Goal: Task Accomplishment & Management: Use online tool/utility

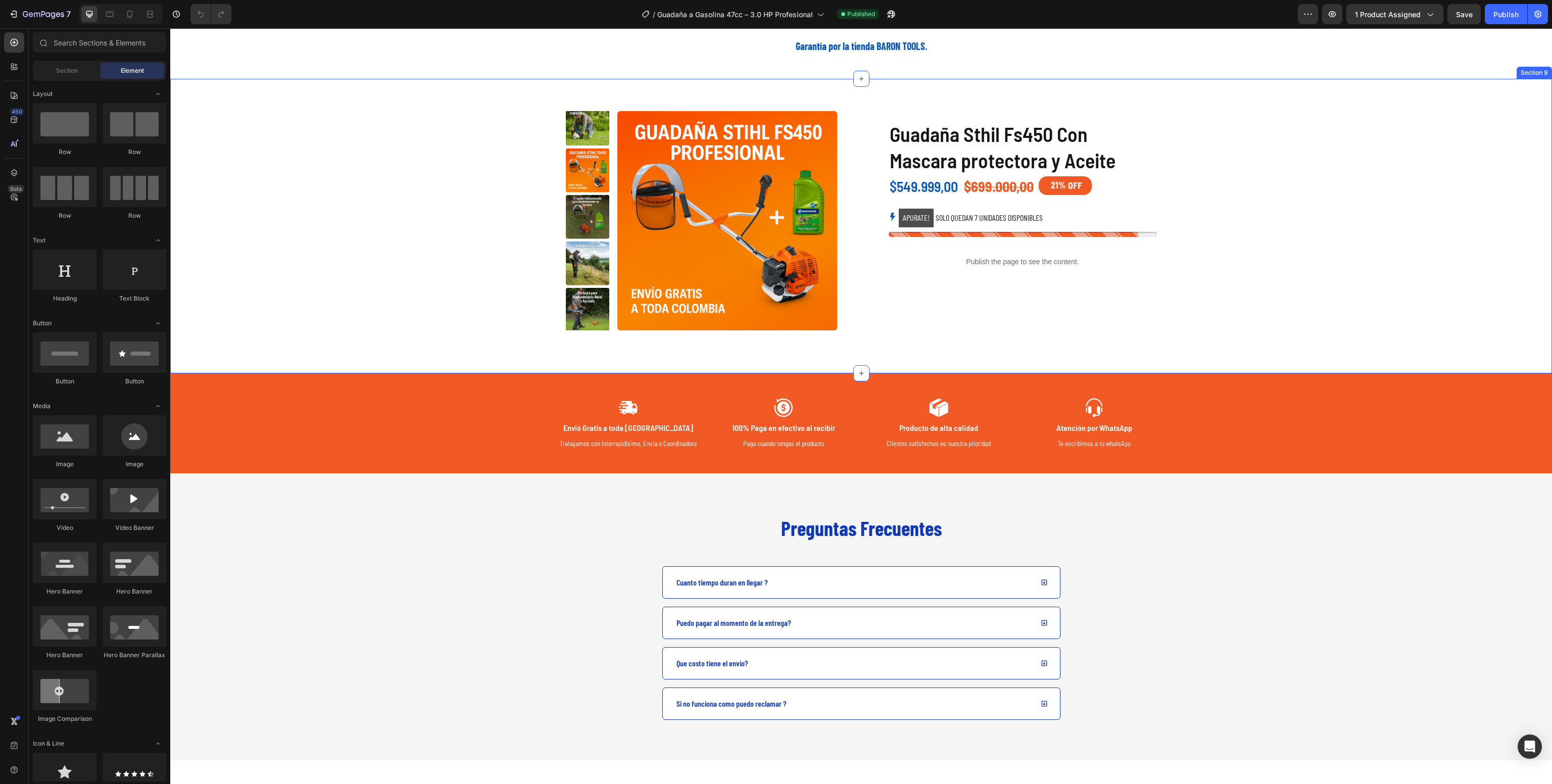
scroll to position [1740, 0]
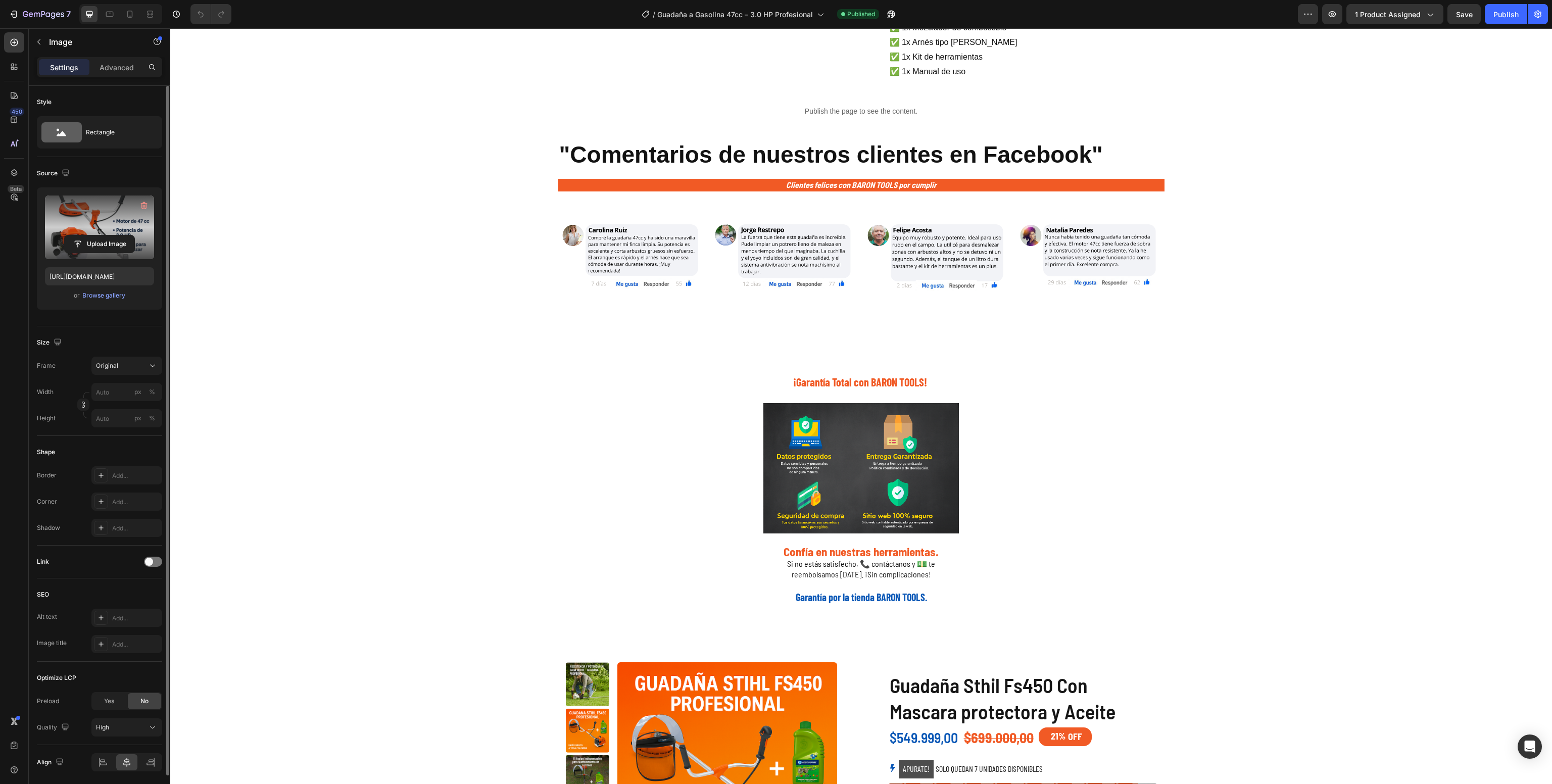
drag, startPoint x: 50, startPoint y: 239, endPoint x: 50, endPoint y: 231, distance: 8.0
click at [50, 231] on div "Upload Image" at bounding box center [99, 227] width 109 height 63
click at [58, 223] on label at bounding box center [99, 227] width 109 height 63
click at [65, 235] on input "file" at bounding box center [100, 244] width 70 height 17
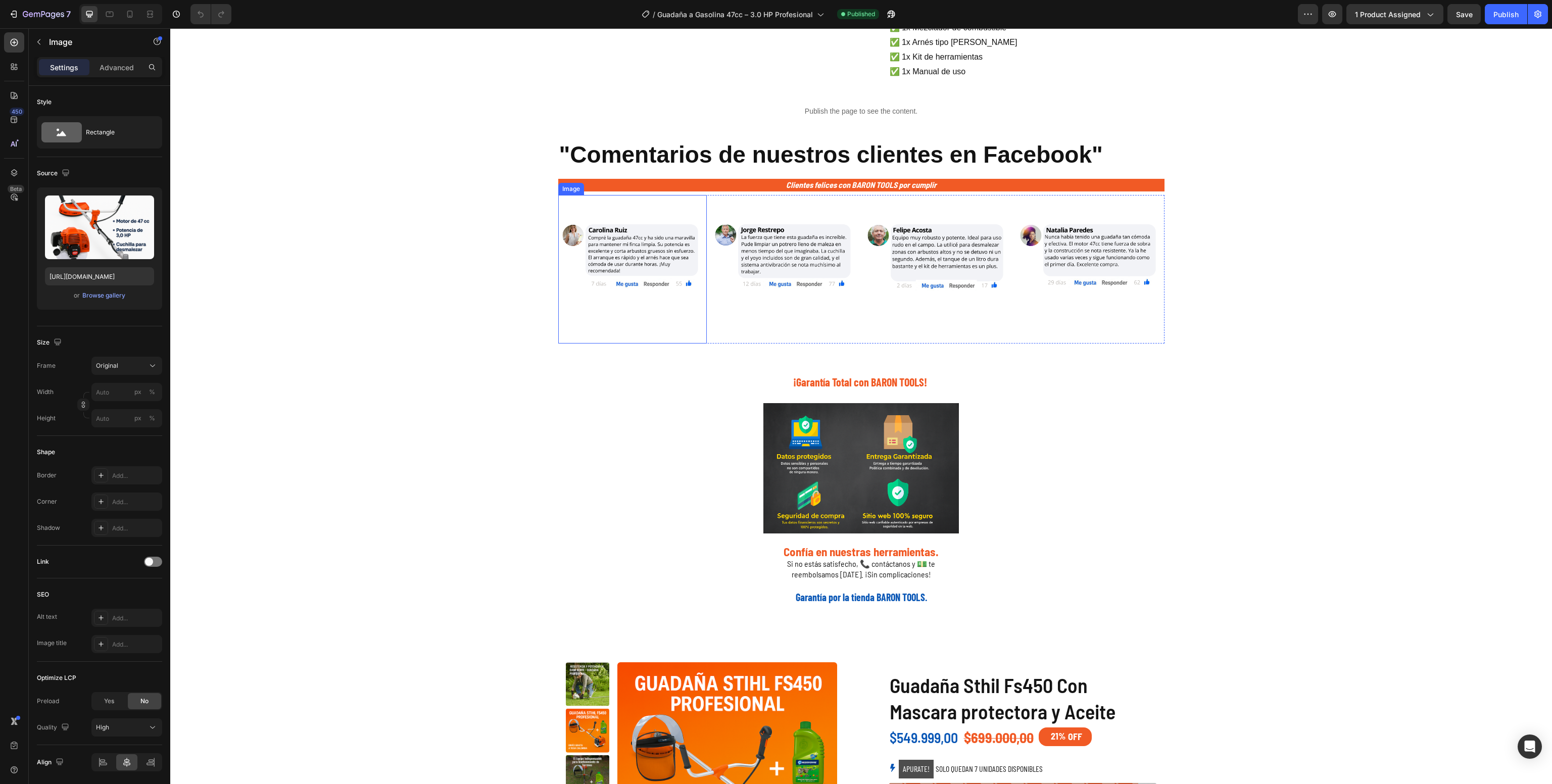
scroll to position [1469, 0]
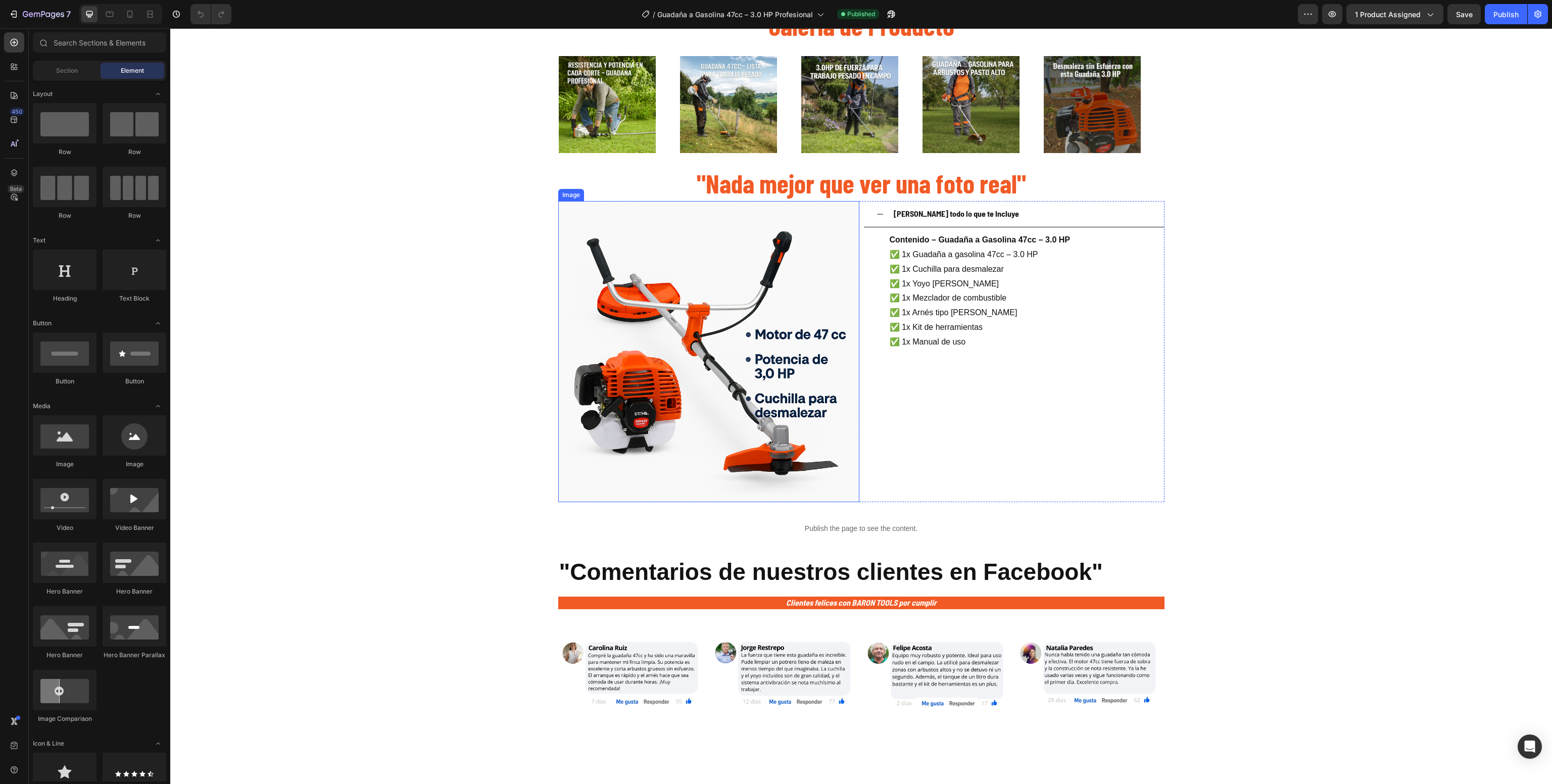
click at [759, 323] on img at bounding box center [708, 352] width 301 height 301
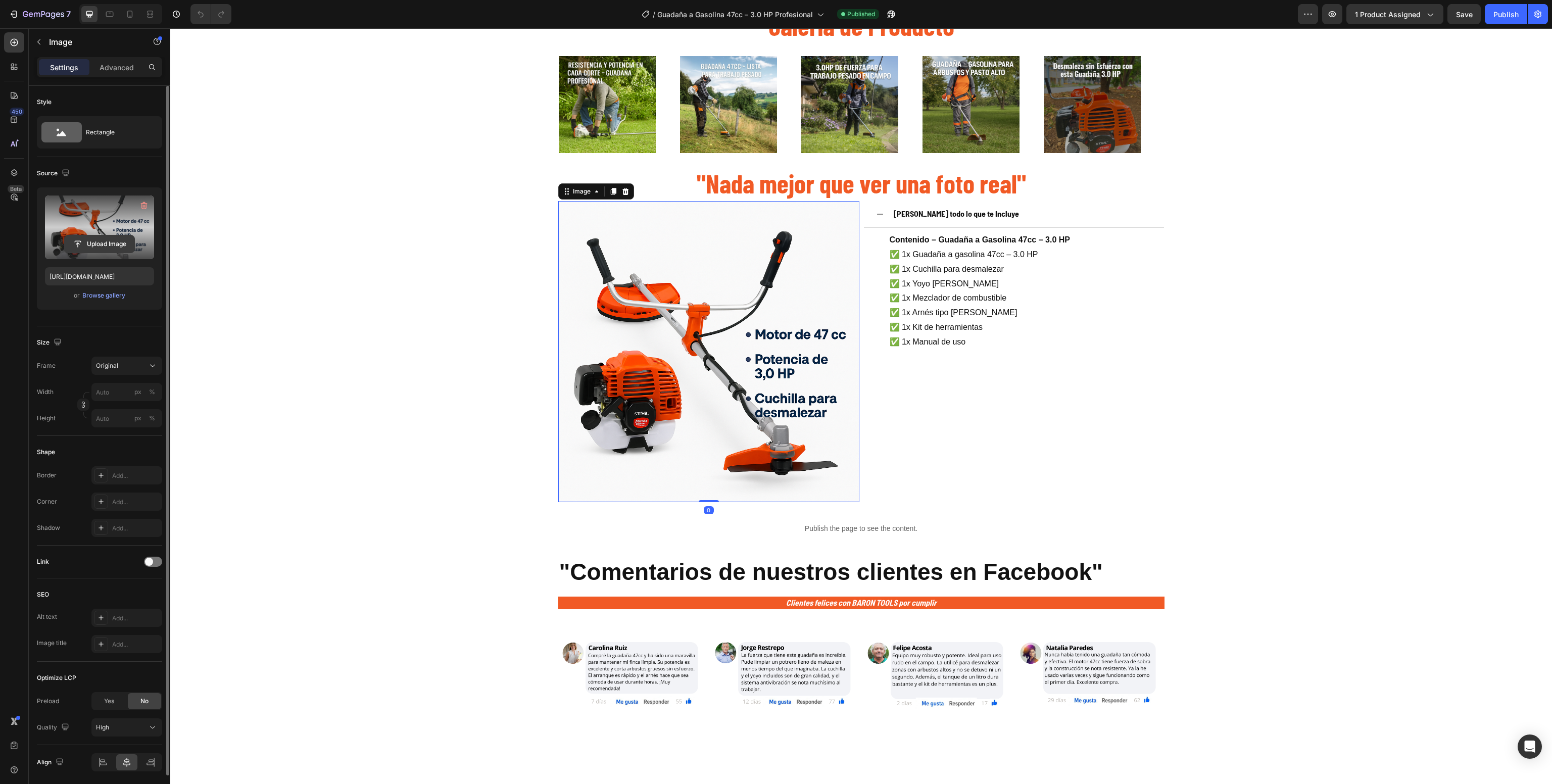
click at [85, 237] on input "file" at bounding box center [100, 244] width 70 height 17
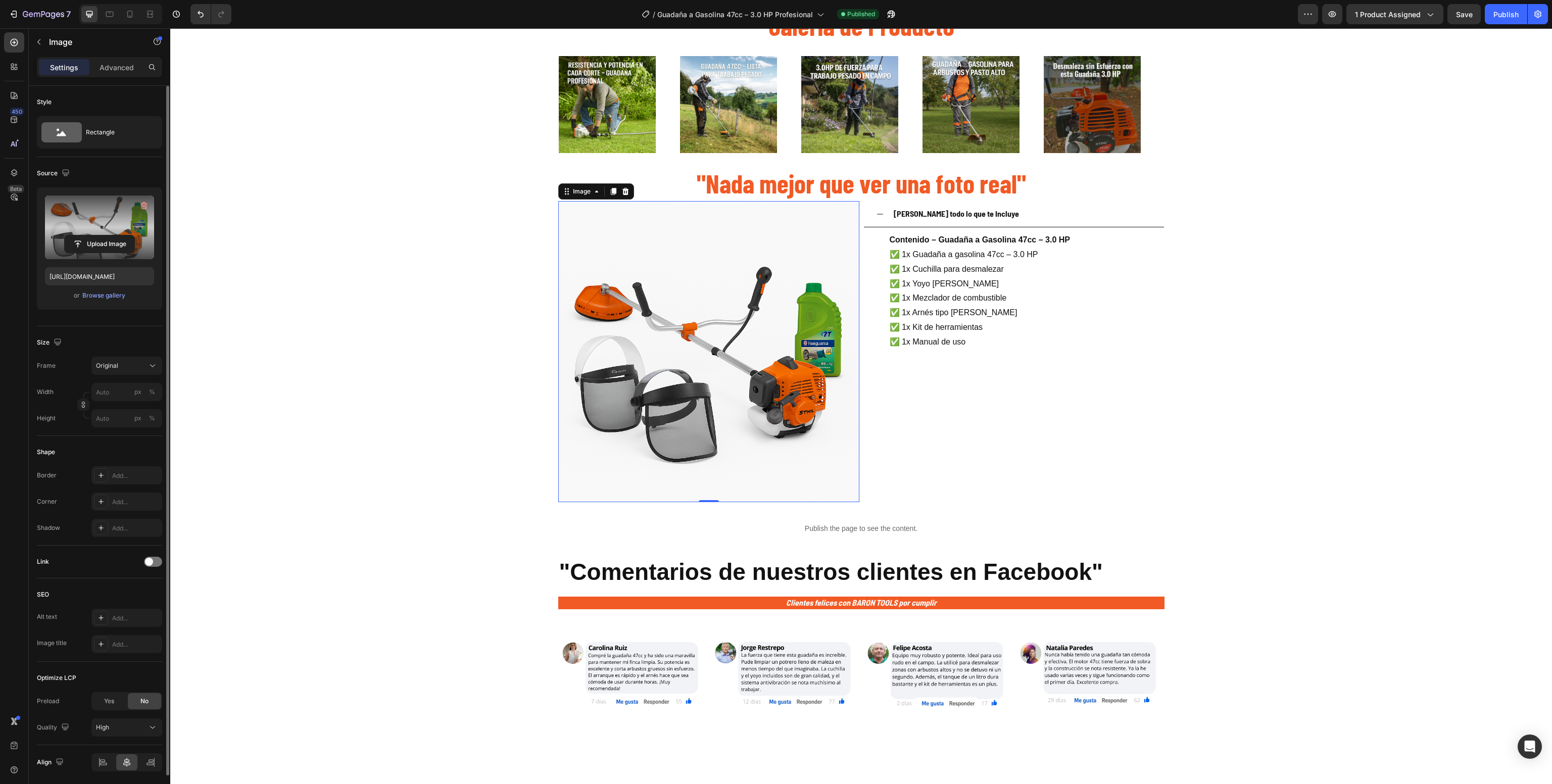
click at [77, 256] on label at bounding box center [99, 227] width 109 height 63
click at [77, 253] on input "file" at bounding box center [100, 244] width 70 height 17
click at [107, 278] on input "https://cdn.shopify.com/s/files/1/0630/8554/3475/files/gempages_544408532292731…" at bounding box center [99, 276] width 109 height 18
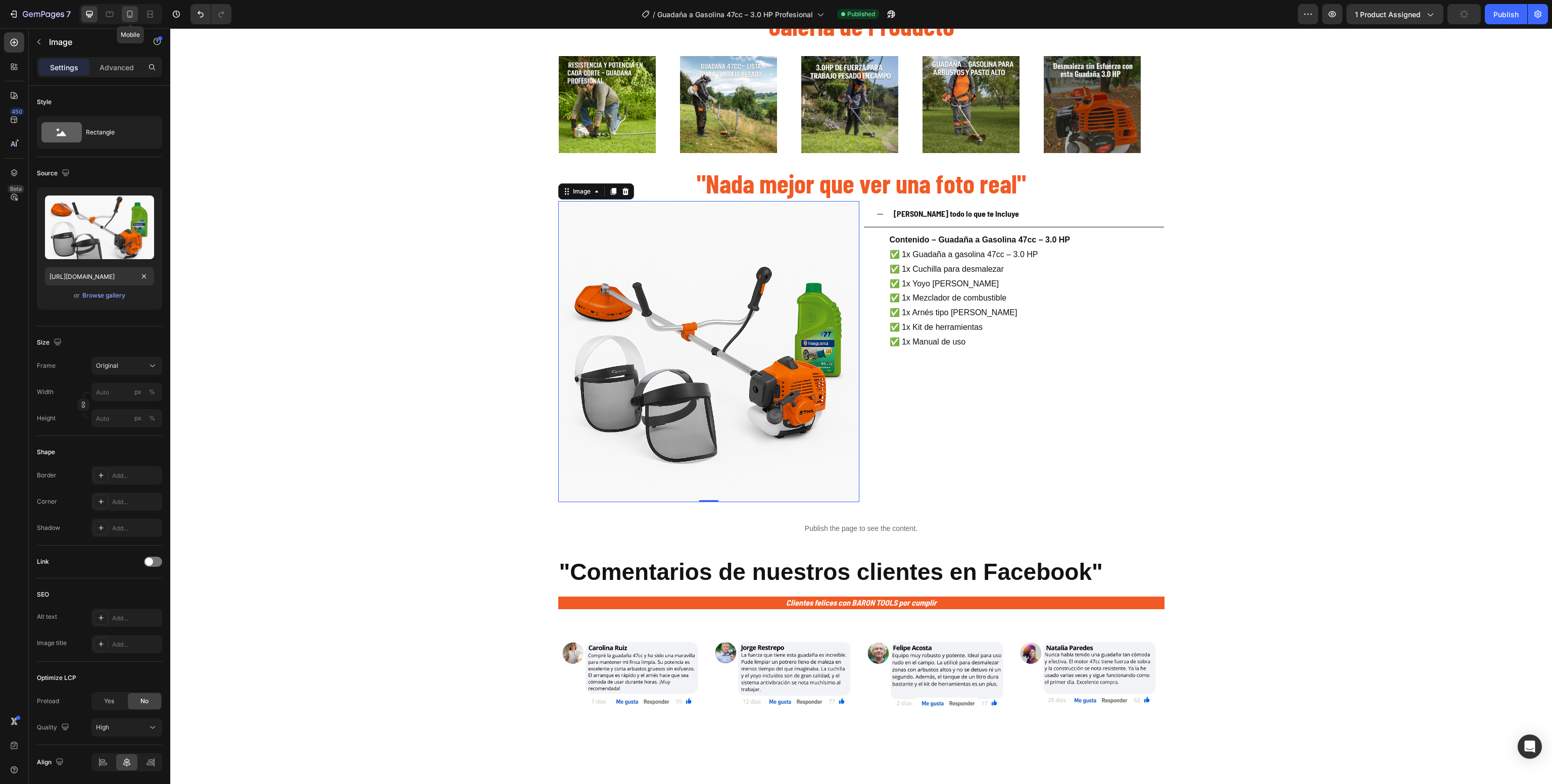
click at [130, 13] on icon at bounding box center [130, 14] width 10 height 10
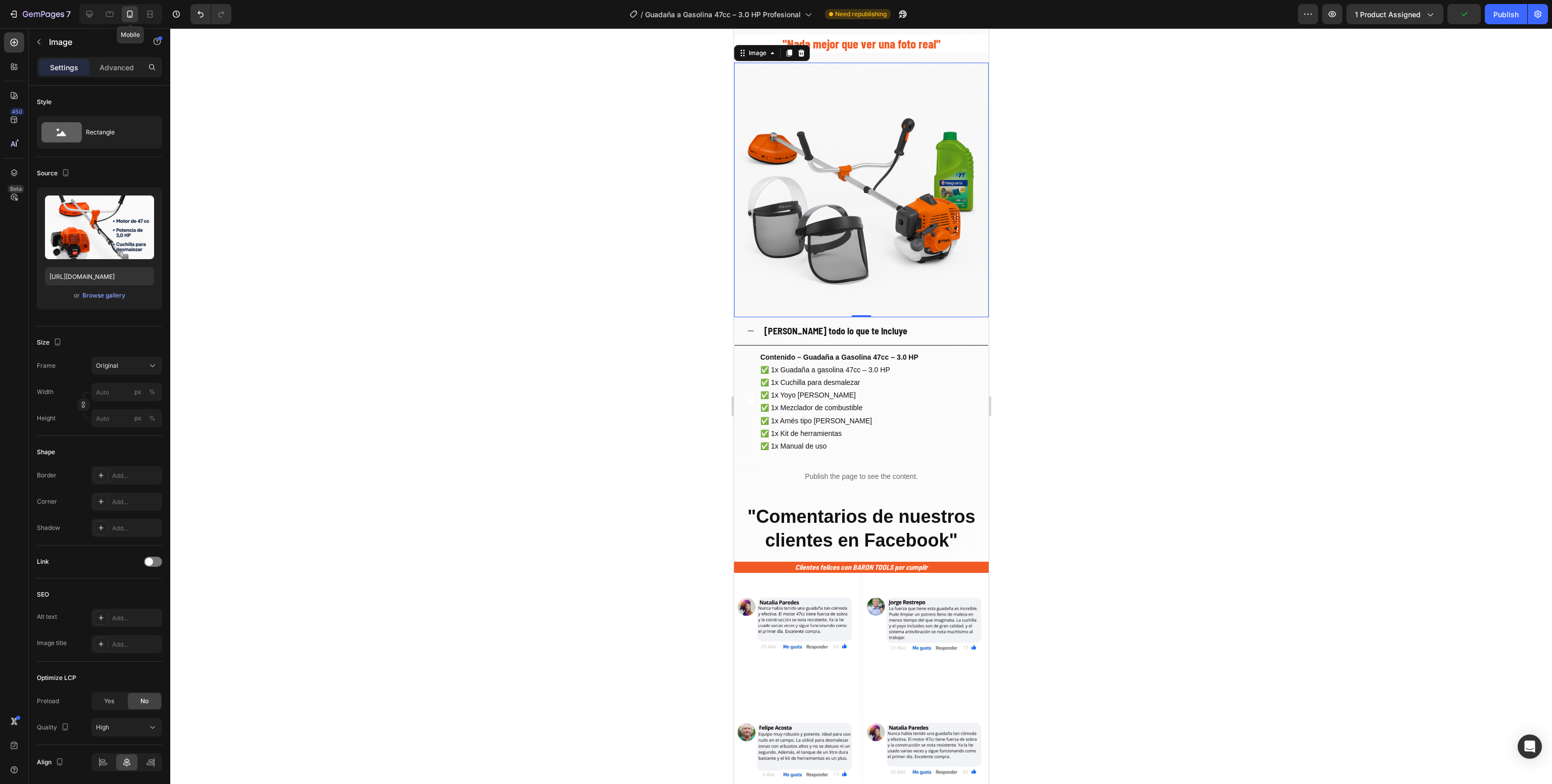
type input "https://cdn.shopify.com/s/files/1/0630/8554/3475/files/gempages_544408532292731…"
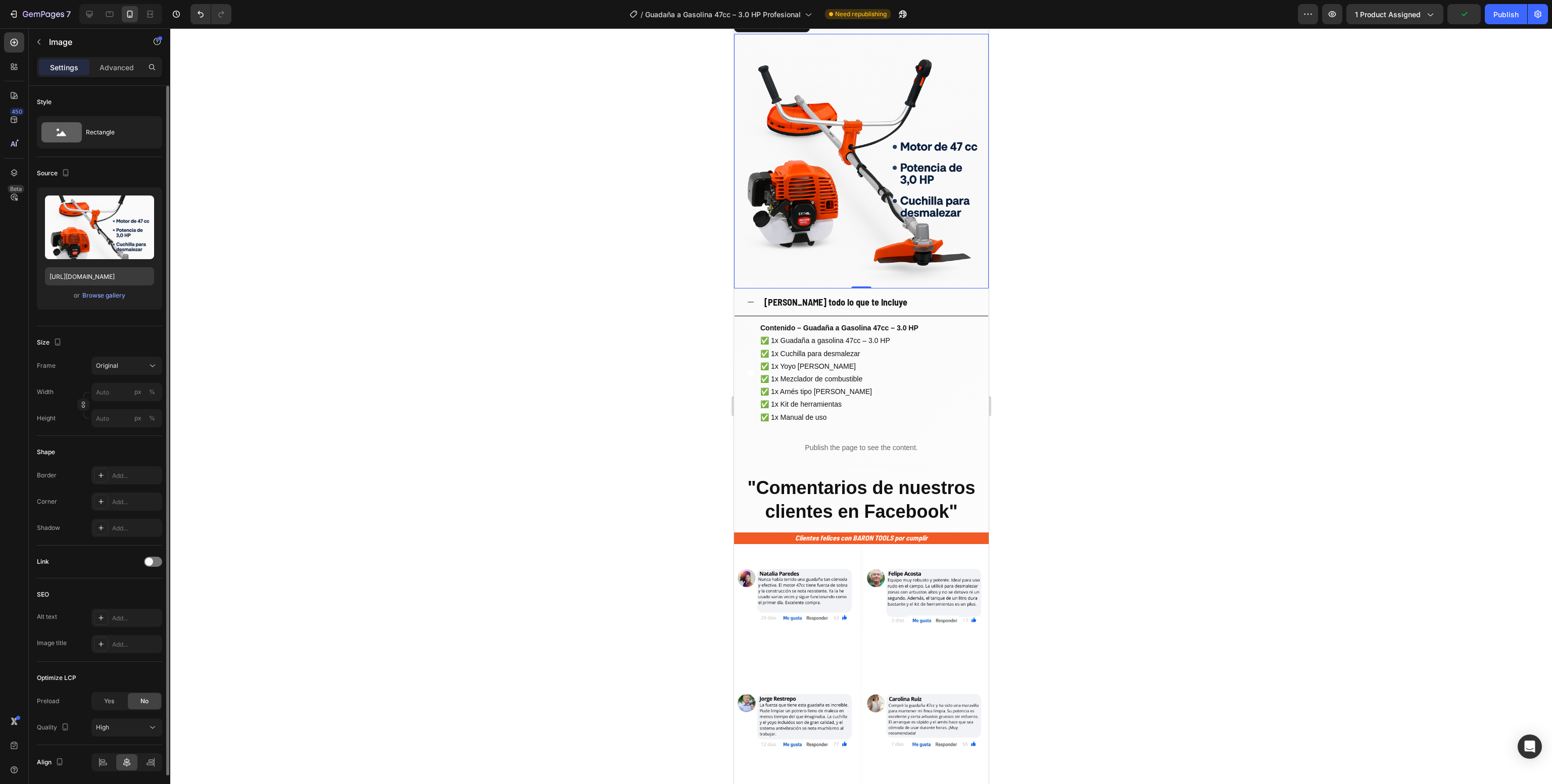
scroll to position [1460, 0]
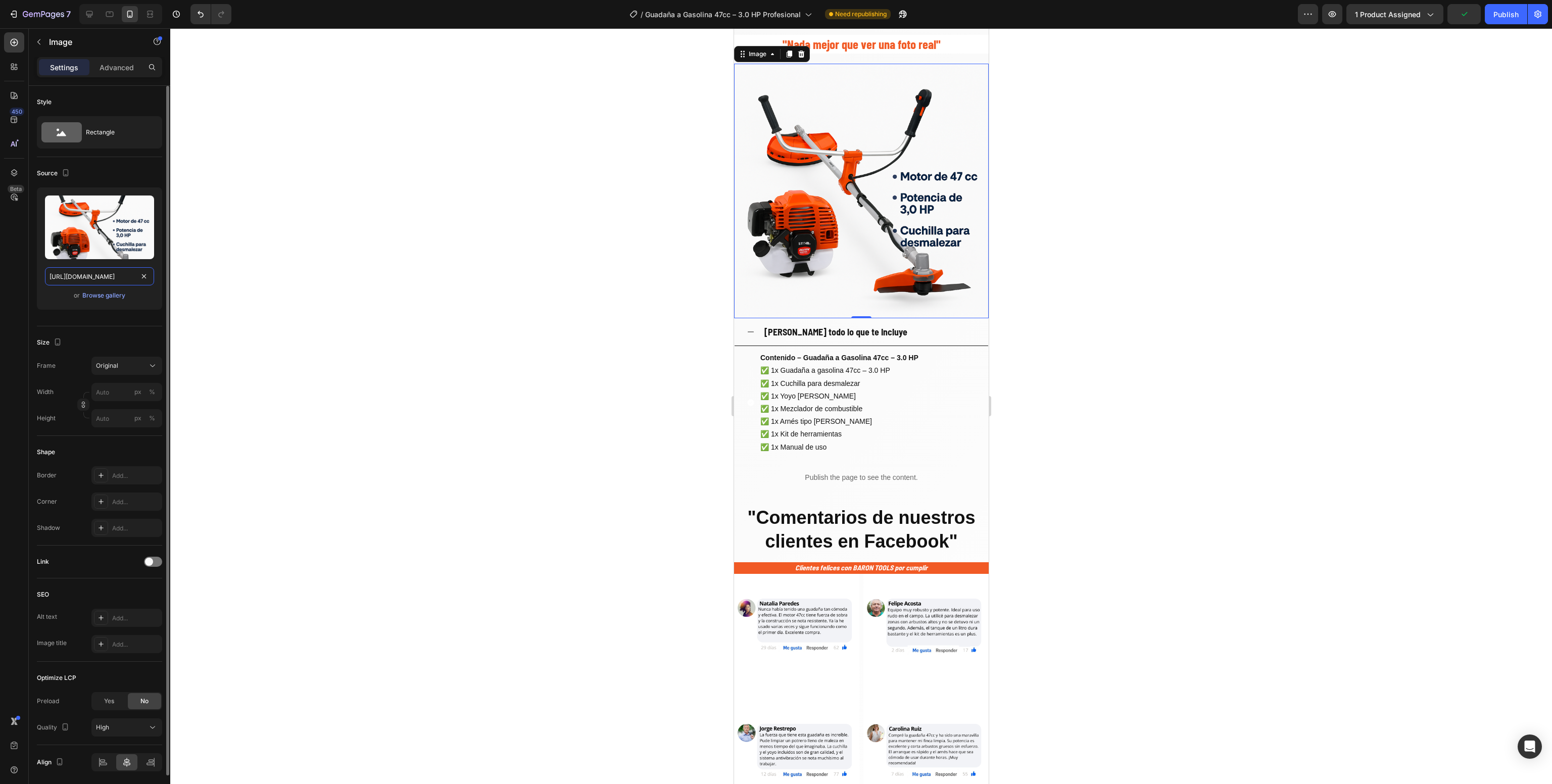
drag, startPoint x: 135, startPoint y: 278, endPoint x: 142, endPoint y: 276, distance: 7.3
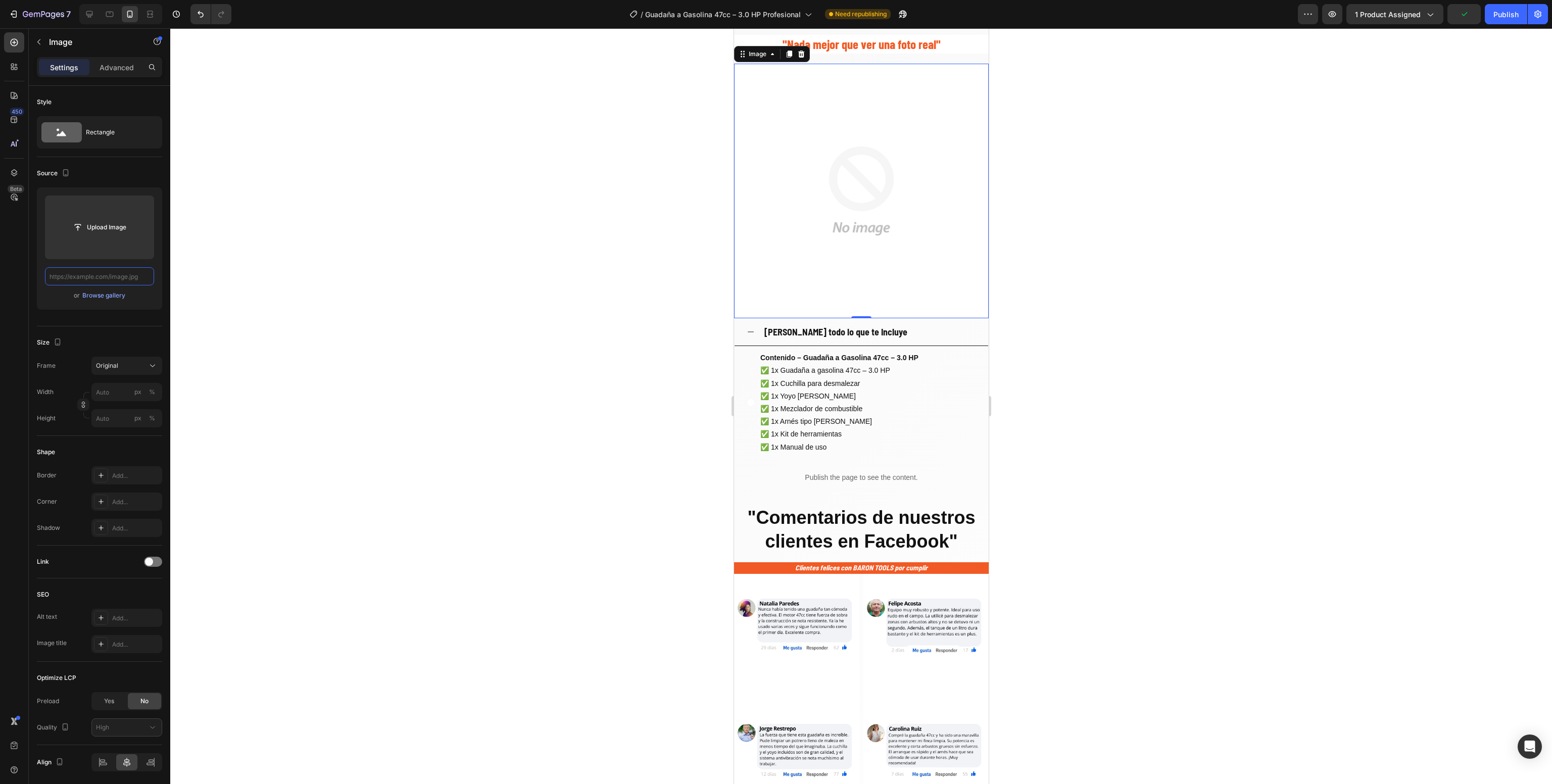
paste input "https://cdn.shopify.com/s/files/1/0630/8554/3475/files/gempages_544408532292731…"
type input "https://cdn.shopify.com/s/files/1/0630/8554/3475/files/gempages_544408532292731…"
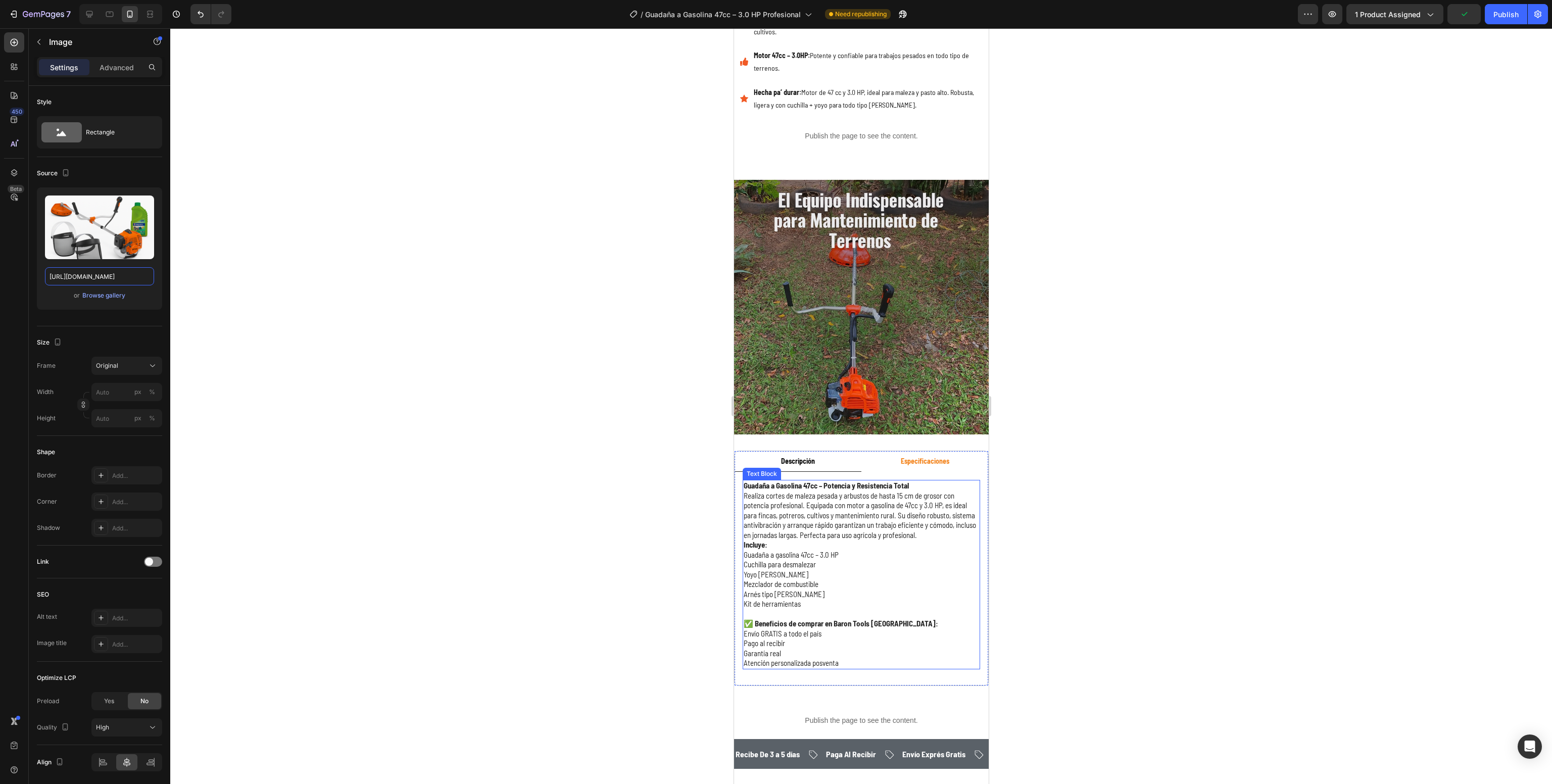
scroll to position [269, 0]
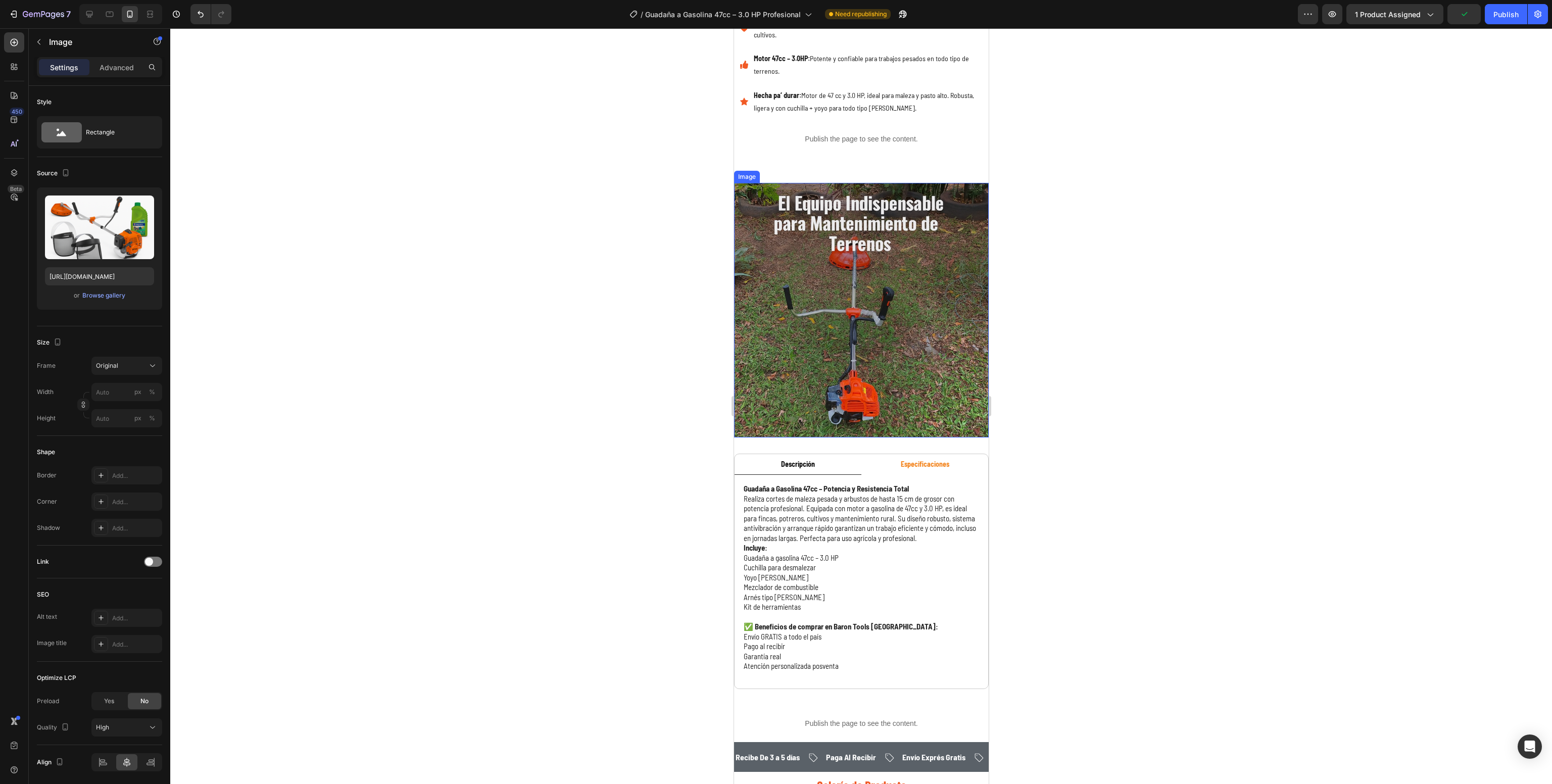
click at [874, 314] on img at bounding box center [861, 310] width 255 height 255
click at [88, 9] on icon at bounding box center [89, 14] width 10 height 10
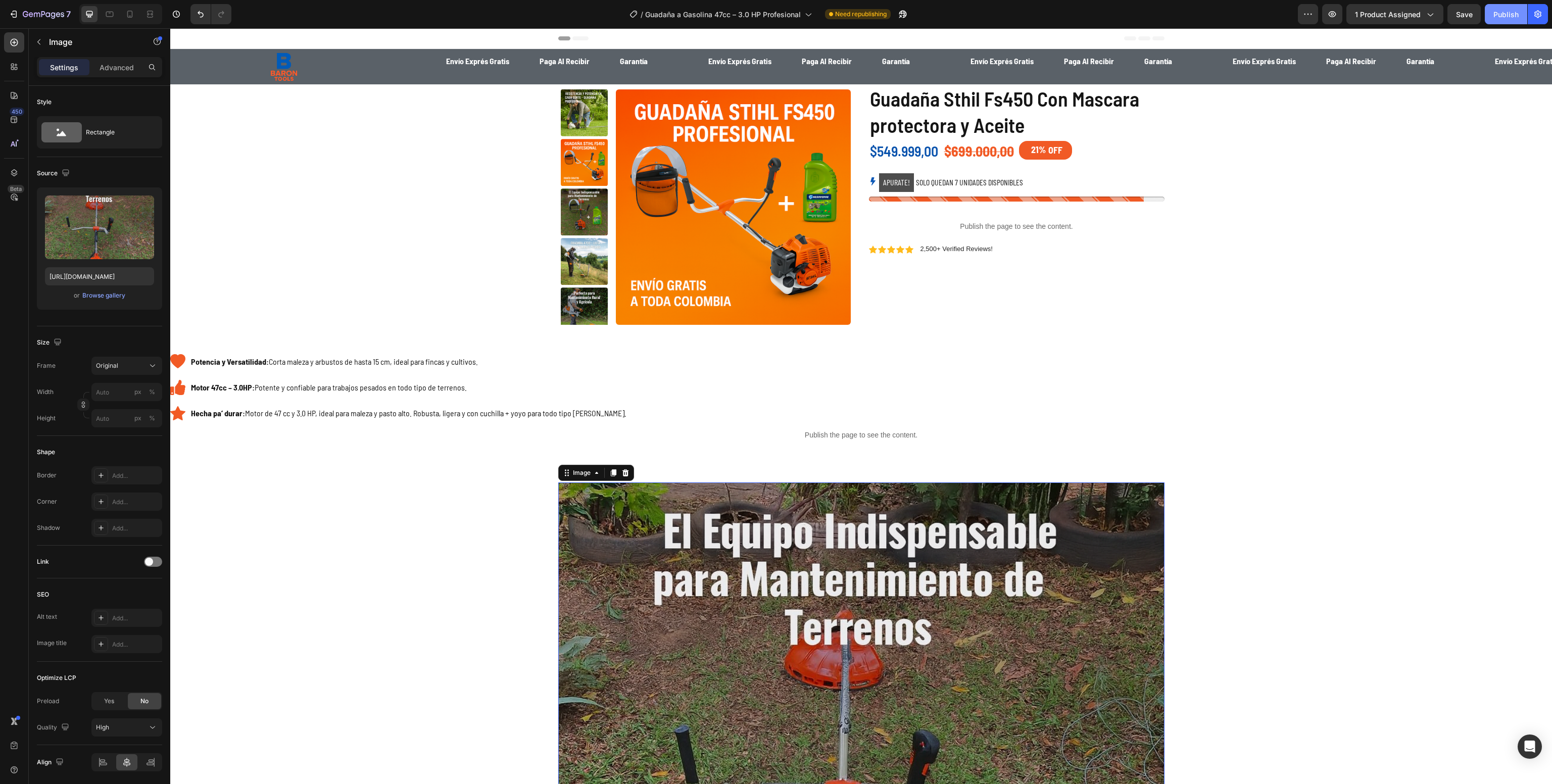
click at [1494, 5] on button "Publish" at bounding box center [1507, 14] width 43 height 20
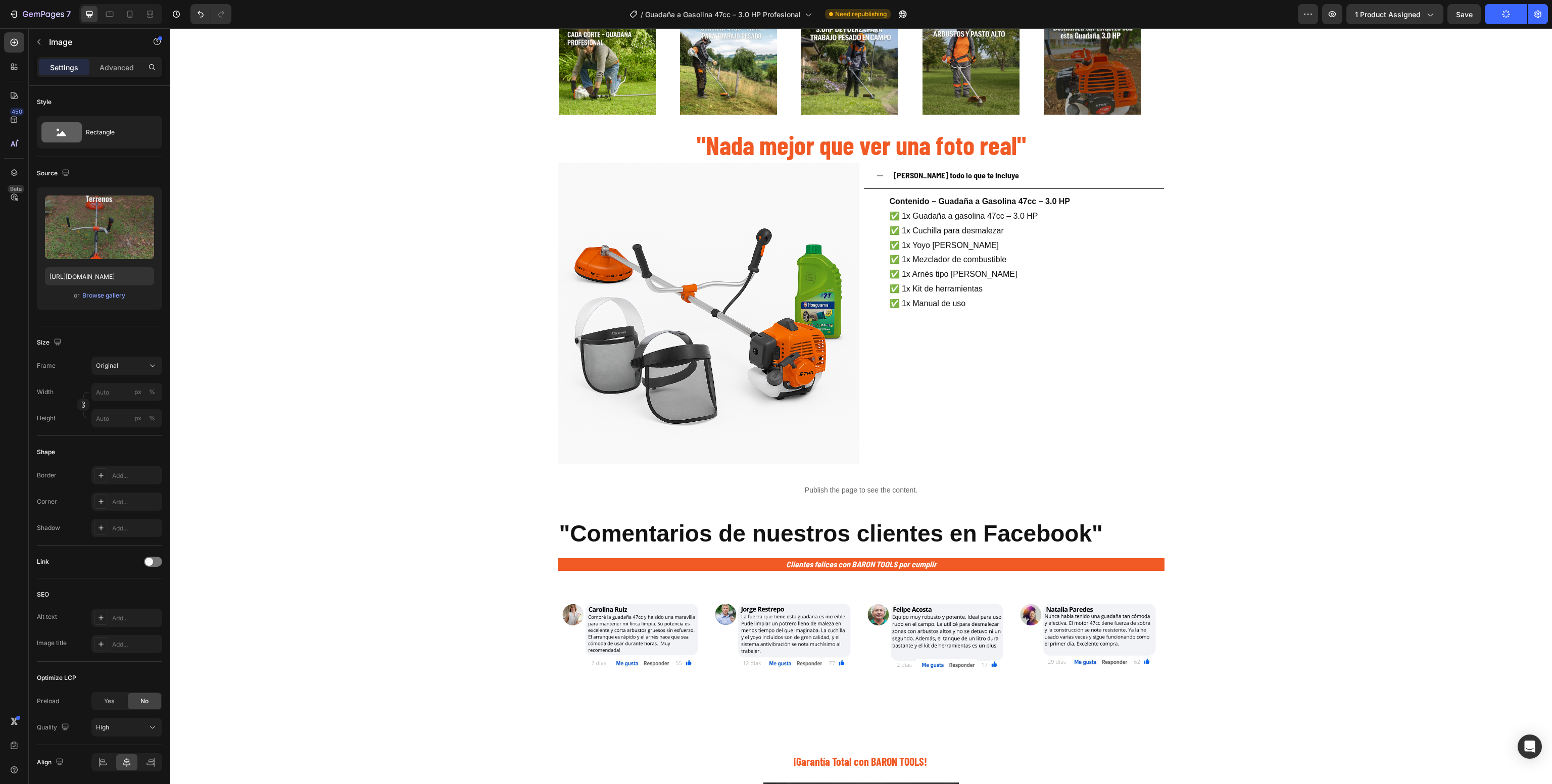
scroll to position [1617, 0]
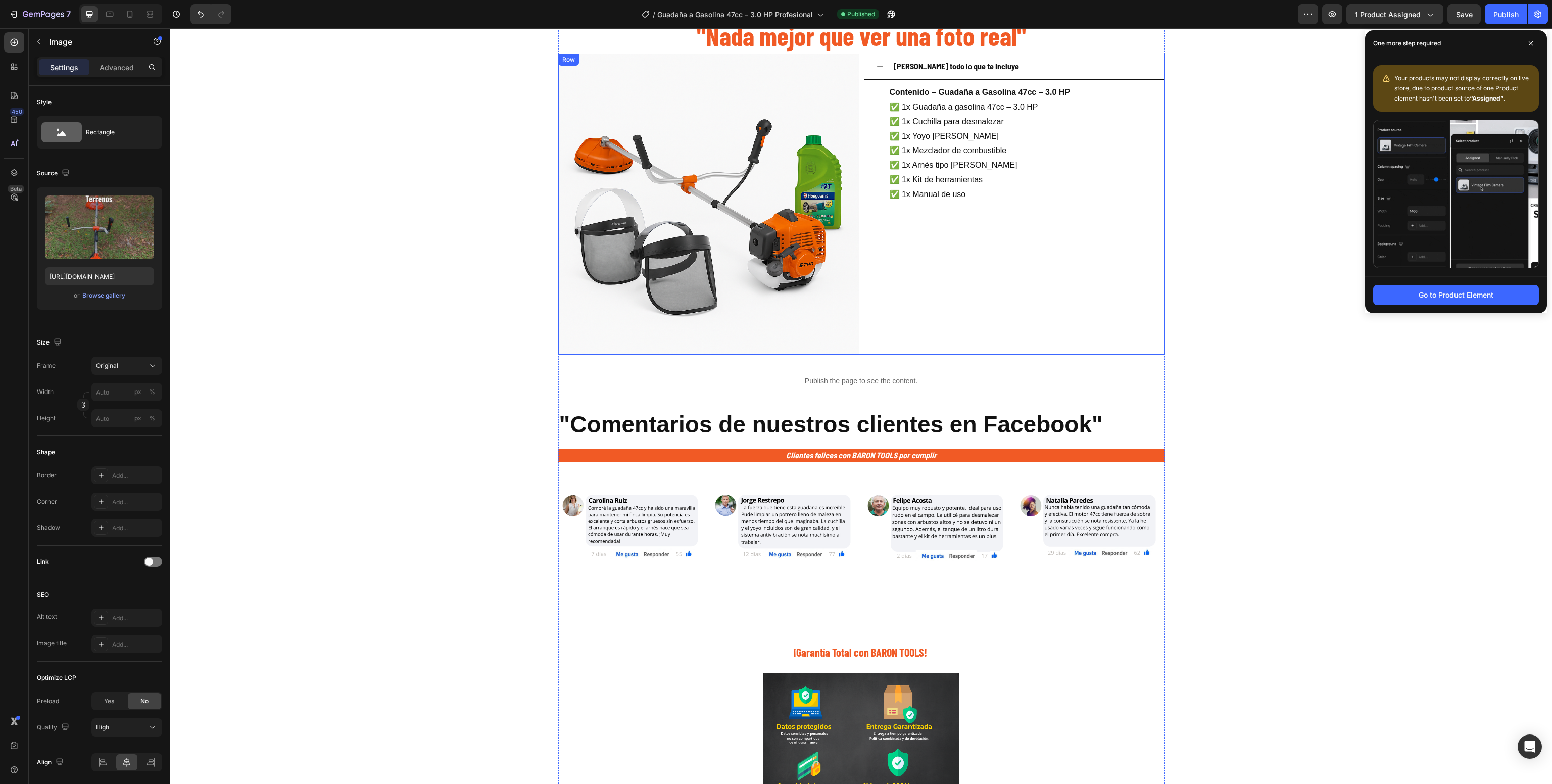
click at [949, 159] on p "✅ 1x Guadaña a gasolina 47cc – 3.0 HP ✅ 1x Cuchilla para desmalezar ✅ 1x Yoyo d…" at bounding box center [980, 151] width 180 height 102
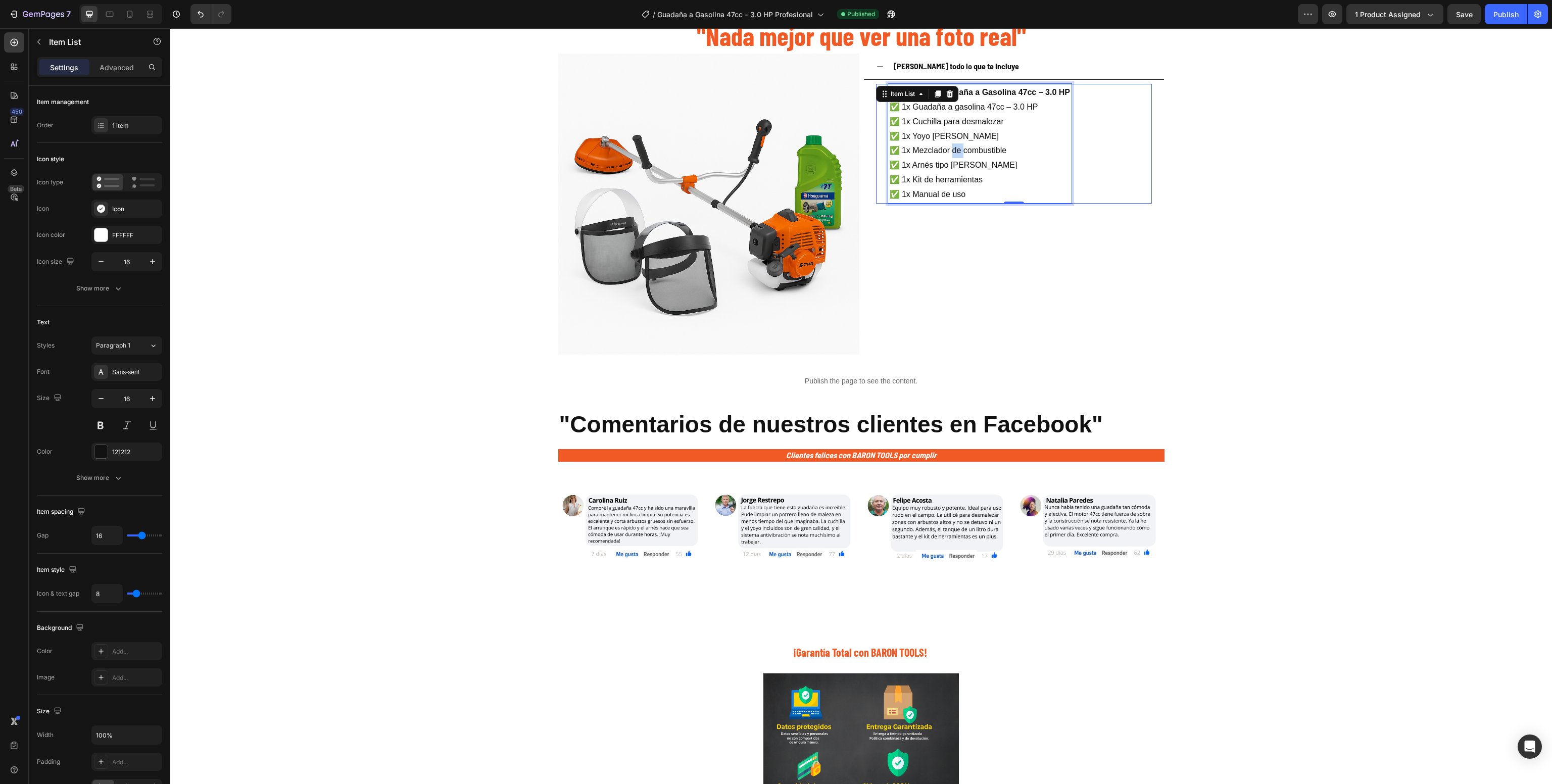
click at [949, 159] on p "✅ 1x Guadaña a gasolina 47cc – 3.0 HP ✅ 1x Cuchilla para desmalezar ✅ 1x Yoyo d…" at bounding box center [980, 151] width 180 height 102
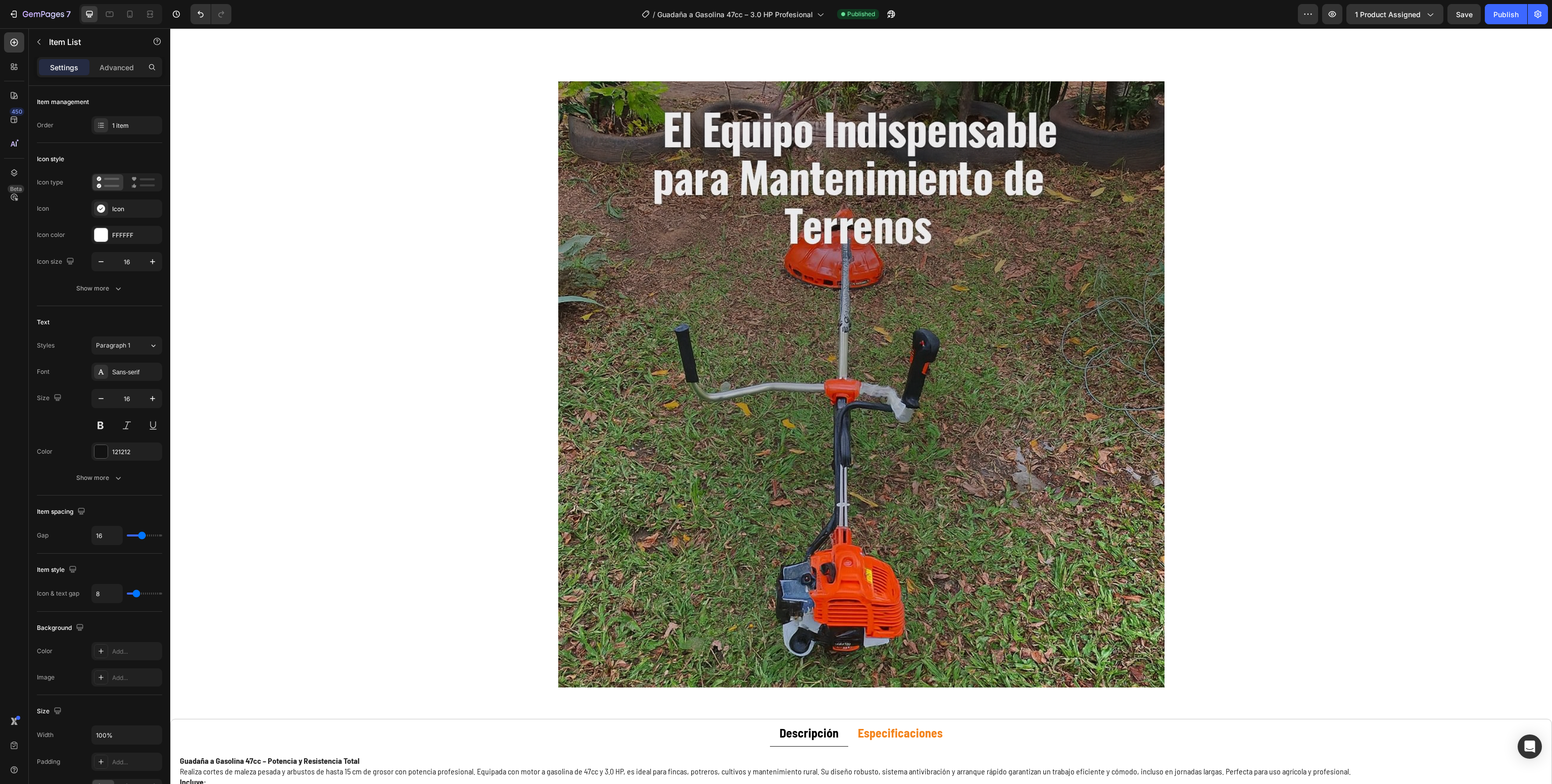
drag, startPoint x: 1022, startPoint y: 197, endPoint x: 680, endPoint y: -5, distance: 397.2
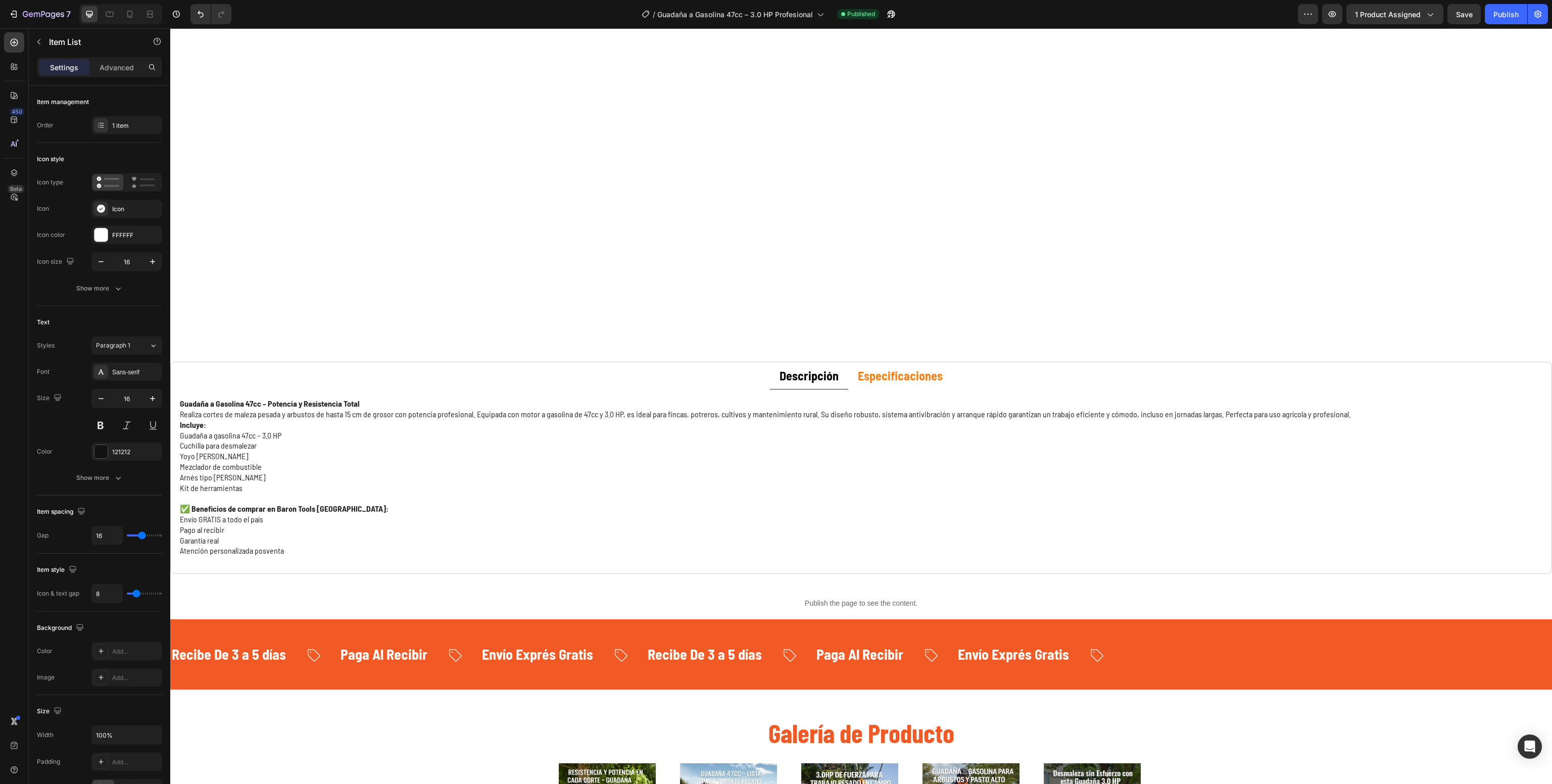
scroll to position [1198, 0]
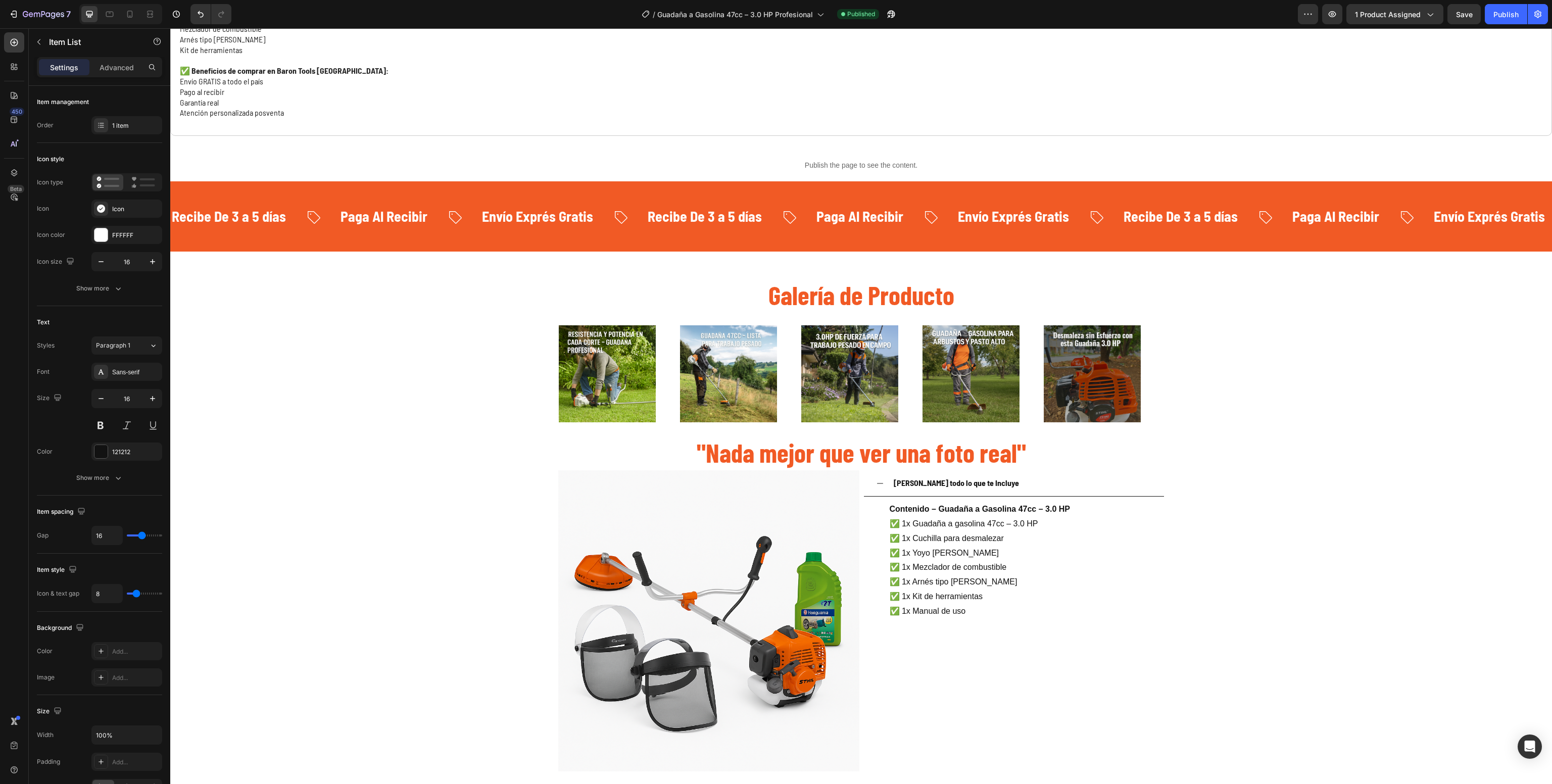
click at [1036, 553] on p "✅ 1x Guadaña a gasolina 47cc – 3.0 HP ✅ 1x Cuchilla para desmalezar ✅ 1x Yoyo d…" at bounding box center [980, 567] width 180 height 102
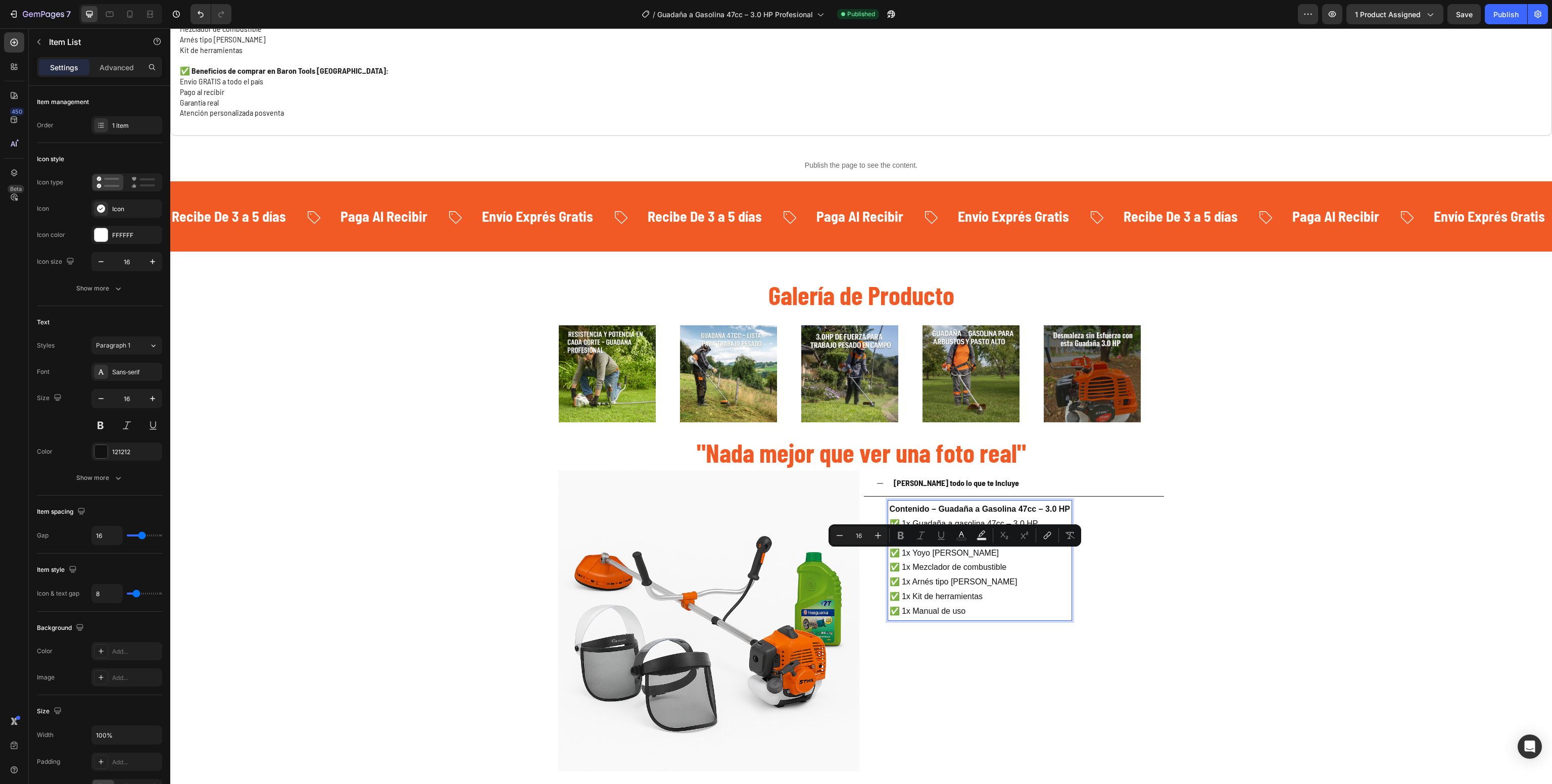
click at [987, 592] on p "✅ 1x Guadaña a gasolina 47cc – 3.0 HP ✅ 1x Cuchilla para desmalezar ✅ 1x Yoyo d…" at bounding box center [980, 567] width 180 height 102
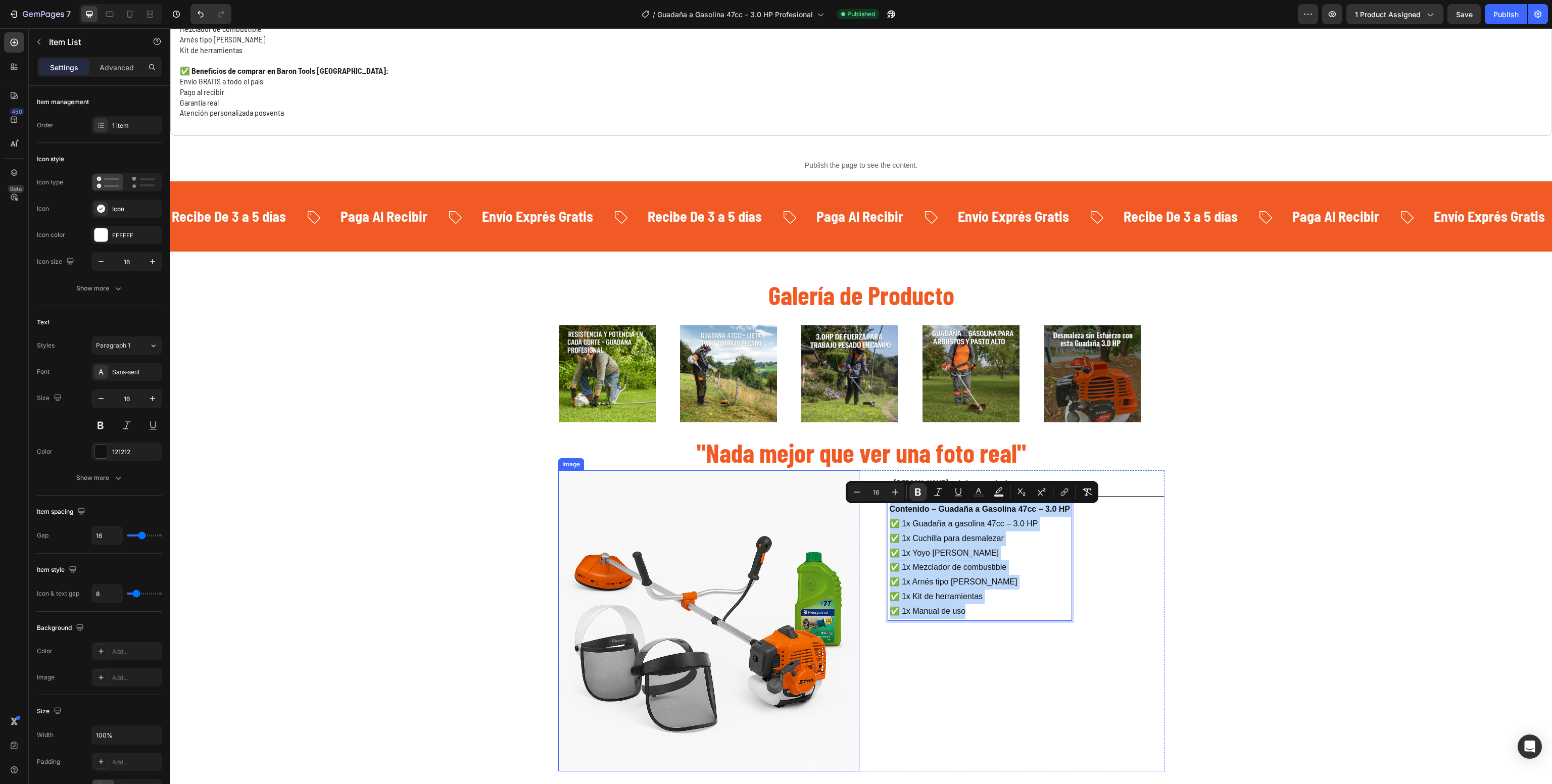
drag, startPoint x: 993, startPoint y: 609, endPoint x: 769, endPoint y: 493, distance: 252.3
click at [769, 493] on div "Image Lee todo lo que te Incluye Contenido – Guadaña a Gasolina 47cc – 3.0 HP ✅…" at bounding box center [861, 621] width 606 height 301
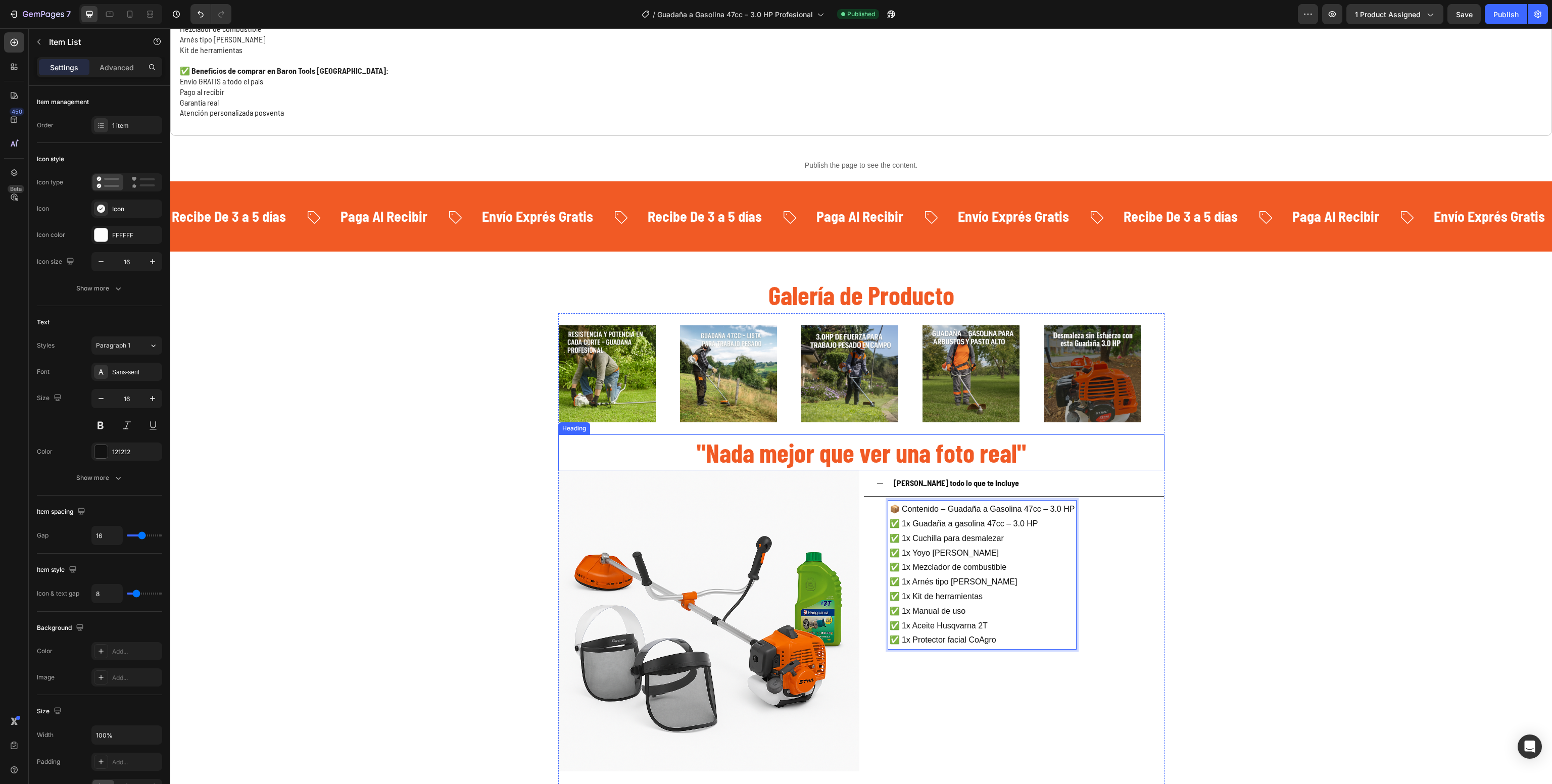
click at [1236, 412] on div "Galería de Producto Heading Image Image Image Image Image Image Image Image Ima…" at bounding box center [862, 784] width 1382 height 1015
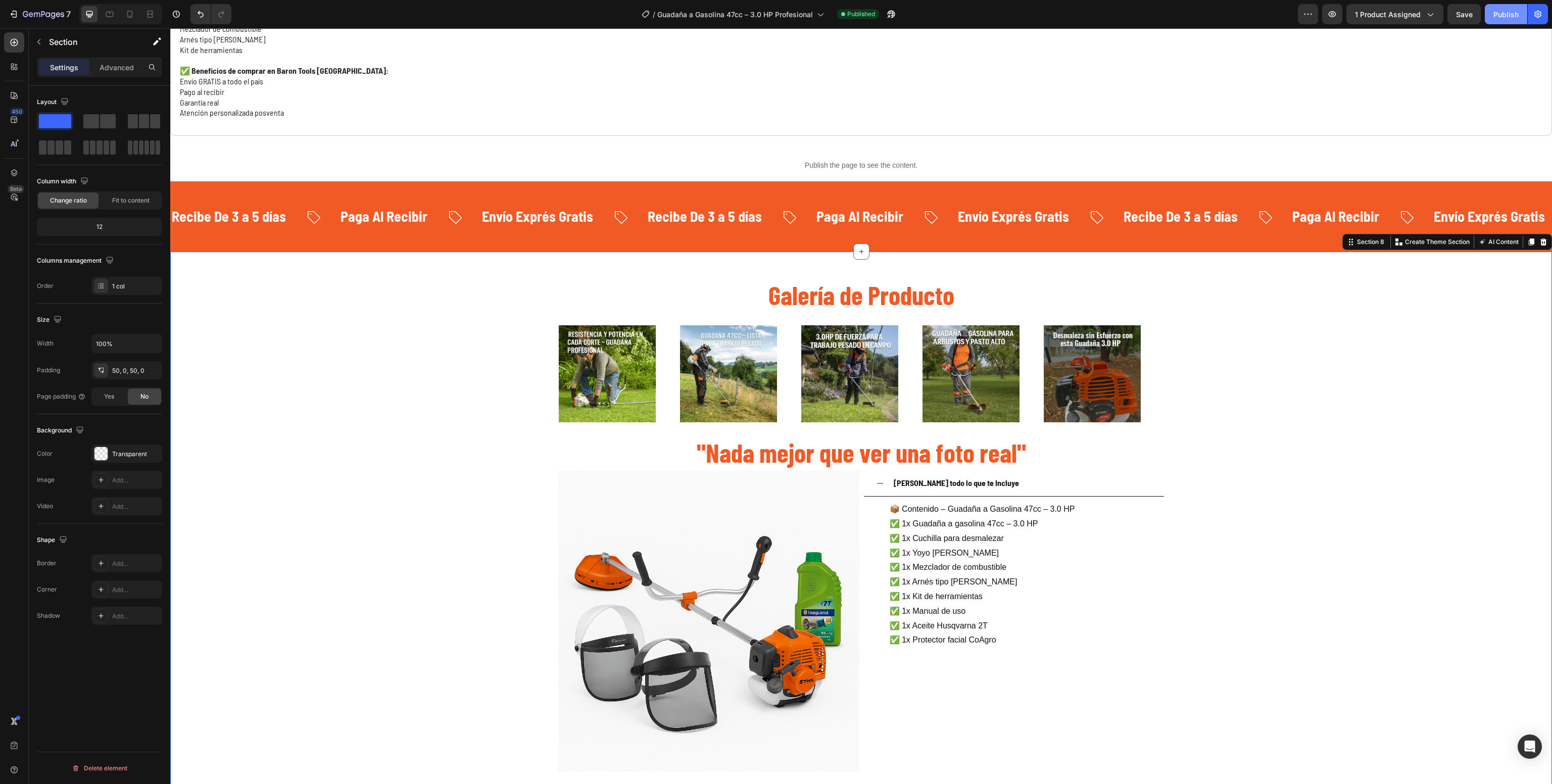
click at [1512, 9] on div "Publish" at bounding box center [1507, 15] width 25 height 11
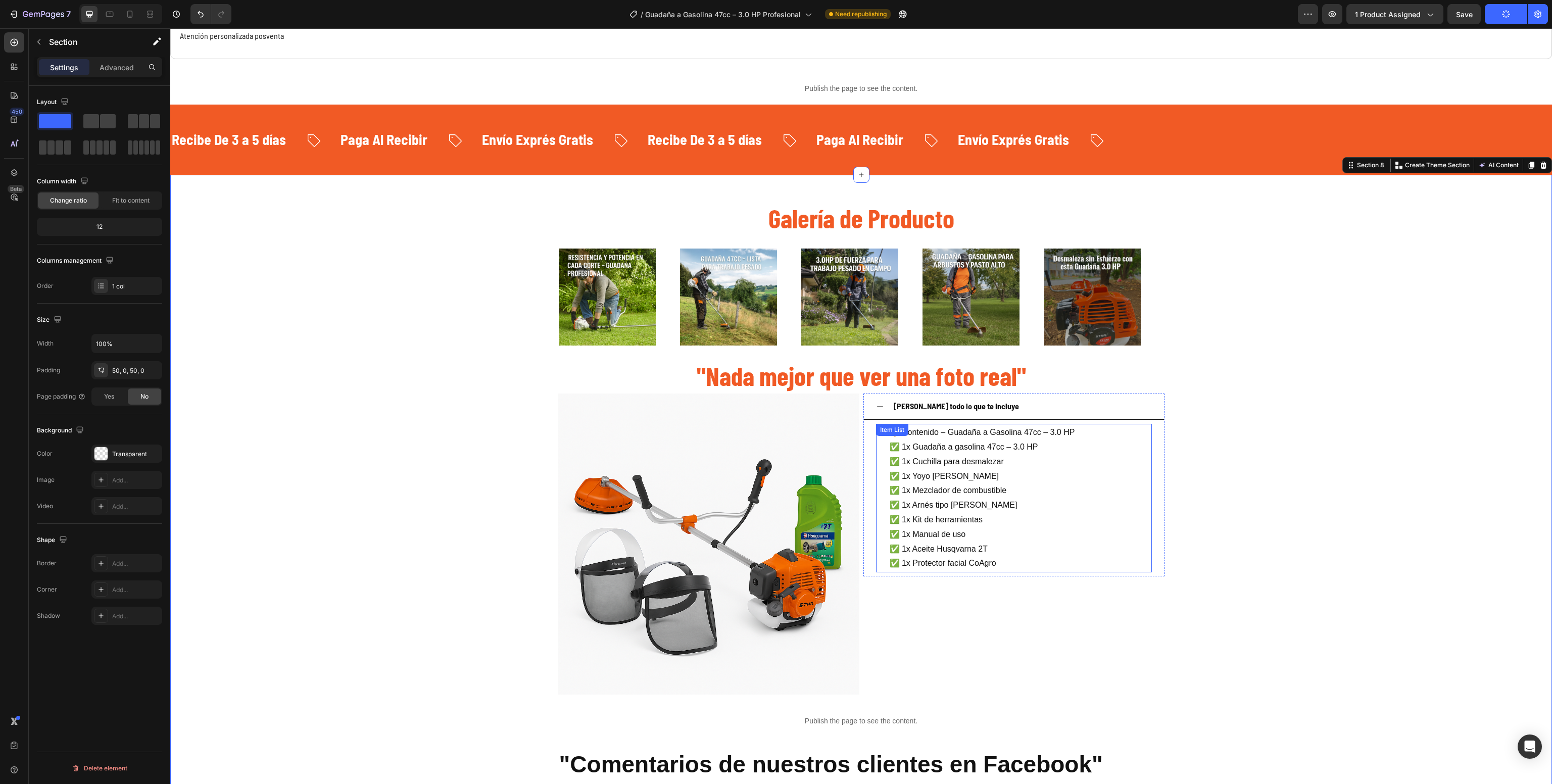
scroll to position [390, 0]
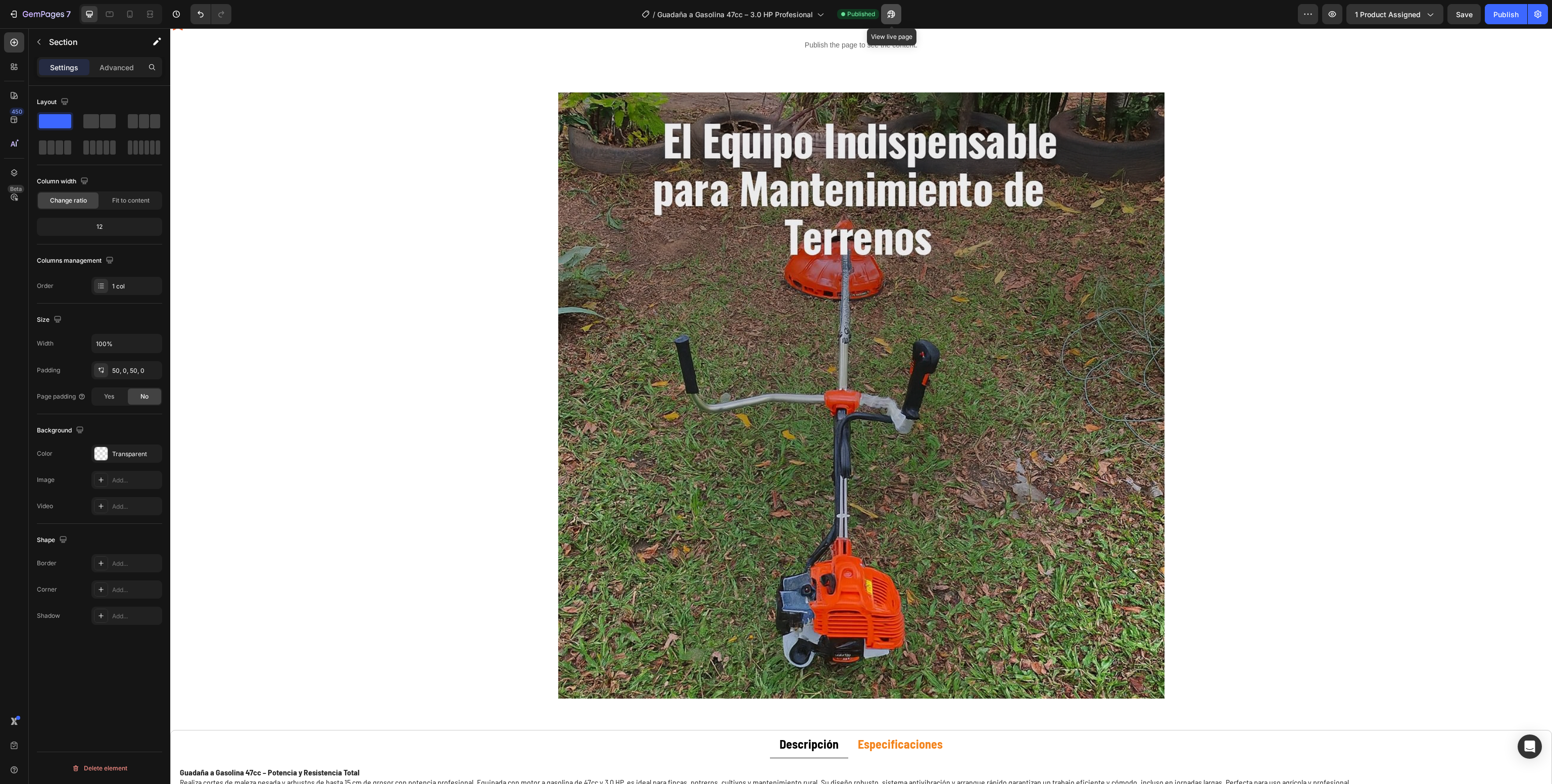
click at [895, 9] on icon "button" at bounding box center [891, 14] width 10 height 10
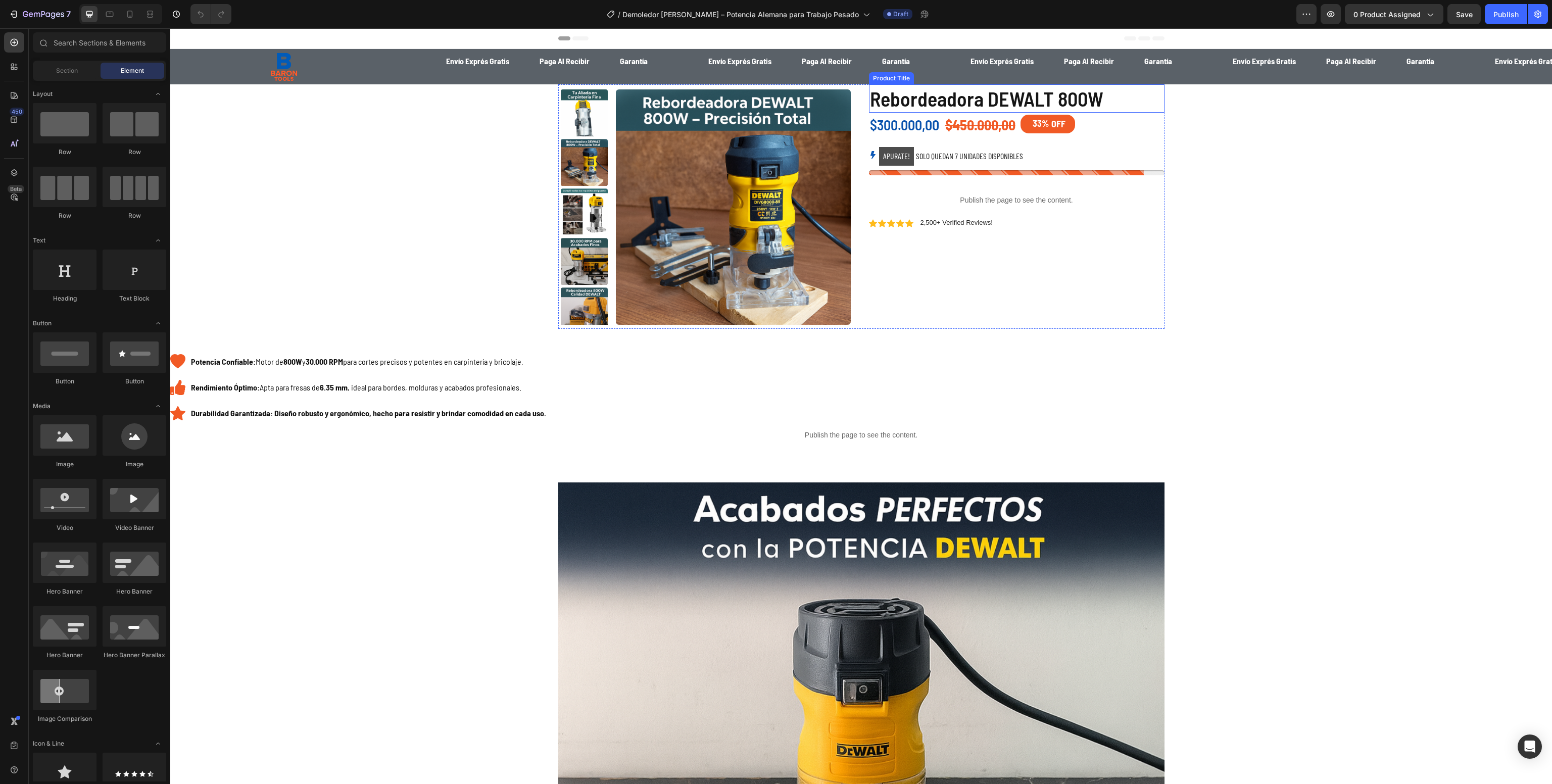
click at [908, 96] on h1 "Rebordeadora DEWALT 800W" at bounding box center [1017, 98] width 295 height 28
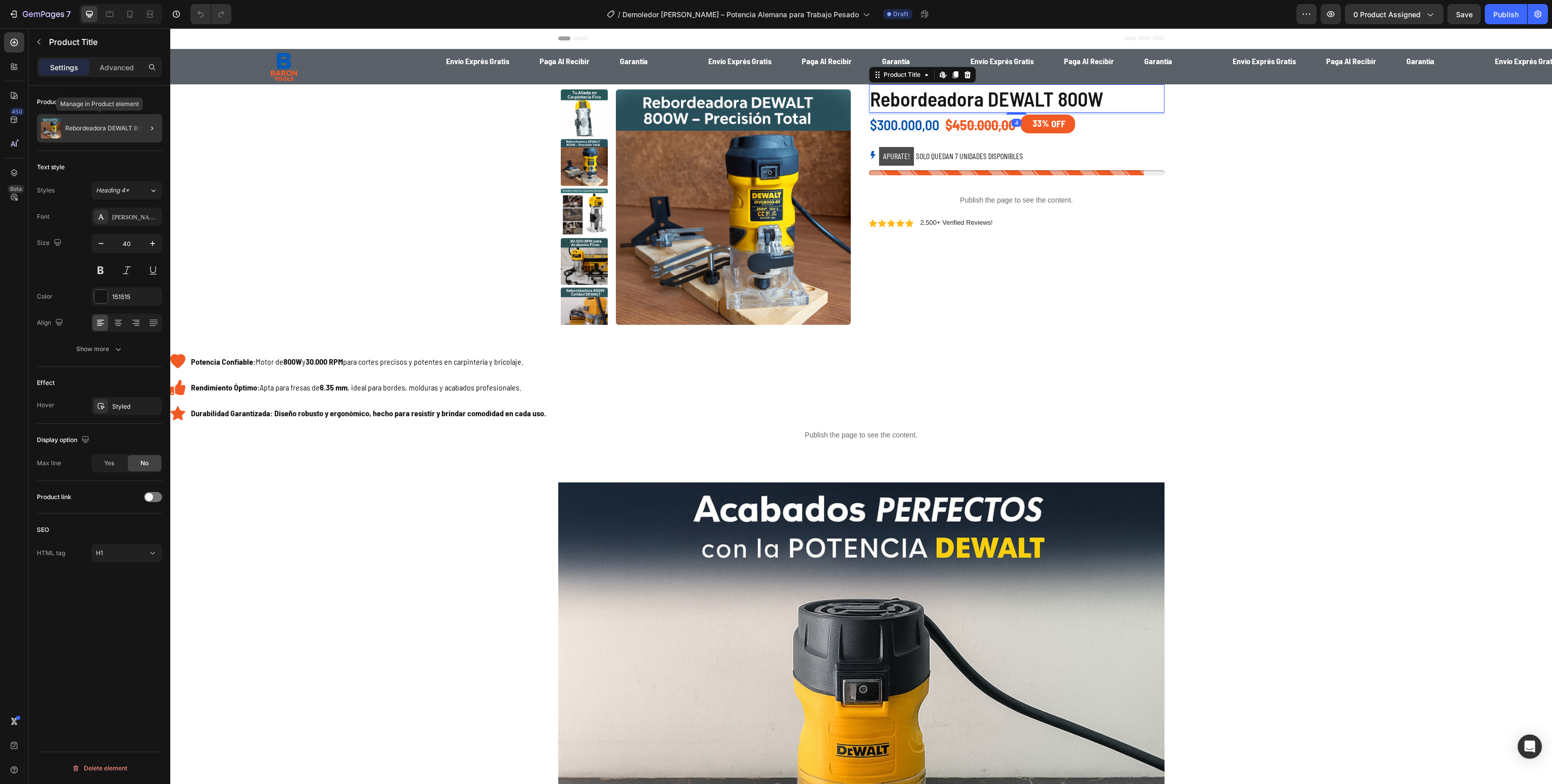
click at [90, 119] on div "Rebordeadora DEWALT 800W" at bounding box center [99, 128] width 125 height 28
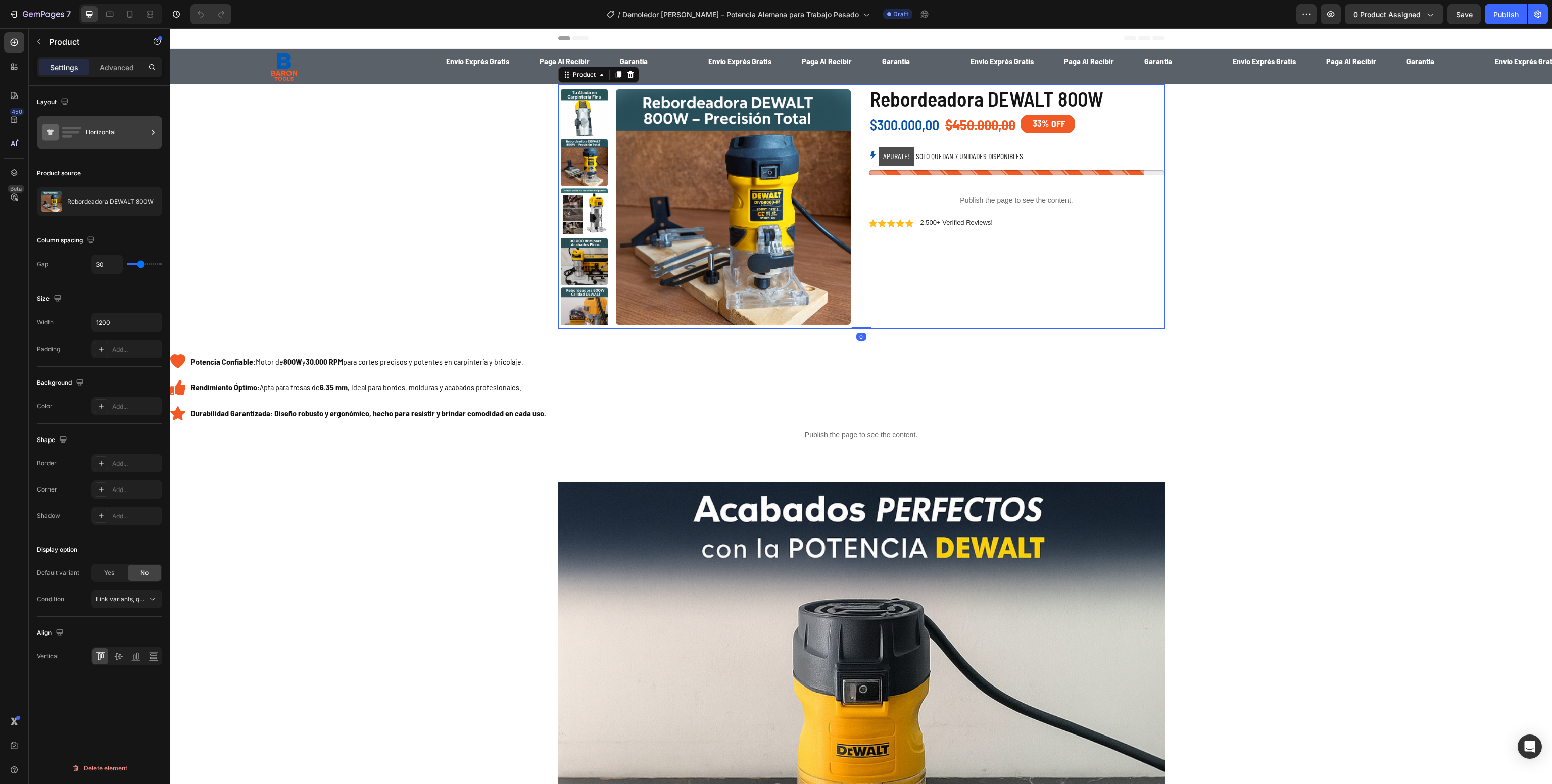
click at [95, 138] on div "Horizontal" at bounding box center [117, 132] width 61 height 23
click at [97, 187] on div "Rebordeadora DEWALT 800W" at bounding box center [99, 201] width 125 height 28
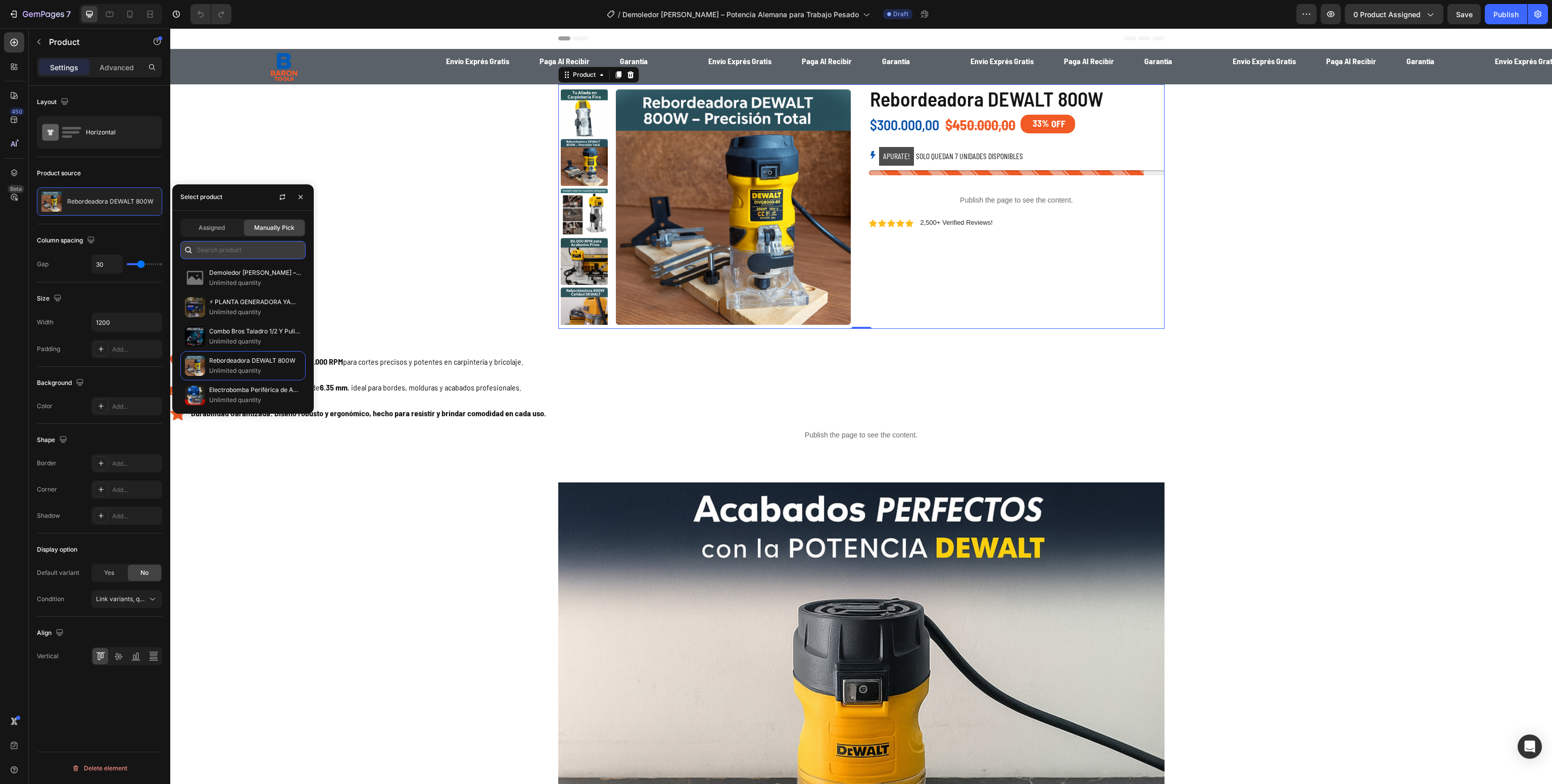
click at [232, 248] on input "text" at bounding box center [243, 250] width 125 height 18
paste input "Demoledor [PERSON_NAME] – Potencia Alemana para Trabajo Pesado"
type input "Demoledor [PERSON_NAME] – Potencia Alemana para Trabajo Pesado"
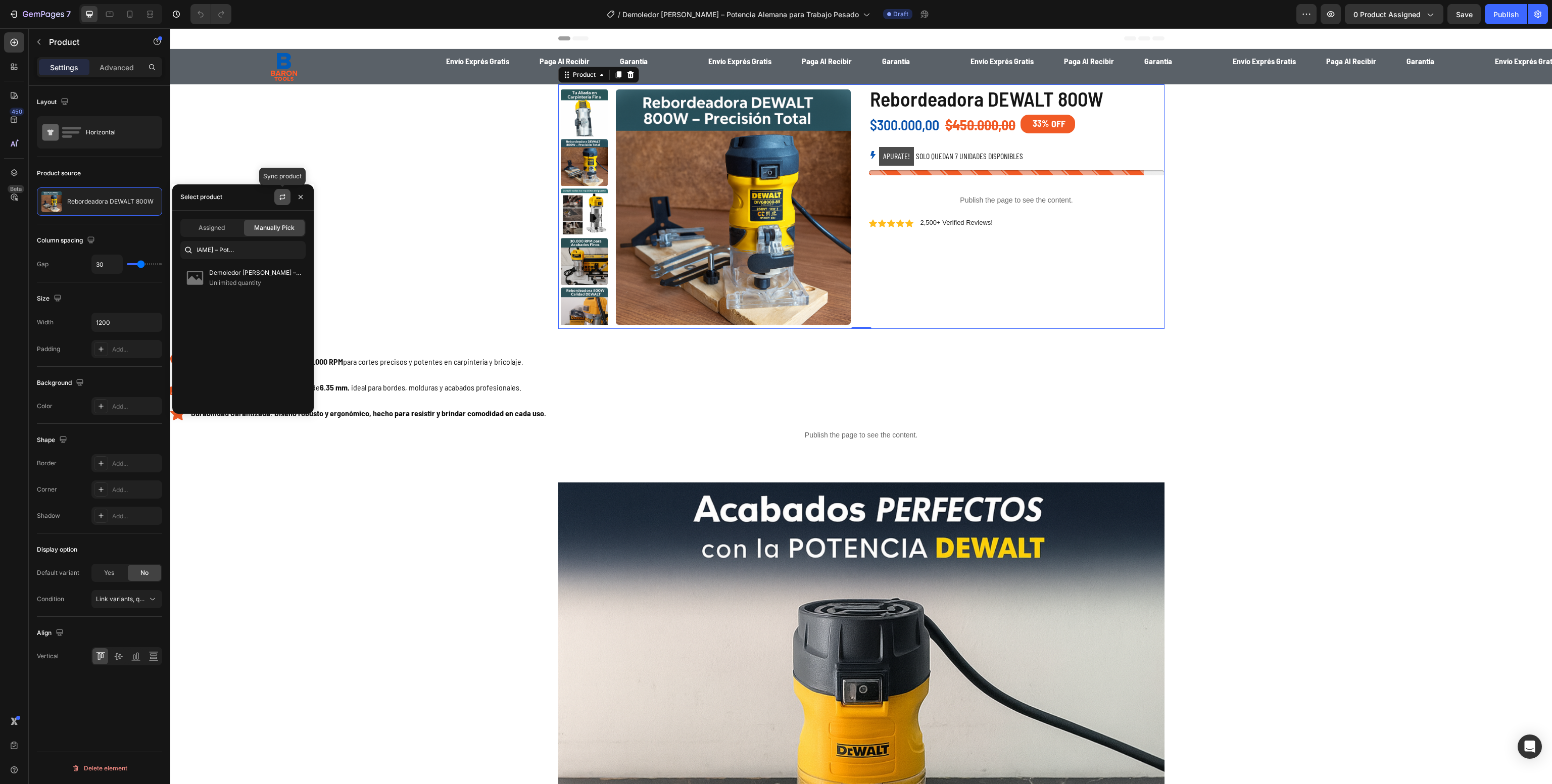
scroll to position [0, 0]
click at [281, 197] on icon "button" at bounding box center [283, 197] width 8 height 8
click at [260, 272] on p "Demoledor [PERSON_NAME] – Potencia Alemana para Trabajo Pesado" at bounding box center [255, 273] width 92 height 10
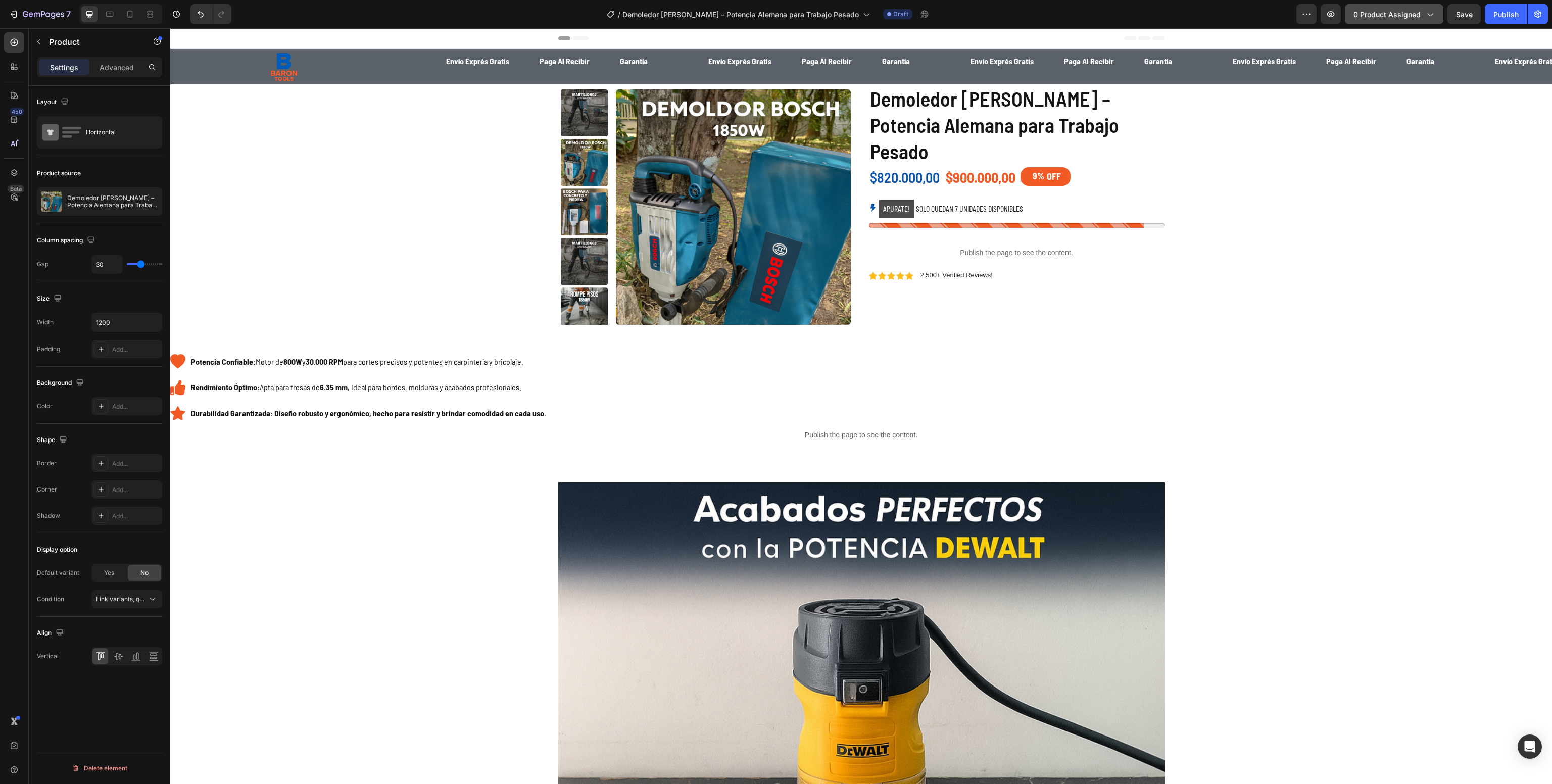
click at [1406, 13] on span "0 product assigned" at bounding box center [1387, 15] width 68 height 11
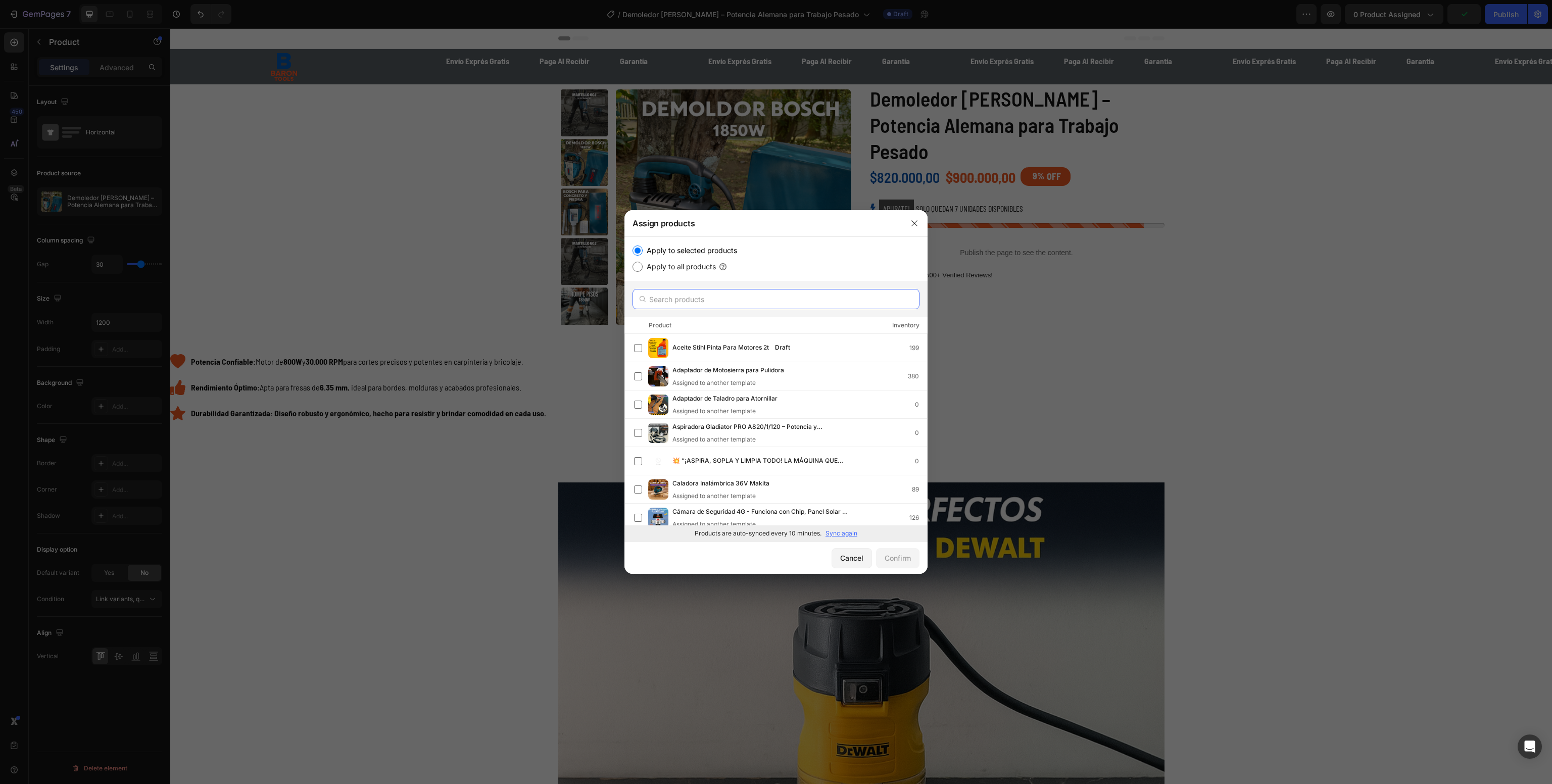
click at [786, 309] on input "text" at bounding box center [775, 299] width 287 height 20
paste input "Demoledor [PERSON_NAME] – Potencia Alemana para Trabajo Pesado"
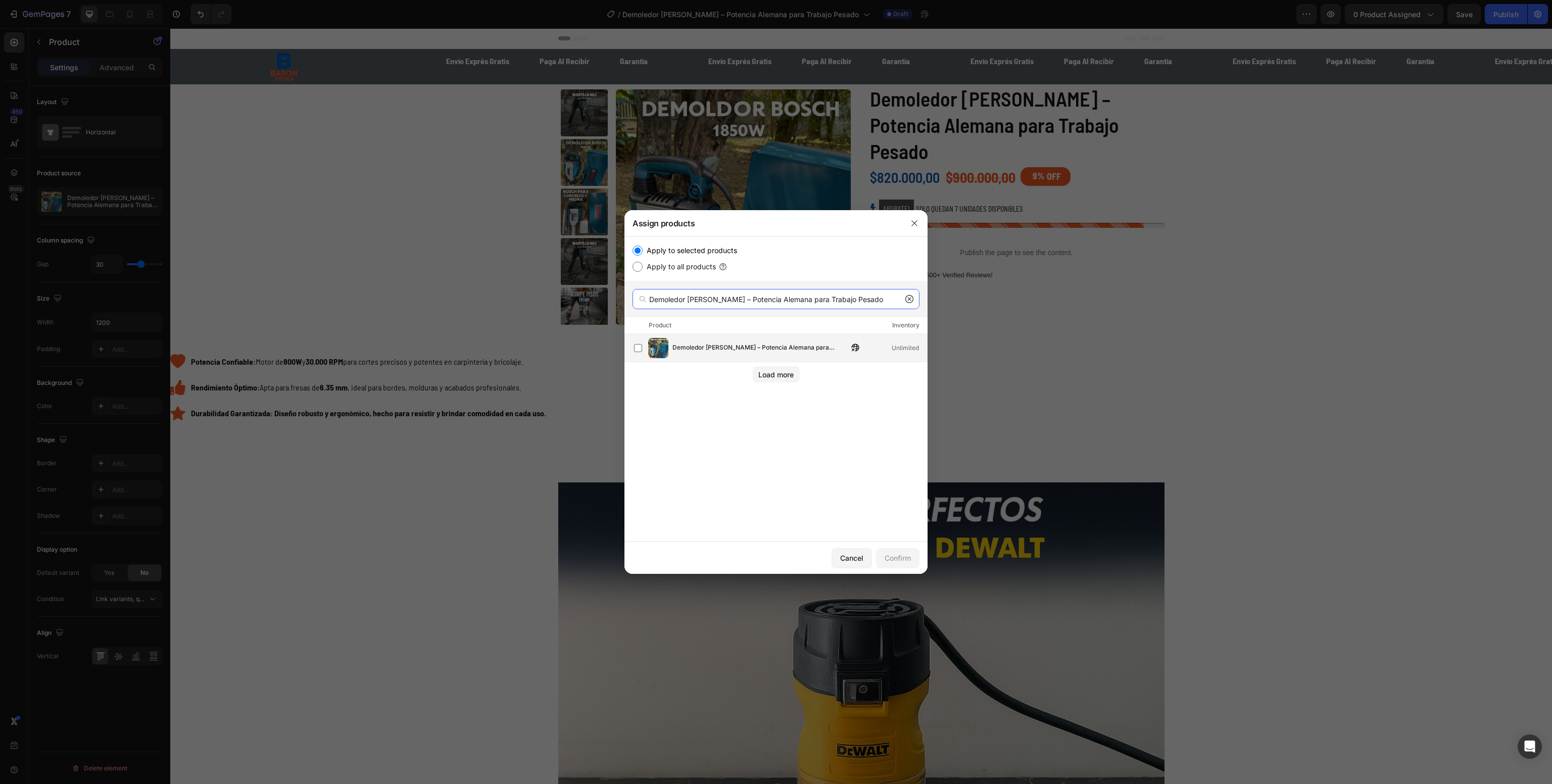
type input "Demoledor [PERSON_NAME] – Potencia Alemana para Trabajo Pesado"
click at [777, 341] on div "Demoledor [PERSON_NAME] – Potencia Alemana para Trabajo Pesado Unlimited" at bounding box center [781, 348] width 293 height 20
click at [902, 566] on button "Confirm" at bounding box center [898, 558] width 43 height 20
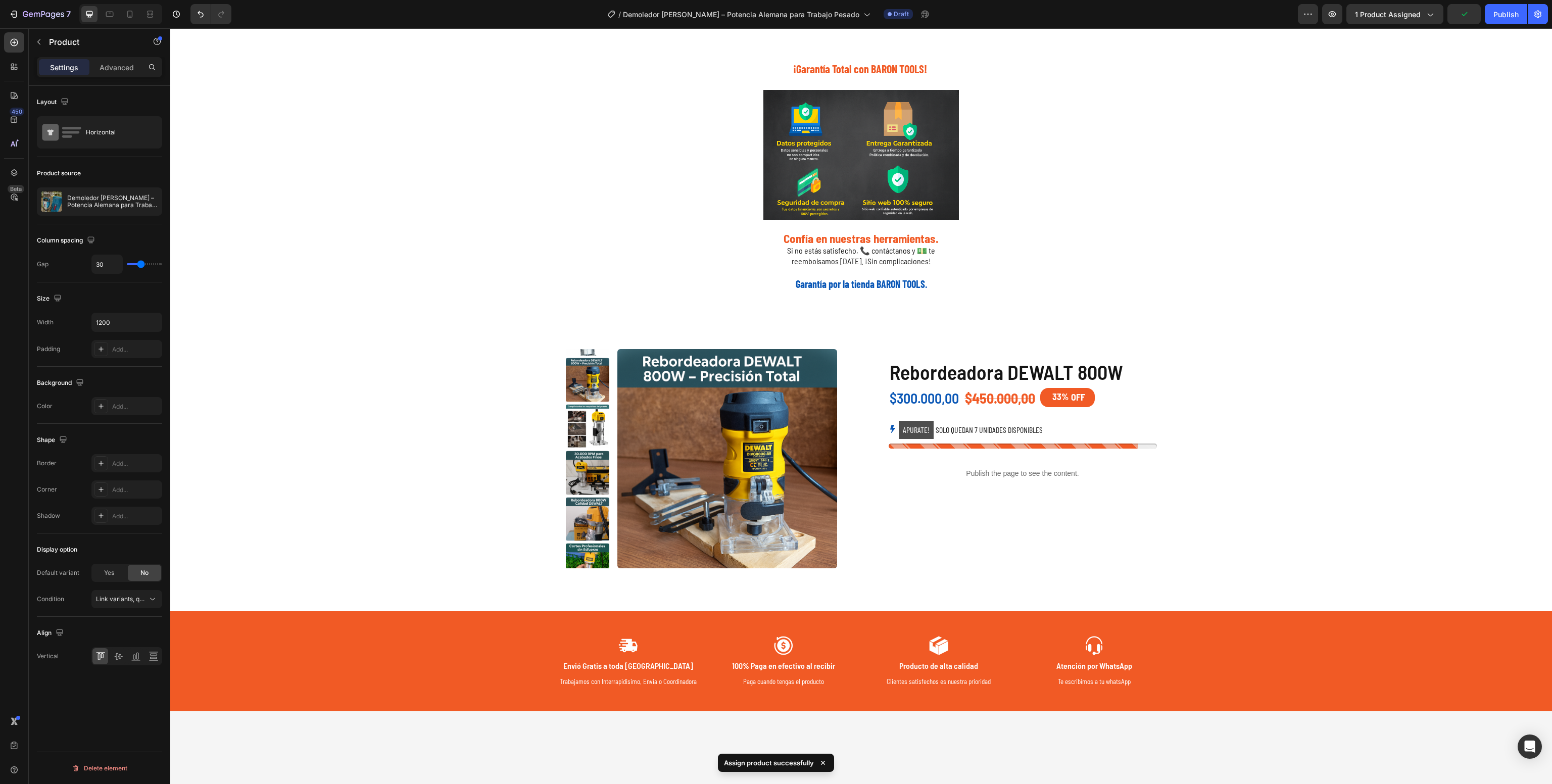
scroll to position [2021, 0]
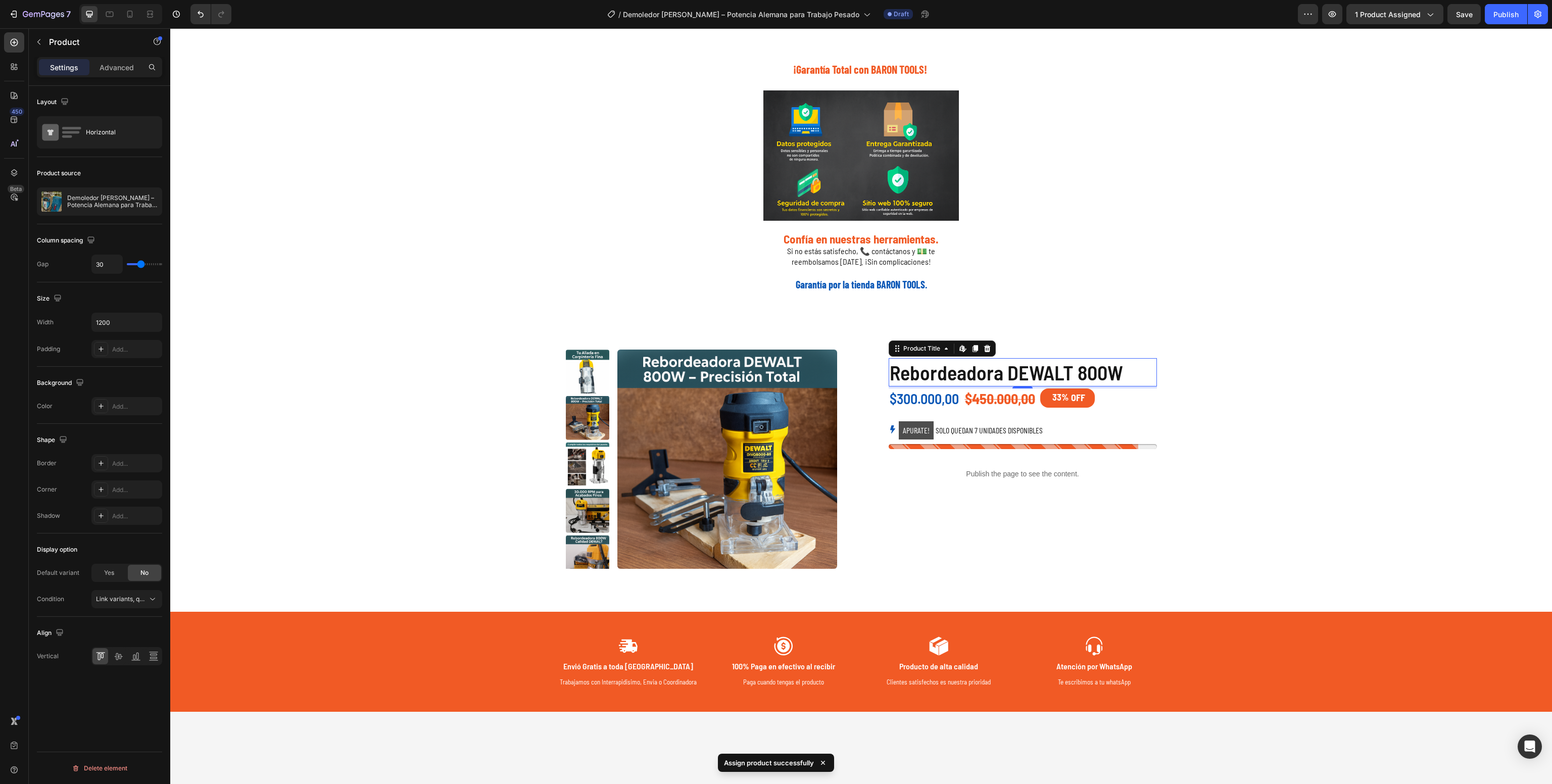
click at [977, 386] on h1 "Rebordeadora DEWALT 800W" at bounding box center [1023, 372] width 268 height 28
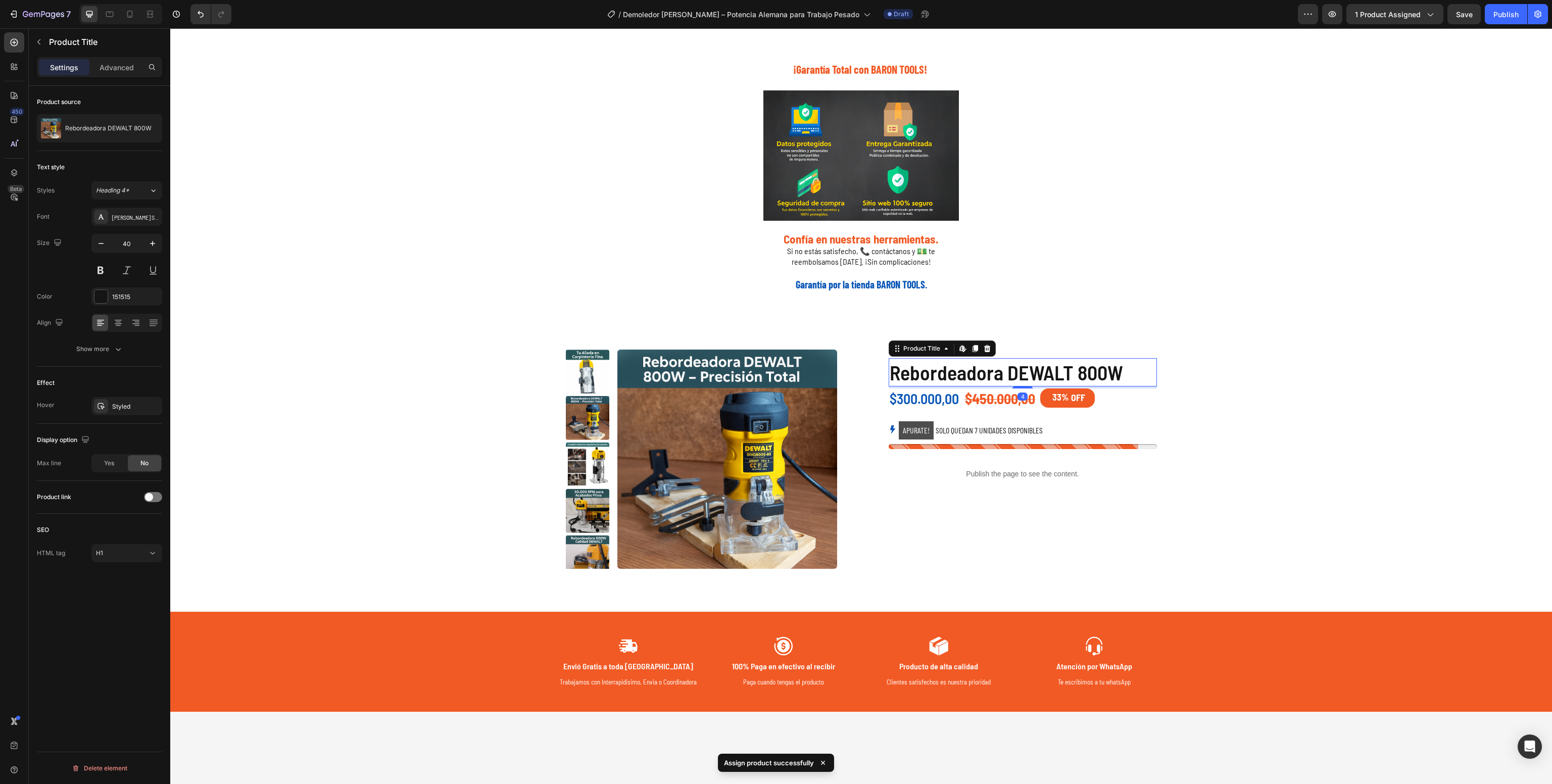
click at [83, 147] on div "Product source Rebordeadora DEWALT 800W" at bounding box center [99, 119] width 125 height 66
click at [79, 135] on div "Rebordeadora DEWALT 800W" at bounding box center [99, 128] width 125 height 28
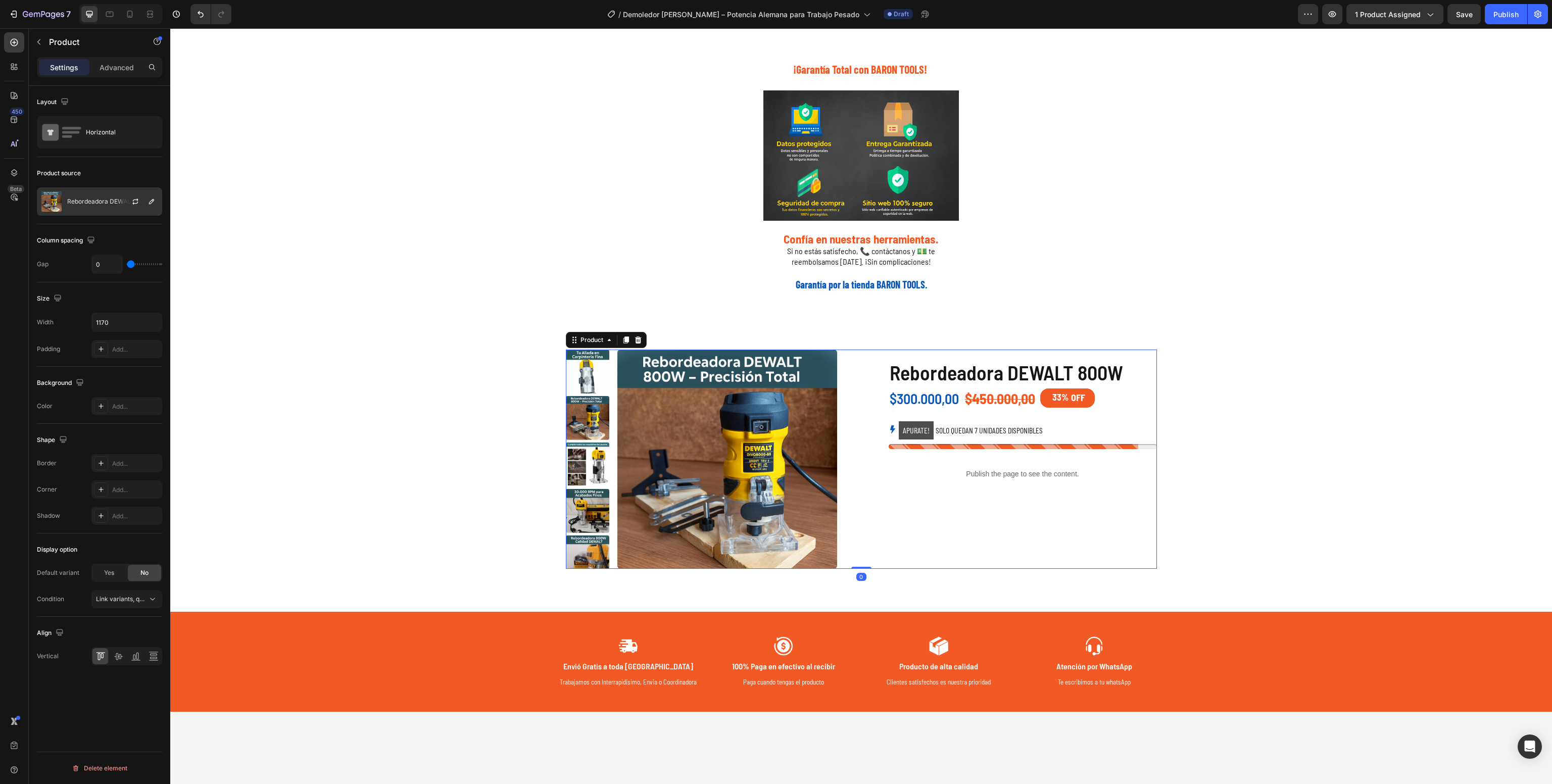
click at [94, 208] on div "Rebordeadora DEWALT 800W" at bounding box center [99, 201] width 125 height 28
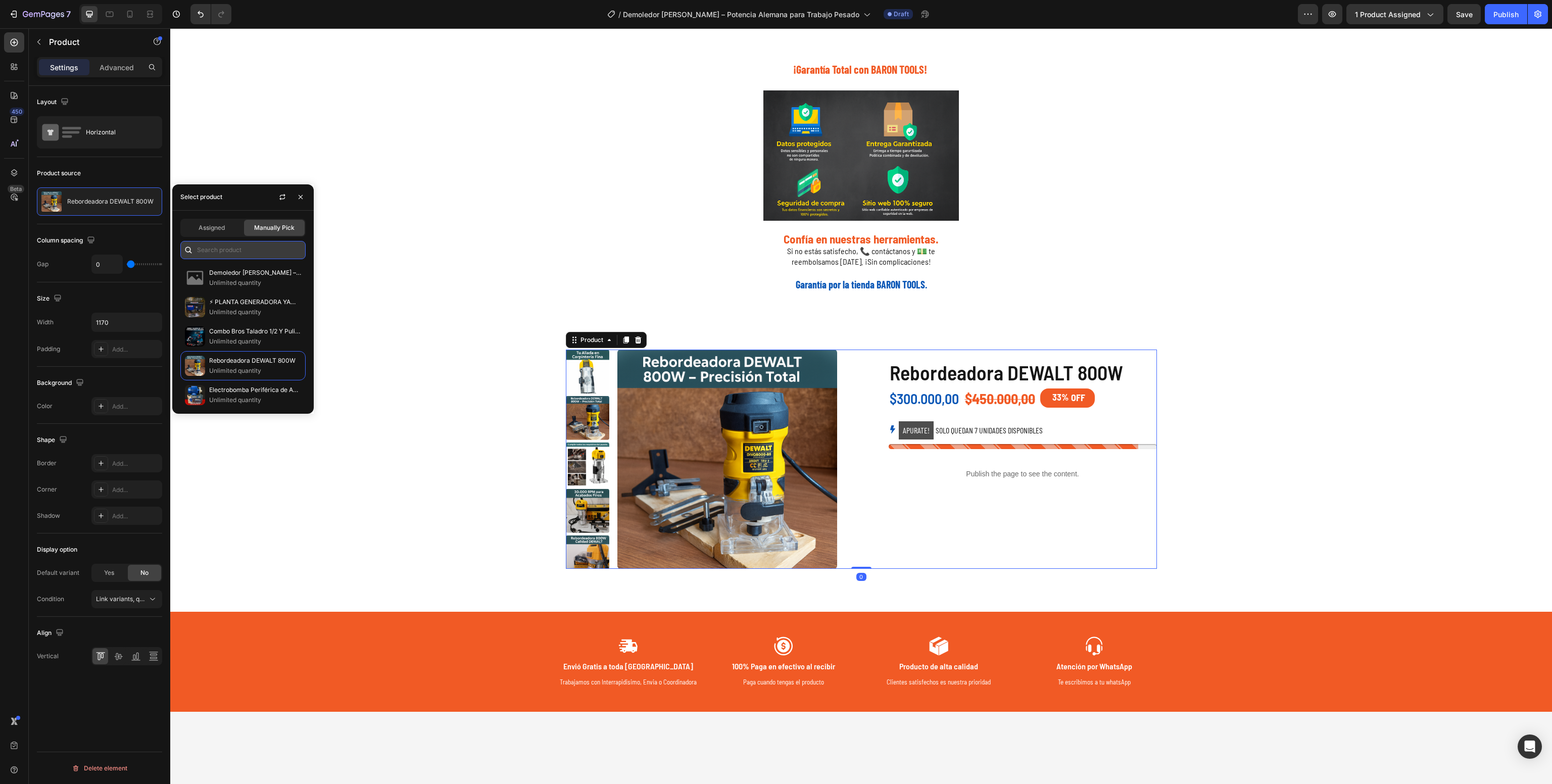
click at [253, 243] on input "text" at bounding box center [243, 250] width 125 height 18
paste input "Demoledor [PERSON_NAME] – Potencia Alemana para Trabajo Pesado"
type input "Demoledor [PERSON_NAME] – Potencia Alemana para Trabajo Pesado"
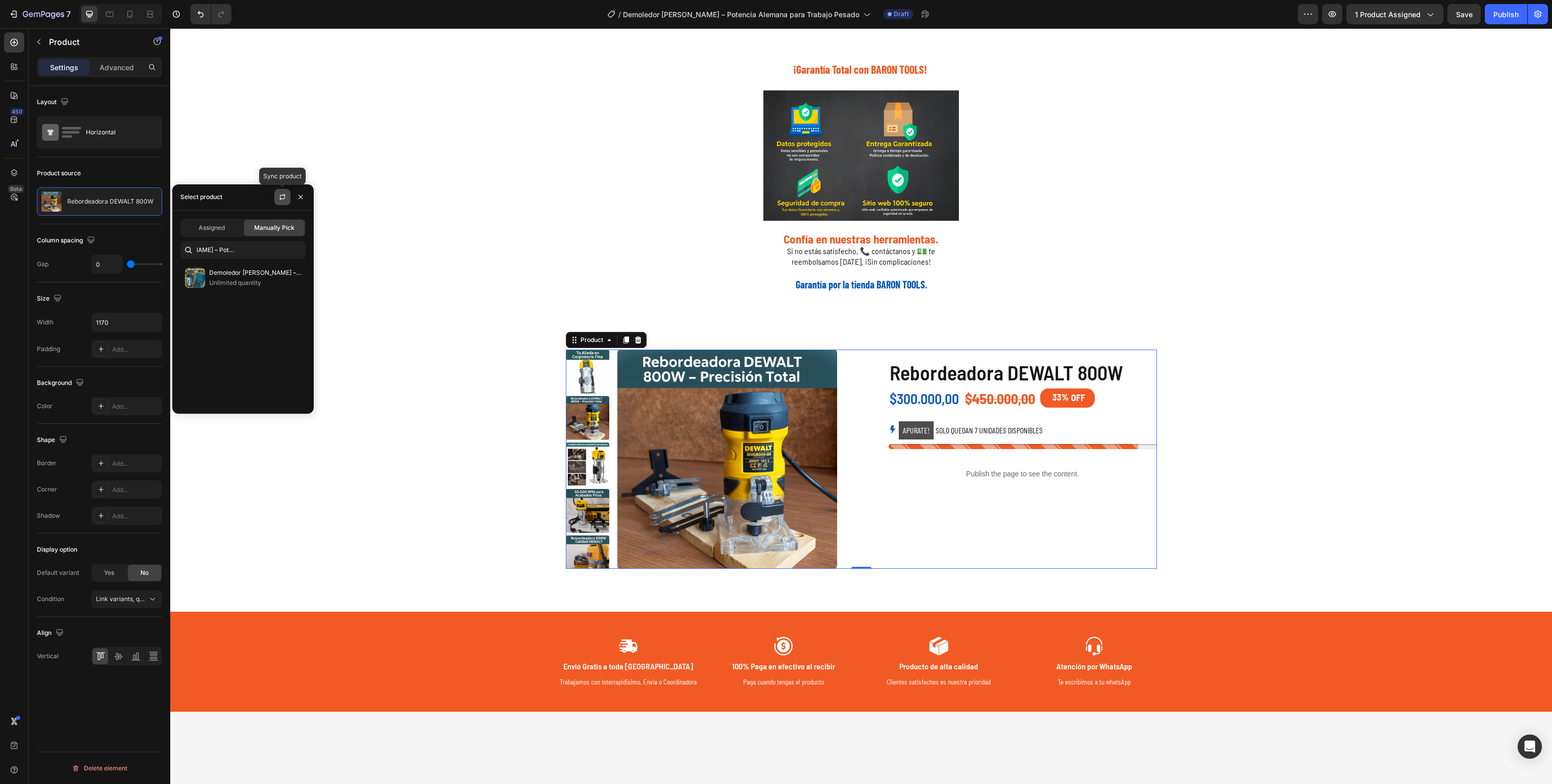
scroll to position [0, 0]
click at [283, 193] on icon "button" at bounding box center [283, 197] width 8 height 8
click at [263, 271] on p "Demoledor [PERSON_NAME] – Potencia Alemana para Trabajo Pesado" at bounding box center [255, 273] width 92 height 10
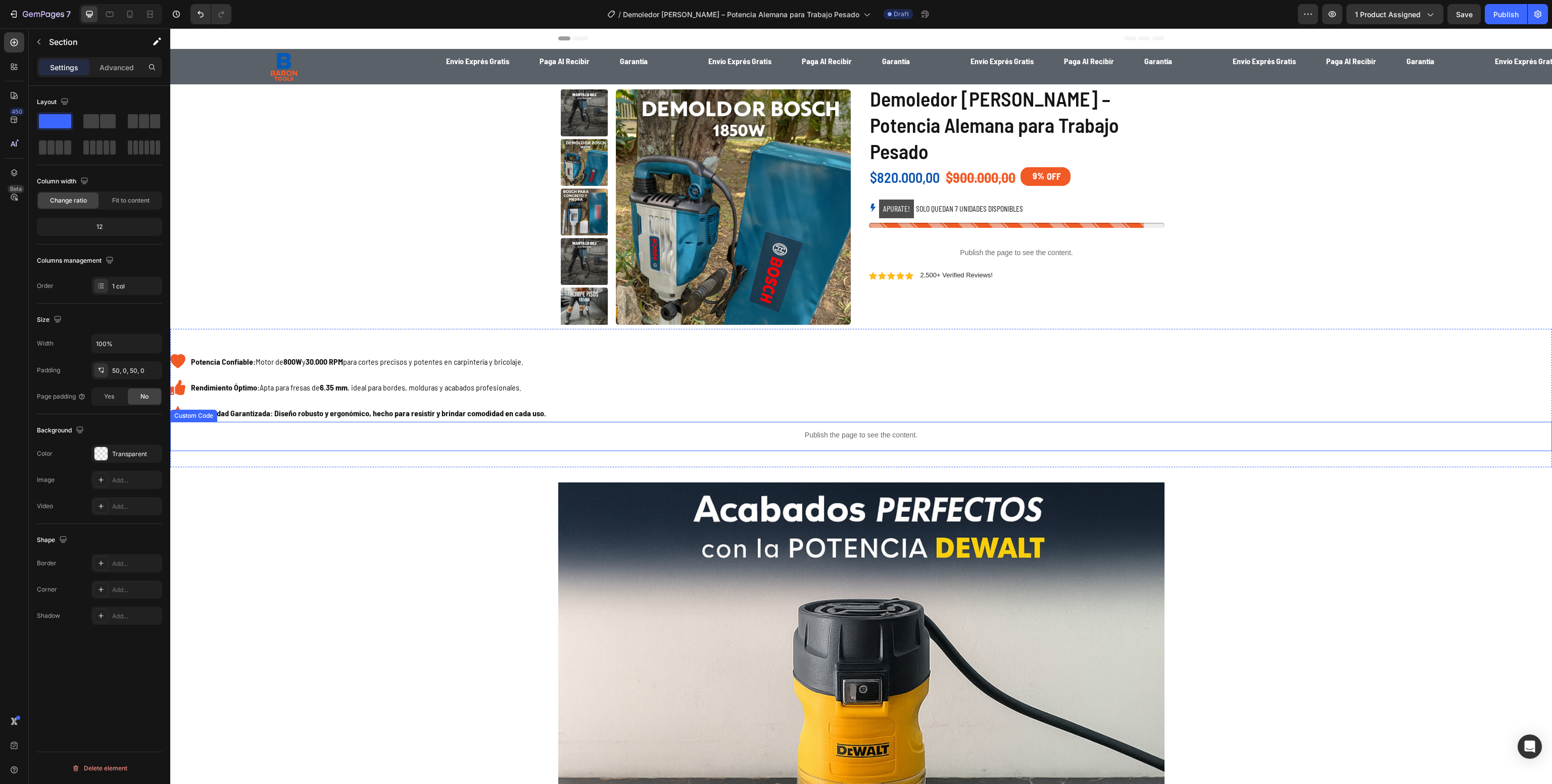
scroll to position [162, 0]
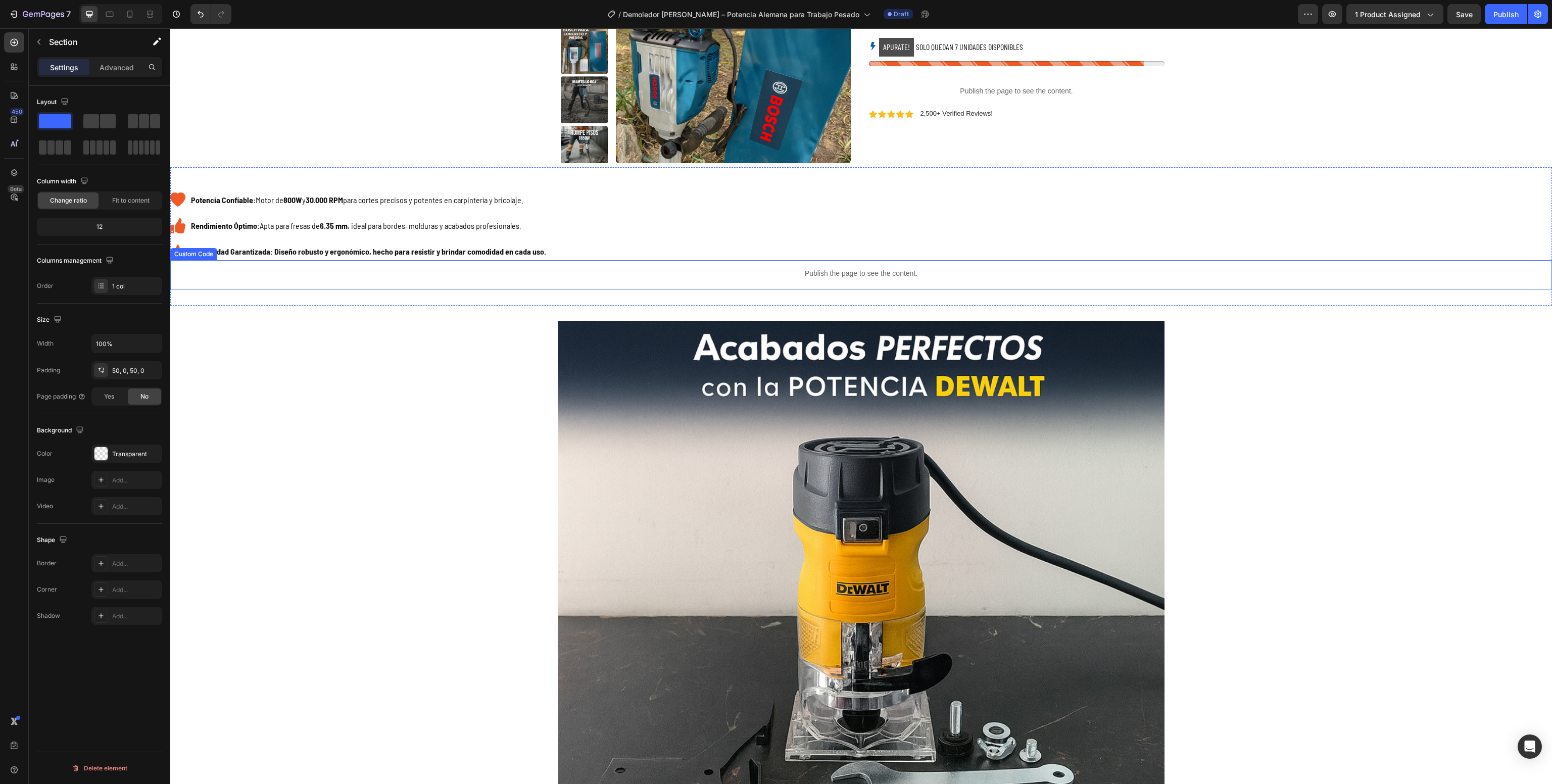
click at [790, 452] on img at bounding box center [861, 624] width 606 height 606
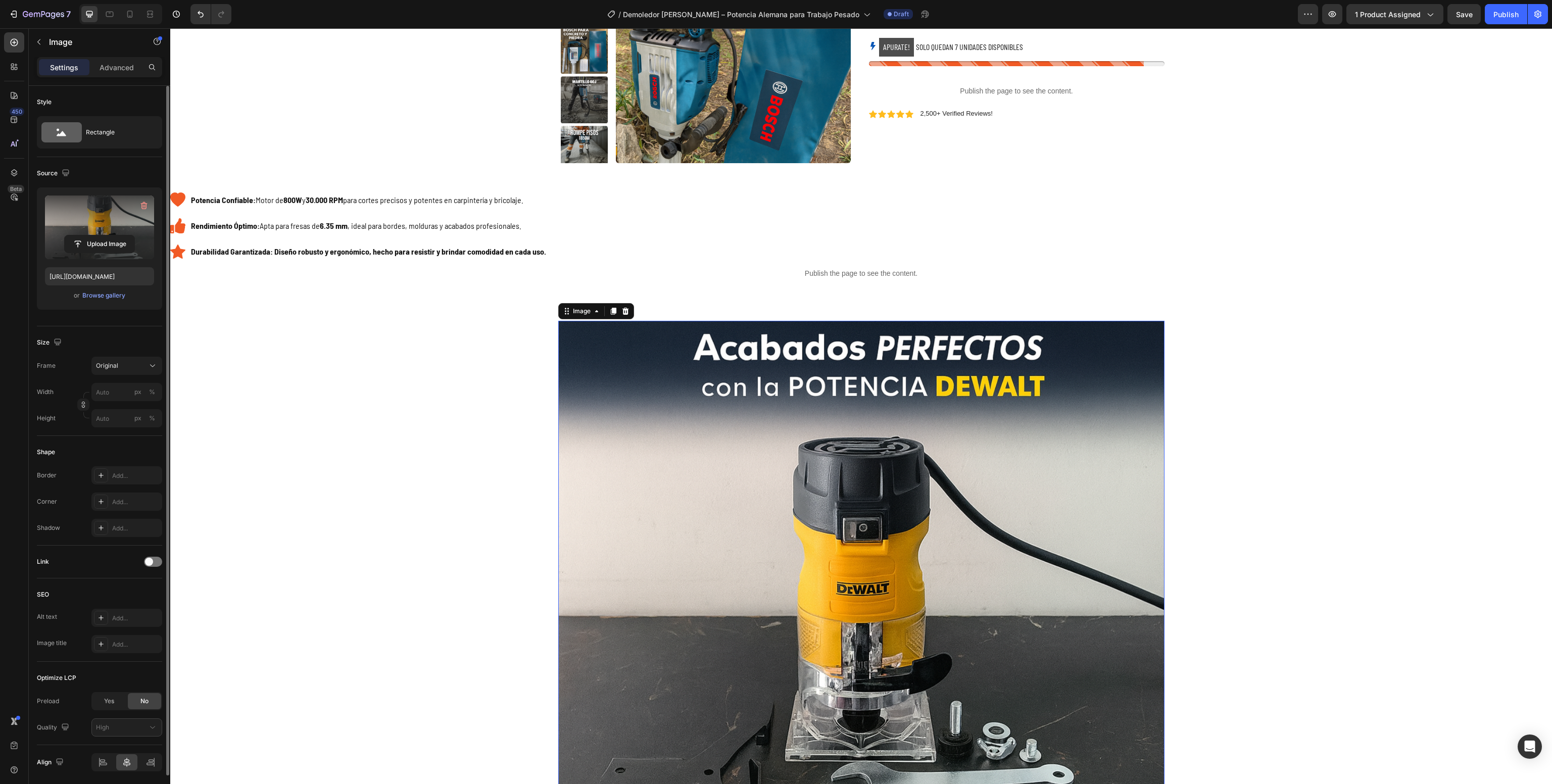
click at [75, 219] on label at bounding box center [99, 227] width 109 height 63
click at [75, 235] on input "file" at bounding box center [100, 244] width 70 height 17
type input "[URL][DOMAIN_NAME]"
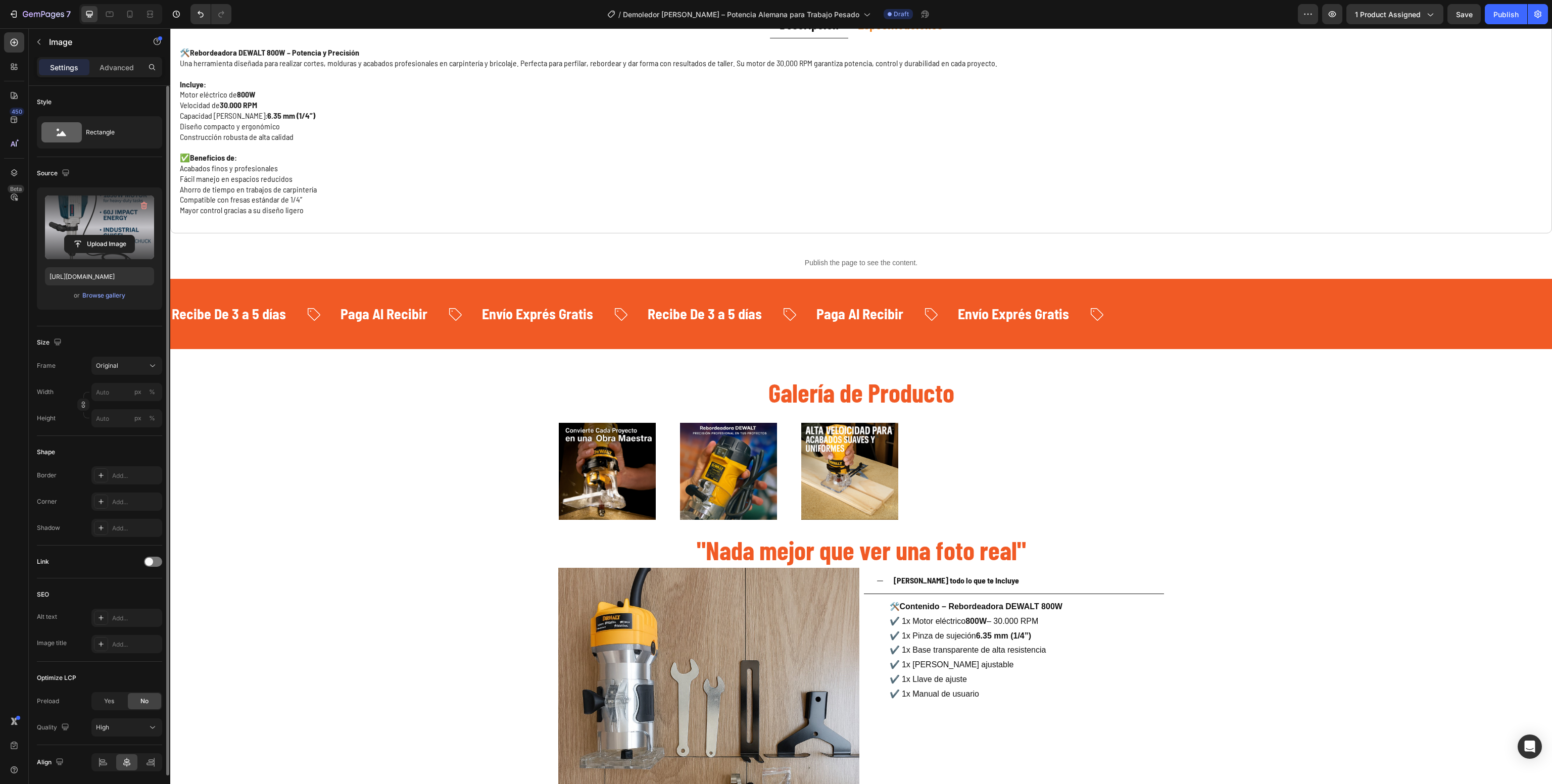
scroll to position [1303, 0]
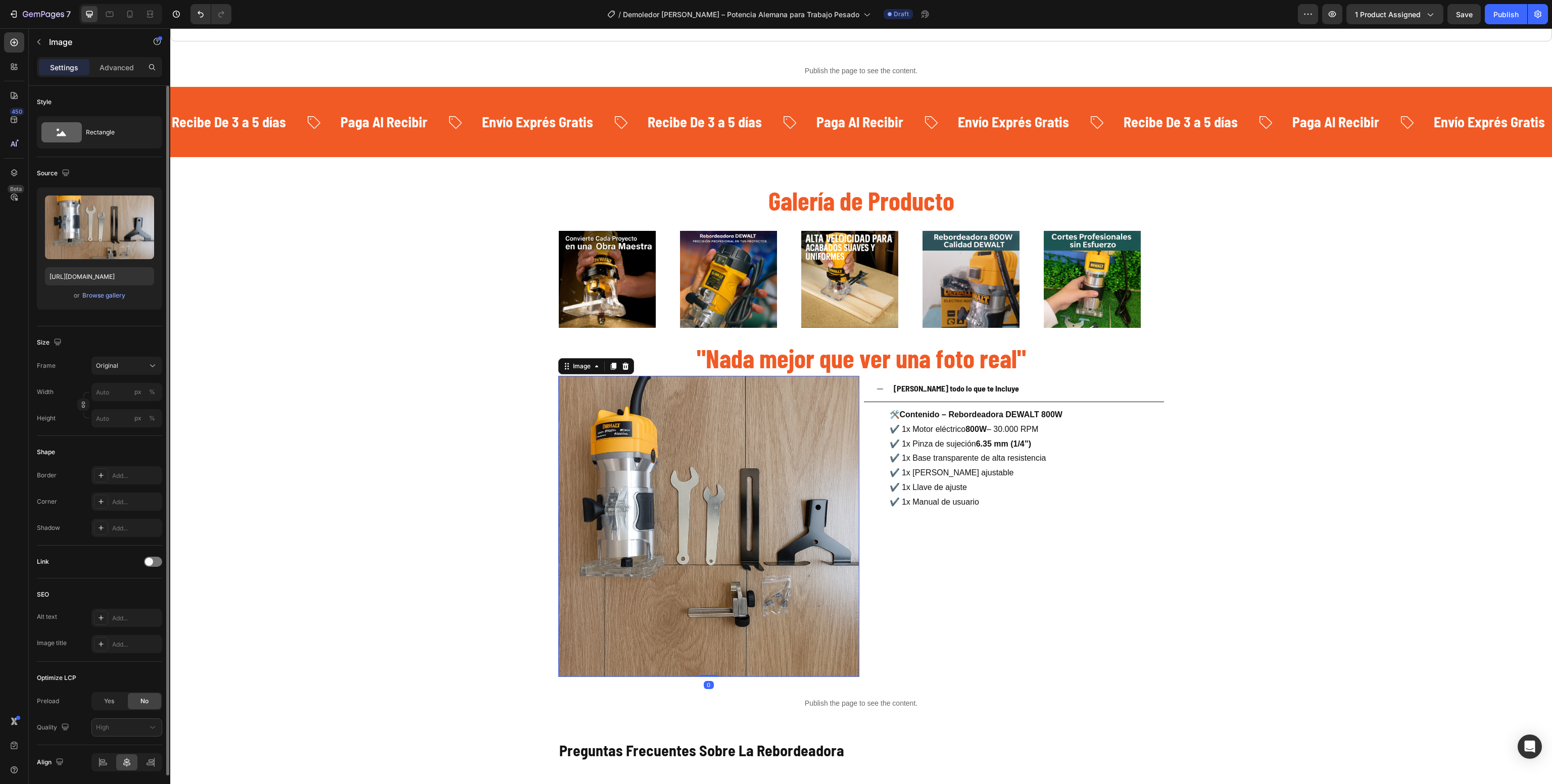
click at [678, 543] on img at bounding box center [708, 526] width 301 height 301
click at [86, 235] on button "Upload Image" at bounding box center [100, 244] width 71 height 18
click at [97, 241] on input "file" at bounding box center [100, 244] width 70 height 17
type input "[URL][DOMAIN_NAME]"
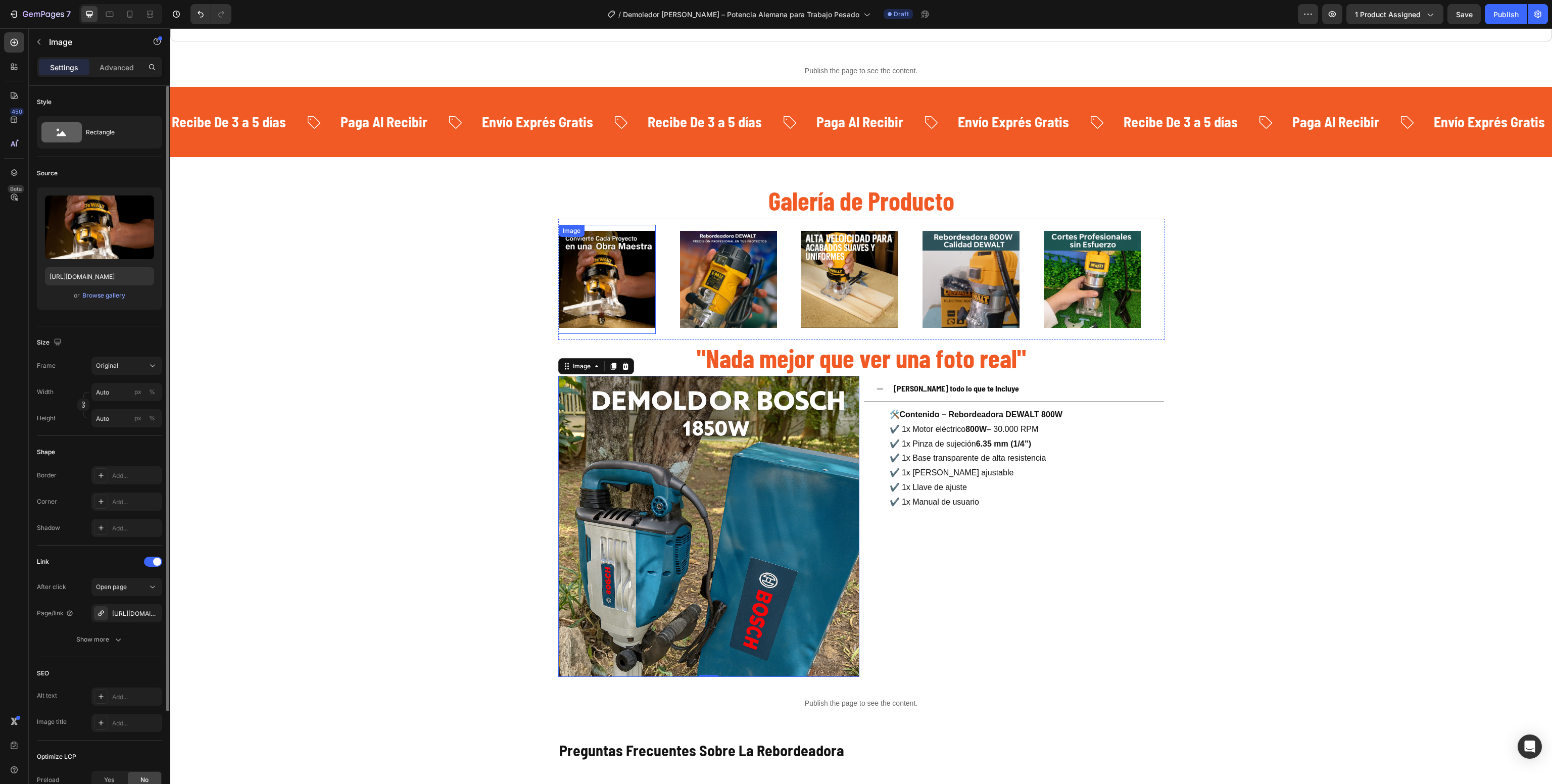
click at [612, 284] on img at bounding box center [607, 279] width 97 height 97
click at [109, 239] on input "file" at bounding box center [100, 244] width 70 height 17
type input "[URL][DOMAIN_NAME]"
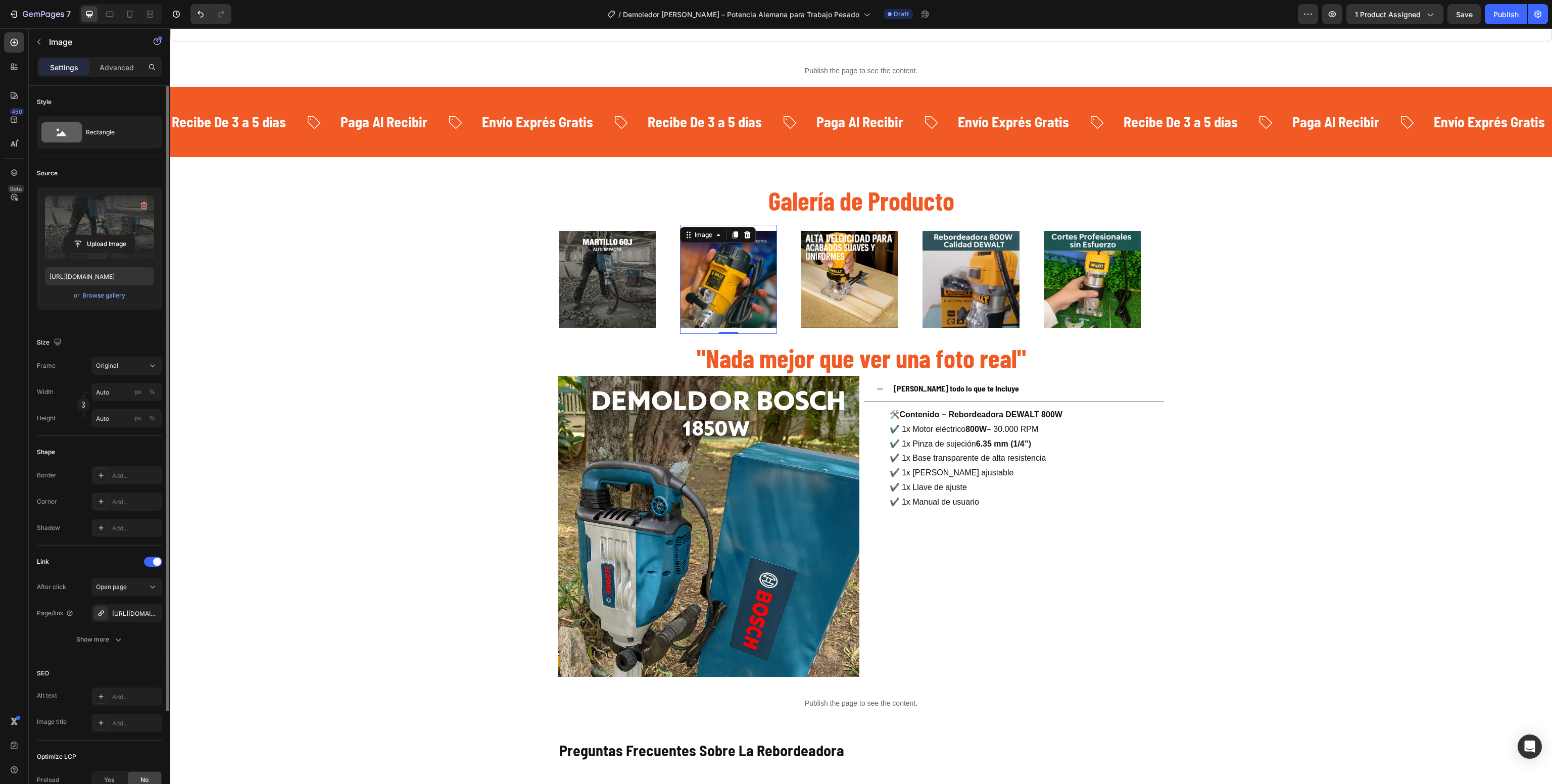
click at [709, 292] on img at bounding box center [729, 279] width 97 height 97
click at [78, 229] on label at bounding box center [99, 227] width 109 height 63
click at [78, 235] on input "file" at bounding box center [100, 244] width 70 height 17
type input "[URL][DOMAIN_NAME]"
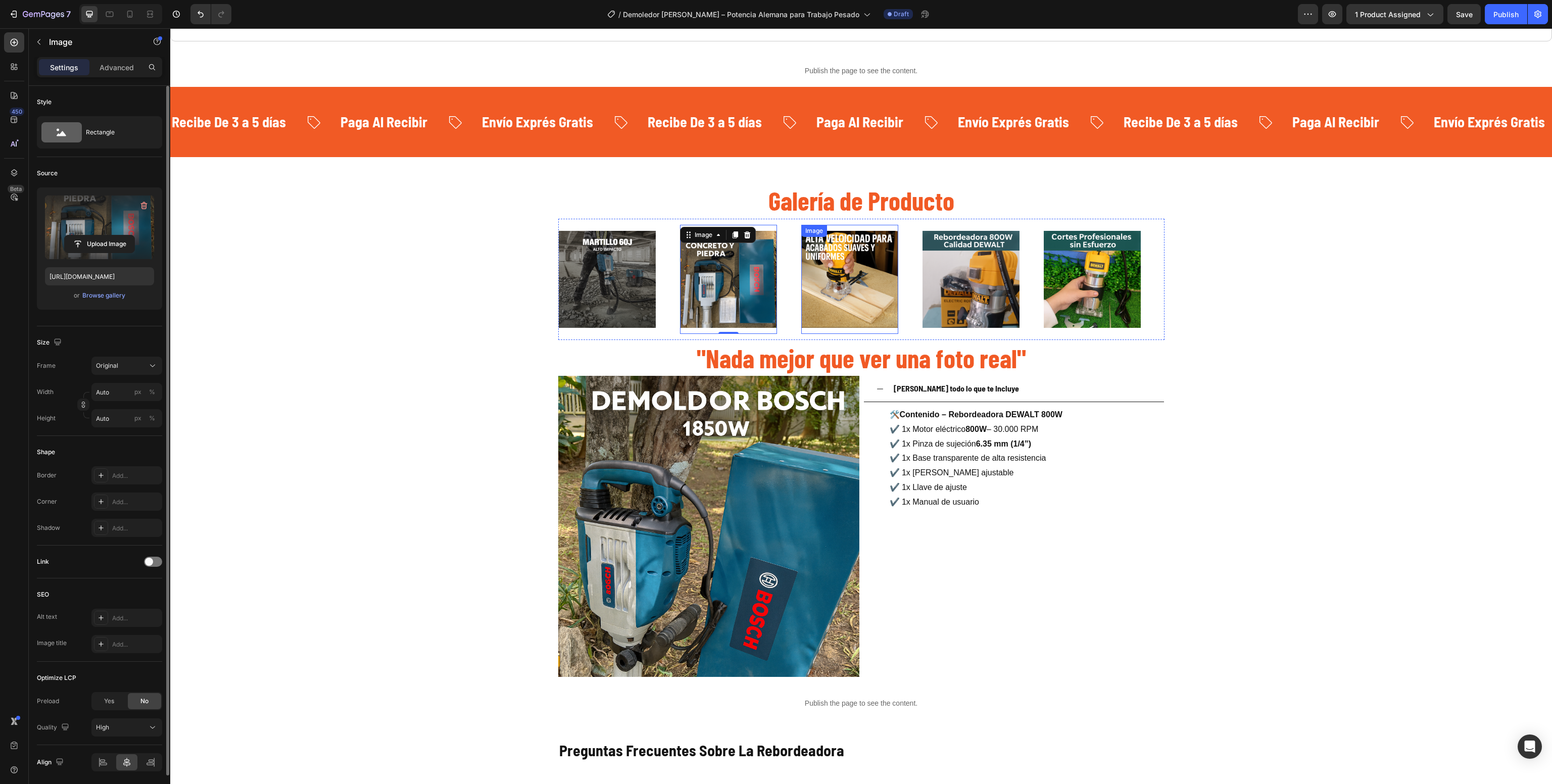
click at [837, 296] on img at bounding box center [850, 279] width 97 height 97
click at [106, 237] on input "file" at bounding box center [100, 244] width 70 height 17
type input "[URL][DOMAIN_NAME]"
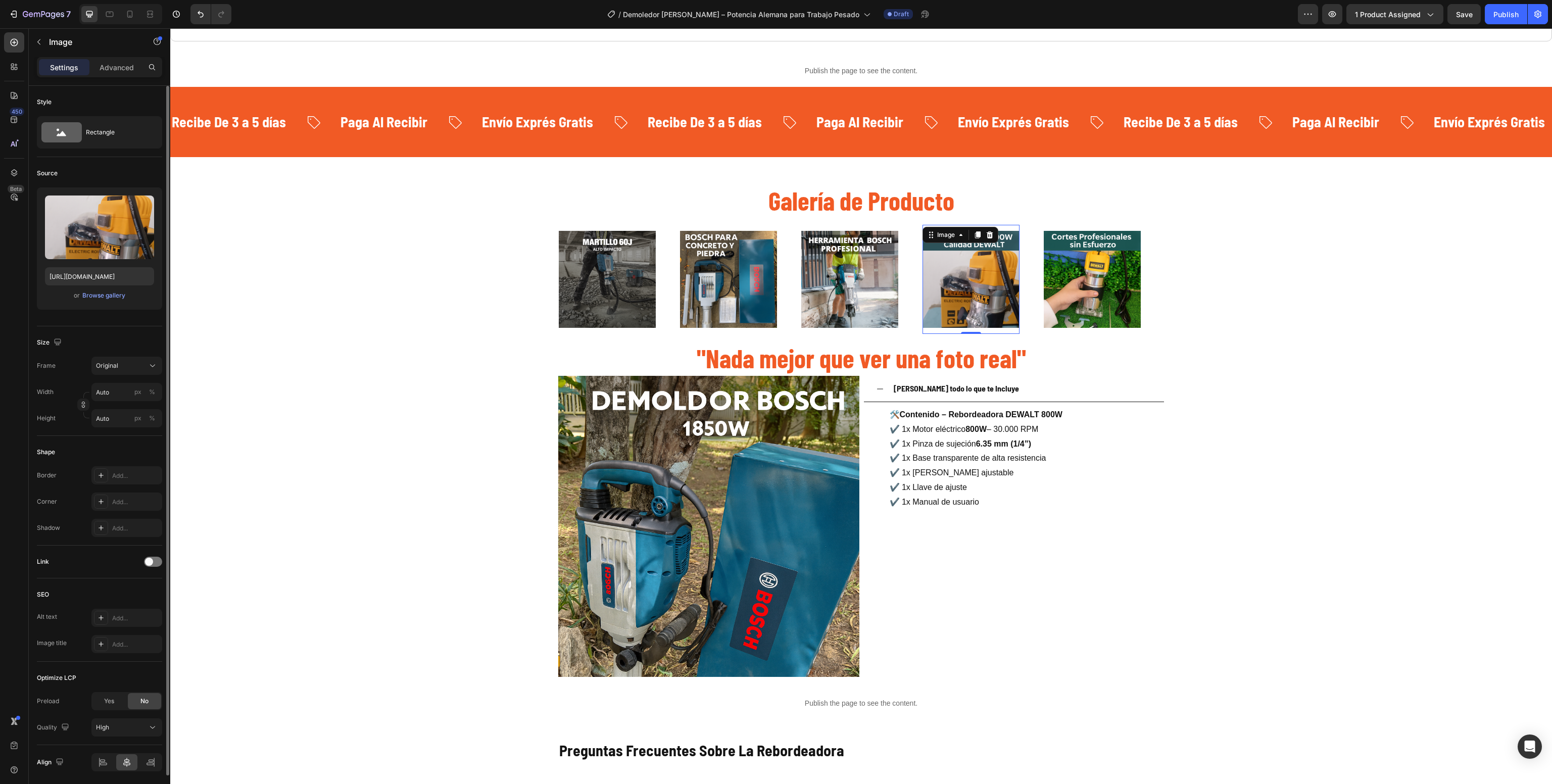
click at [945, 279] on img at bounding box center [971, 279] width 97 height 97
click at [74, 244] on input "file" at bounding box center [100, 244] width 70 height 17
type input "[URL][DOMAIN_NAME]"
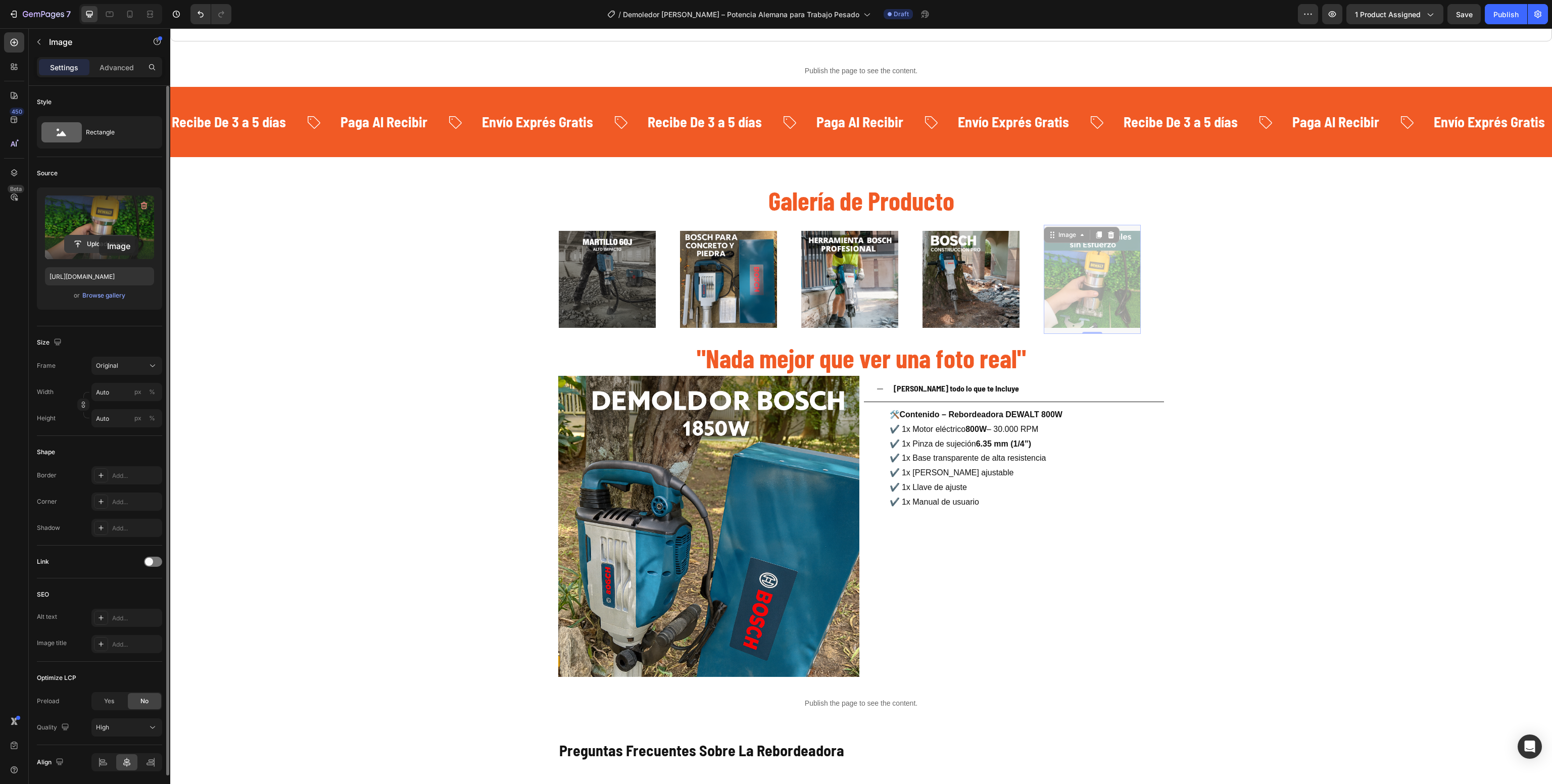
click at [99, 236] on input "file" at bounding box center [100, 244] width 70 height 17
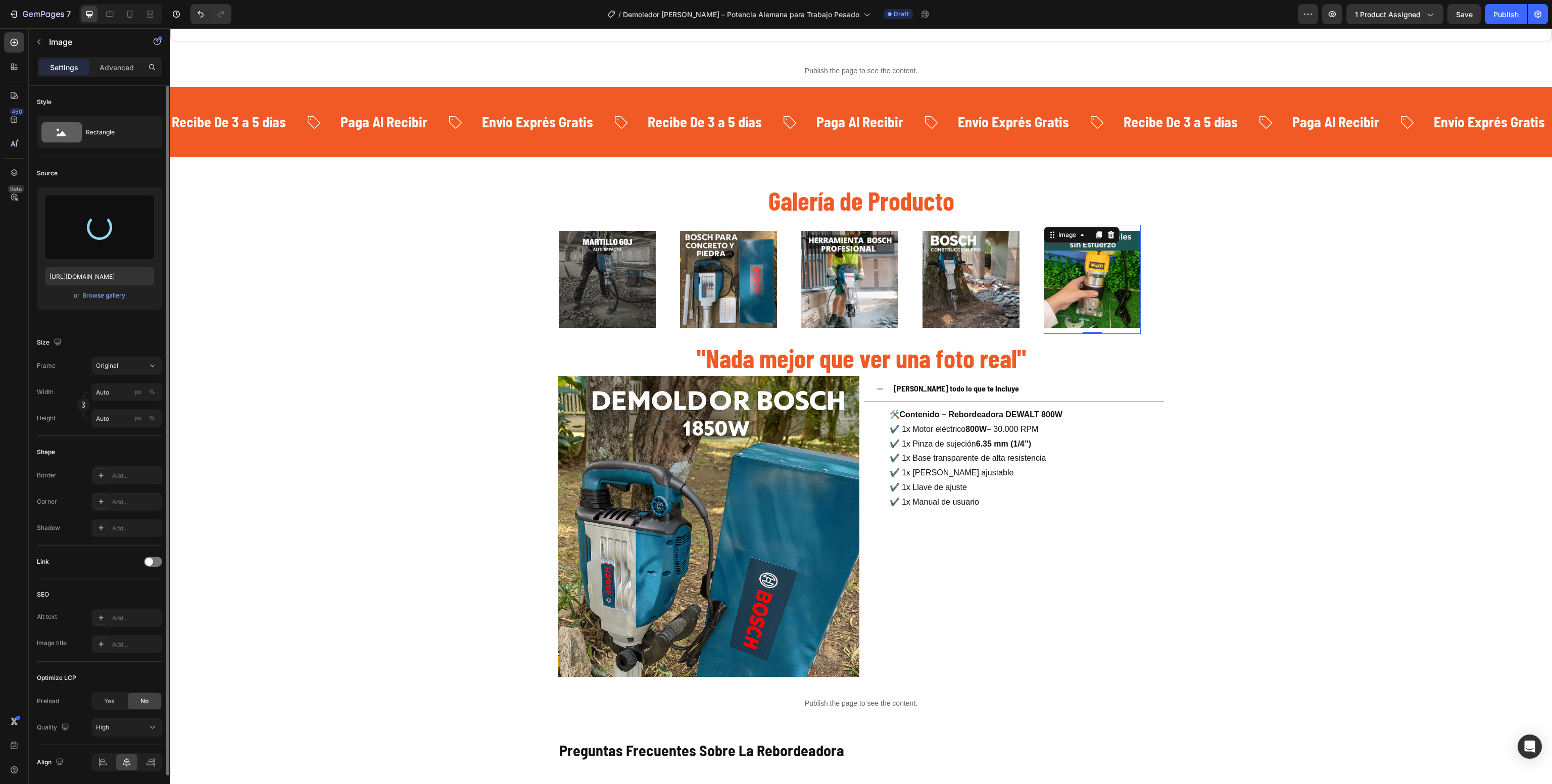
type input "[URL][DOMAIN_NAME]"
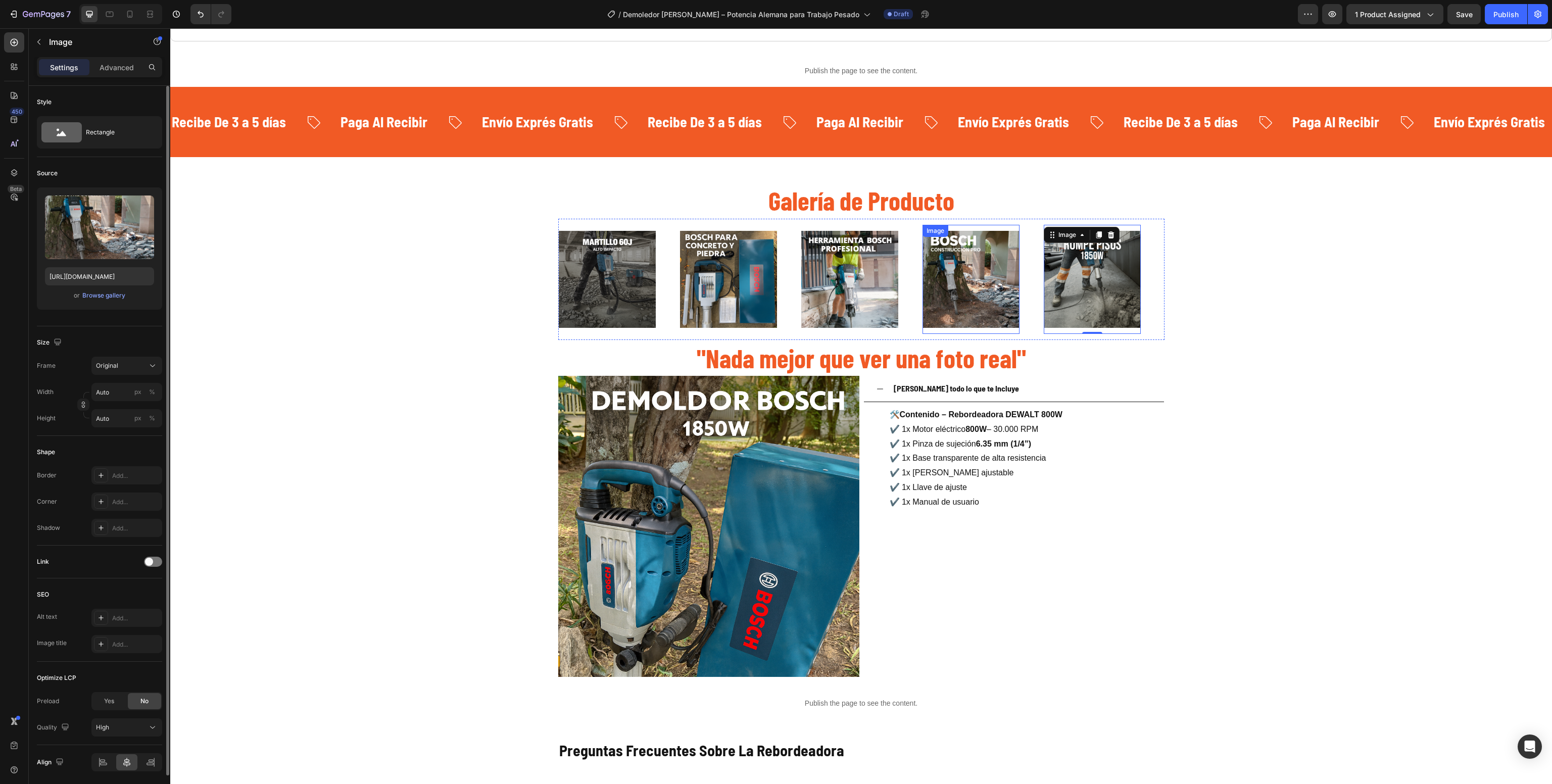
click at [970, 279] on img at bounding box center [971, 279] width 97 height 97
click at [99, 235] on label at bounding box center [99, 227] width 109 height 63
click at [99, 235] on input "file" at bounding box center [100, 244] width 70 height 17
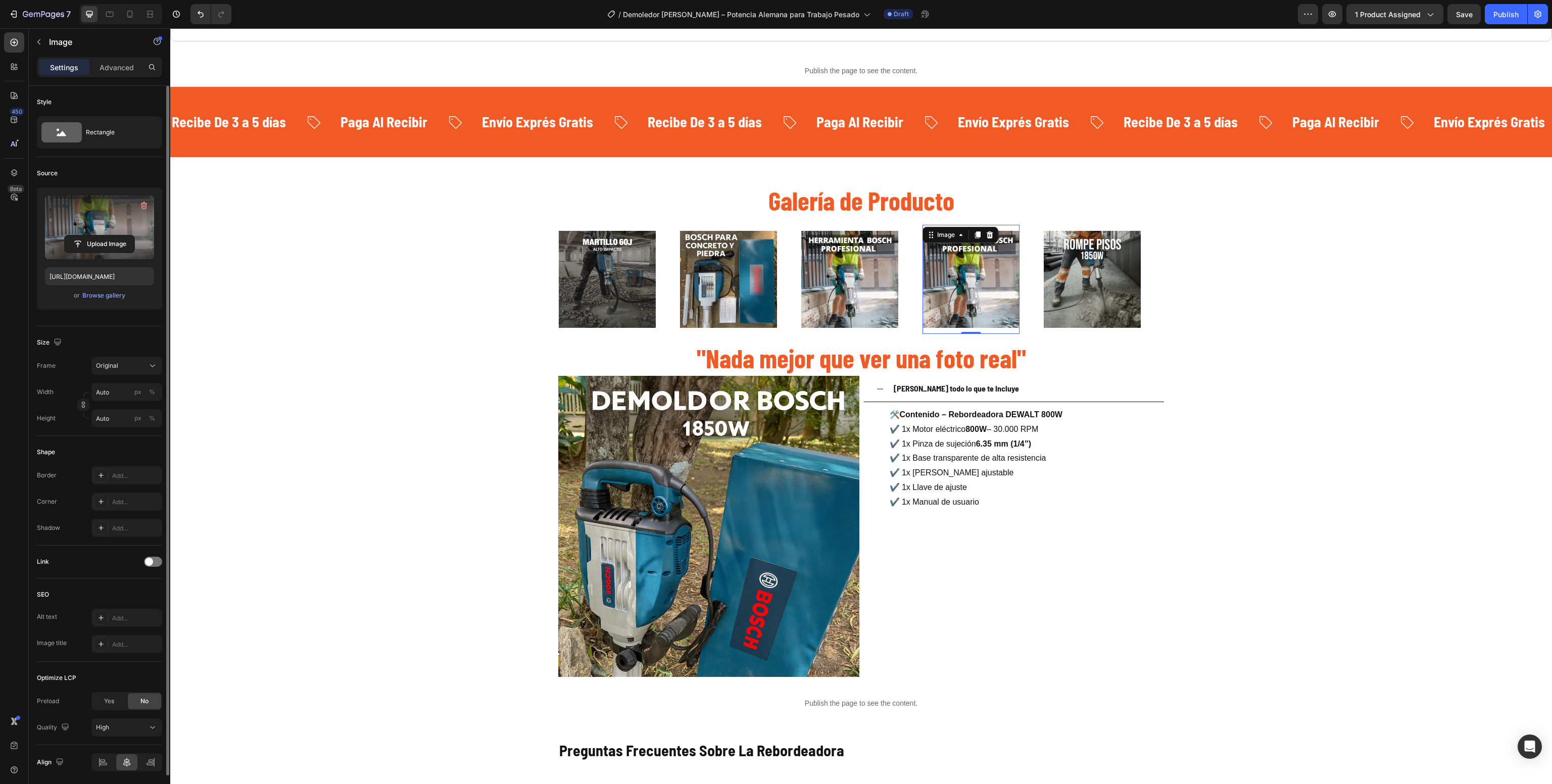
click at [93, 228] on label at bounding box center [99, 227] width 109 height 63
click at [93, 235] on input "file" at bounding box center [100, 244] width 70 height 17
type input "[URL][DOMAIN_NAME]"
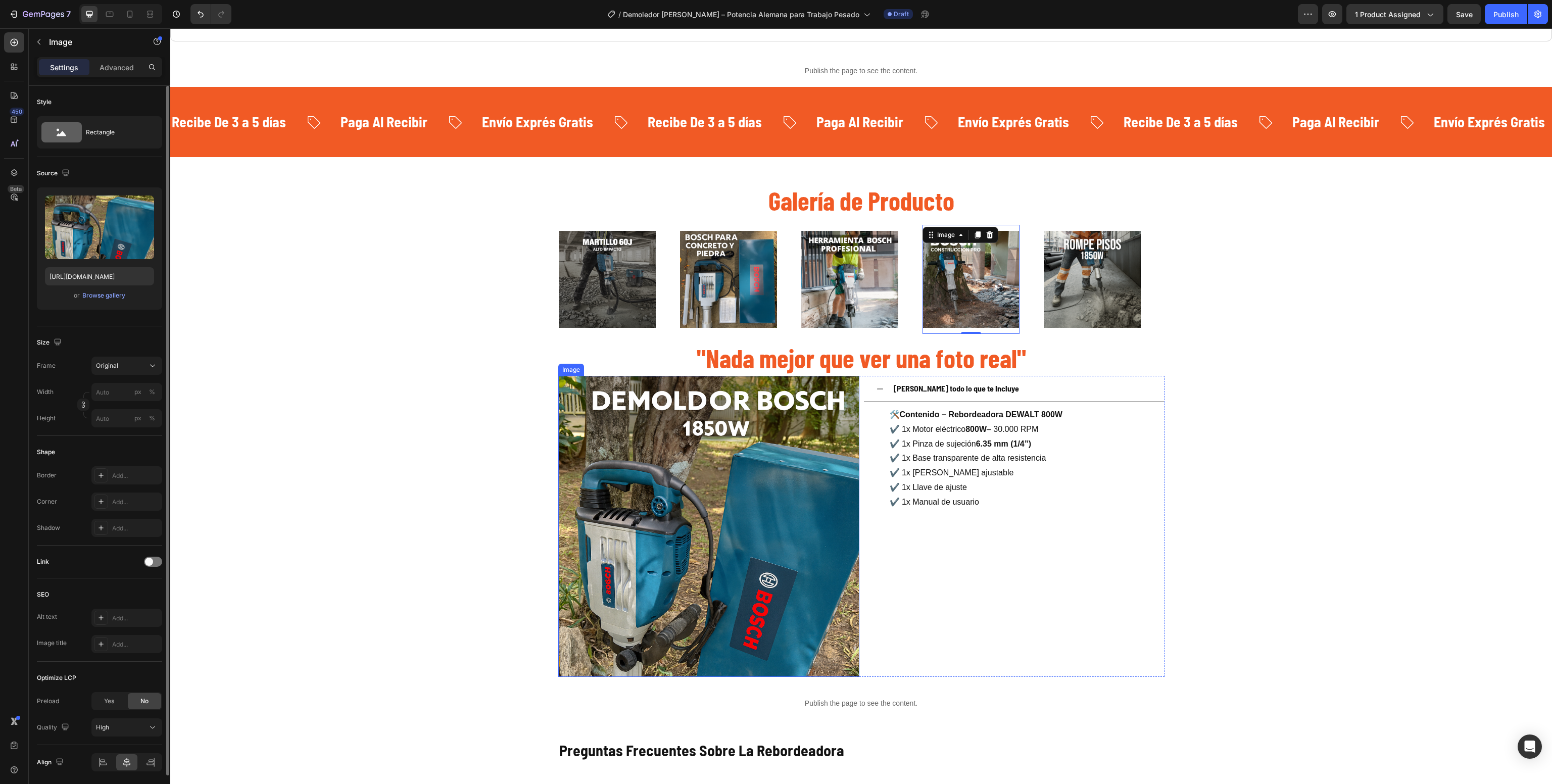
click at [764, 450] on img at bounding box center [708, 526] width 301 height 301
click at [110, 279] on input "[URL][DOMAIN_NAME]" at bounding box center [99, 276] width 109 height 18
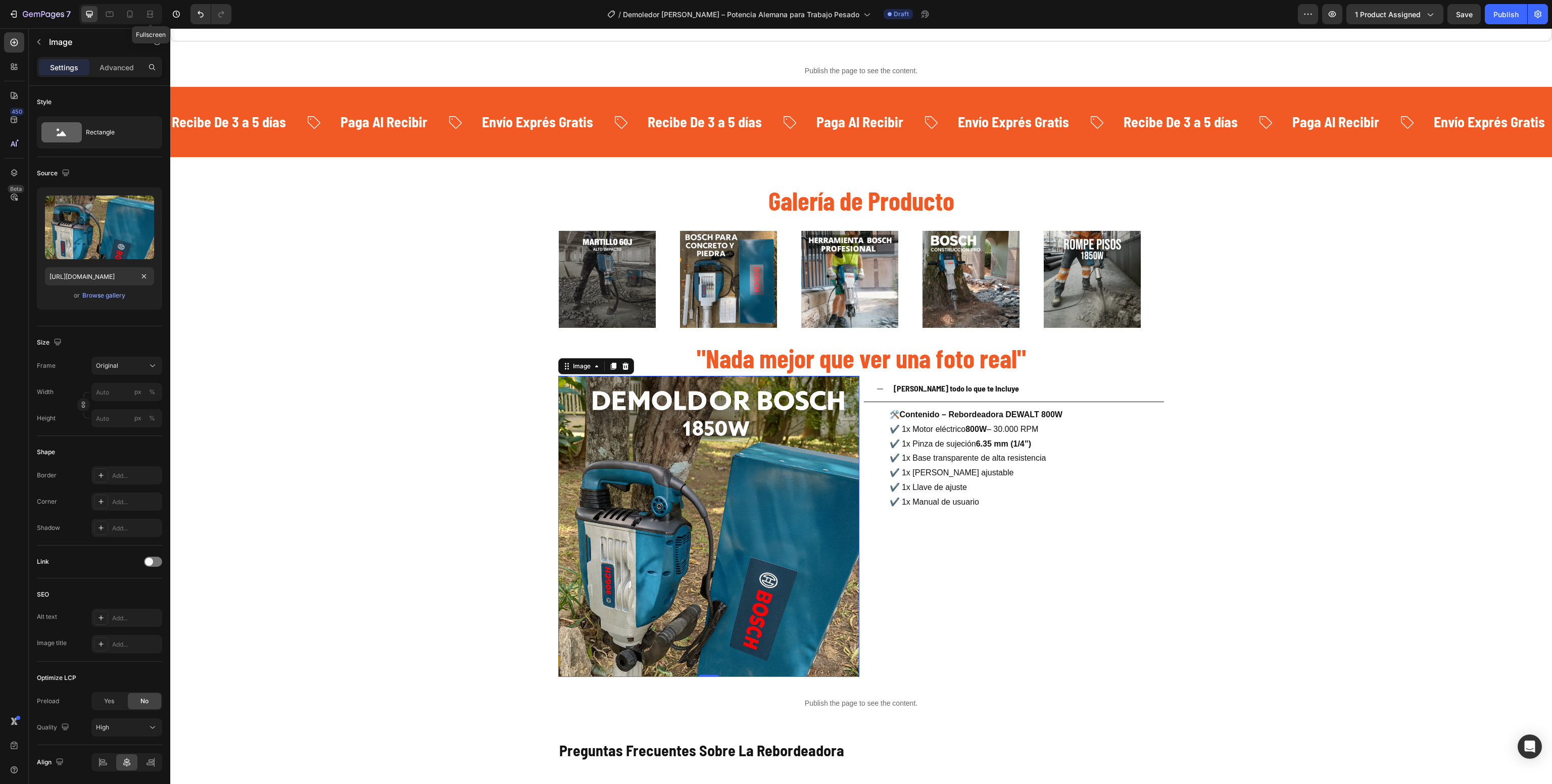
click at [142, 9] on div "Fullscreen" at bounding box center [121, 14] width 83 height 20
click at [123, 9] on div at bounding box center [130, 14] width 16 height 16
type input "[URL][DOMAIN_NAME]"
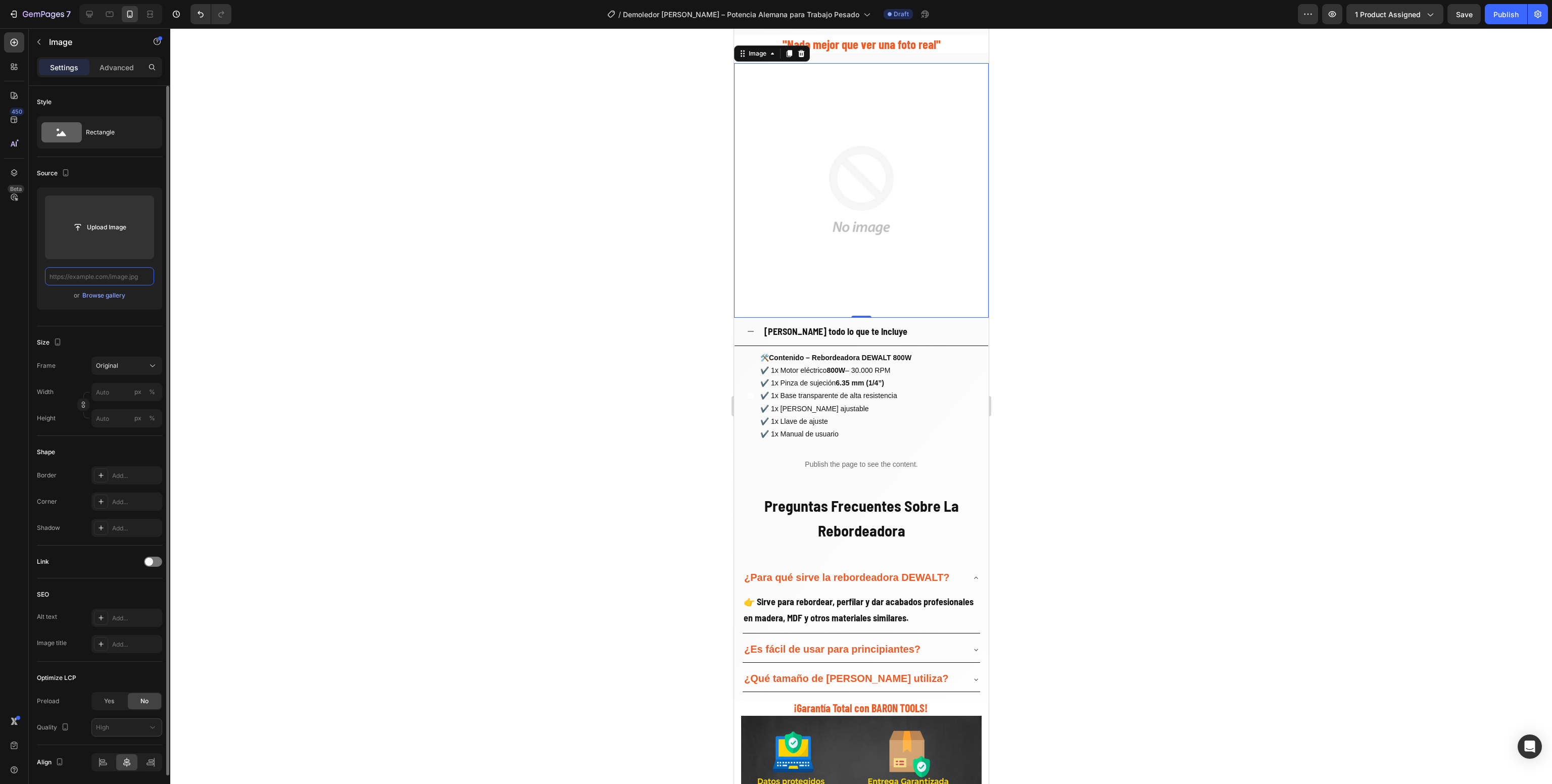
paste input "[URL][DOMAIN_NAME]"
type input "[URL][DOMAIN_NAME]"
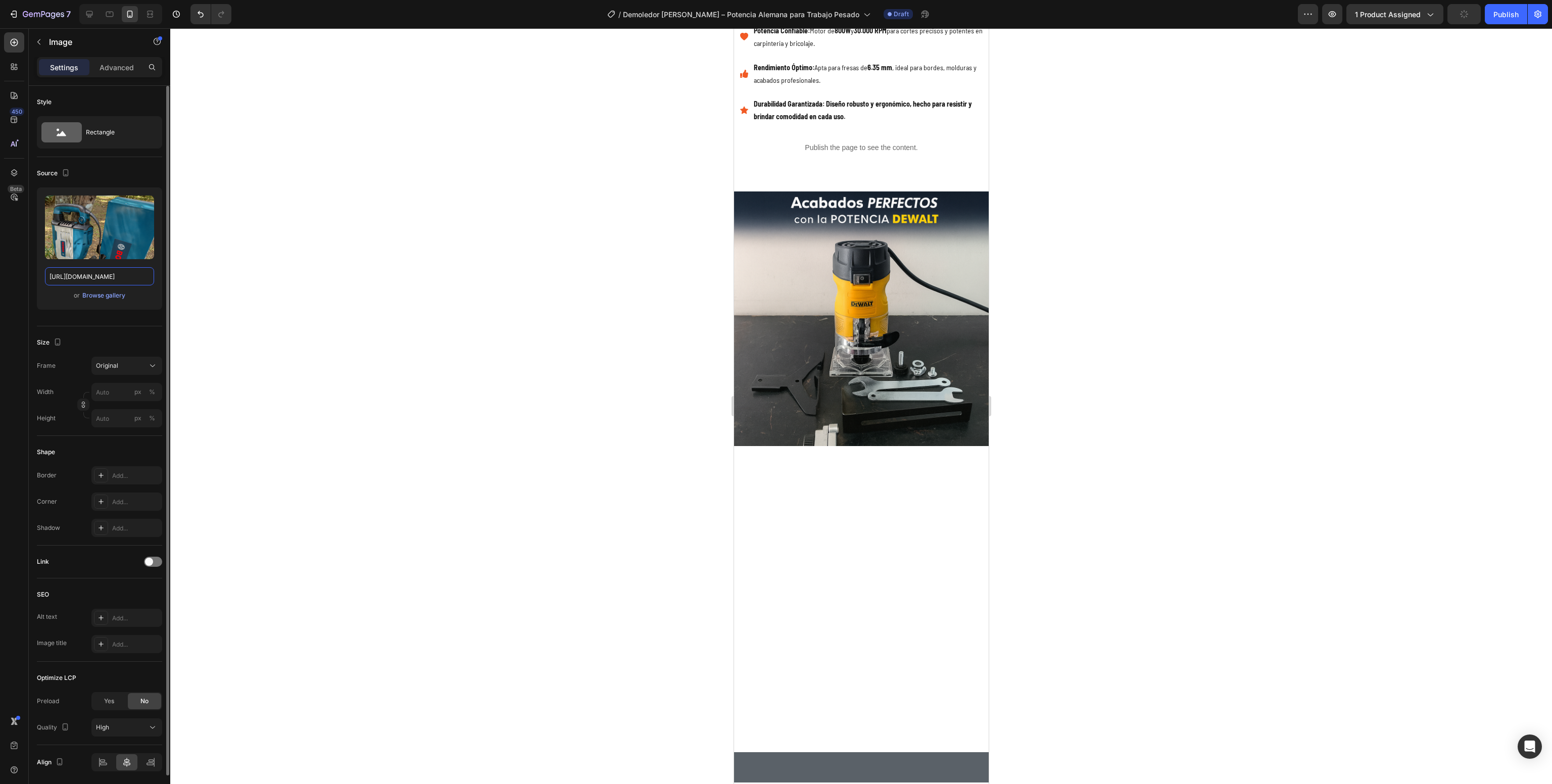
scroll to position [1, 0]
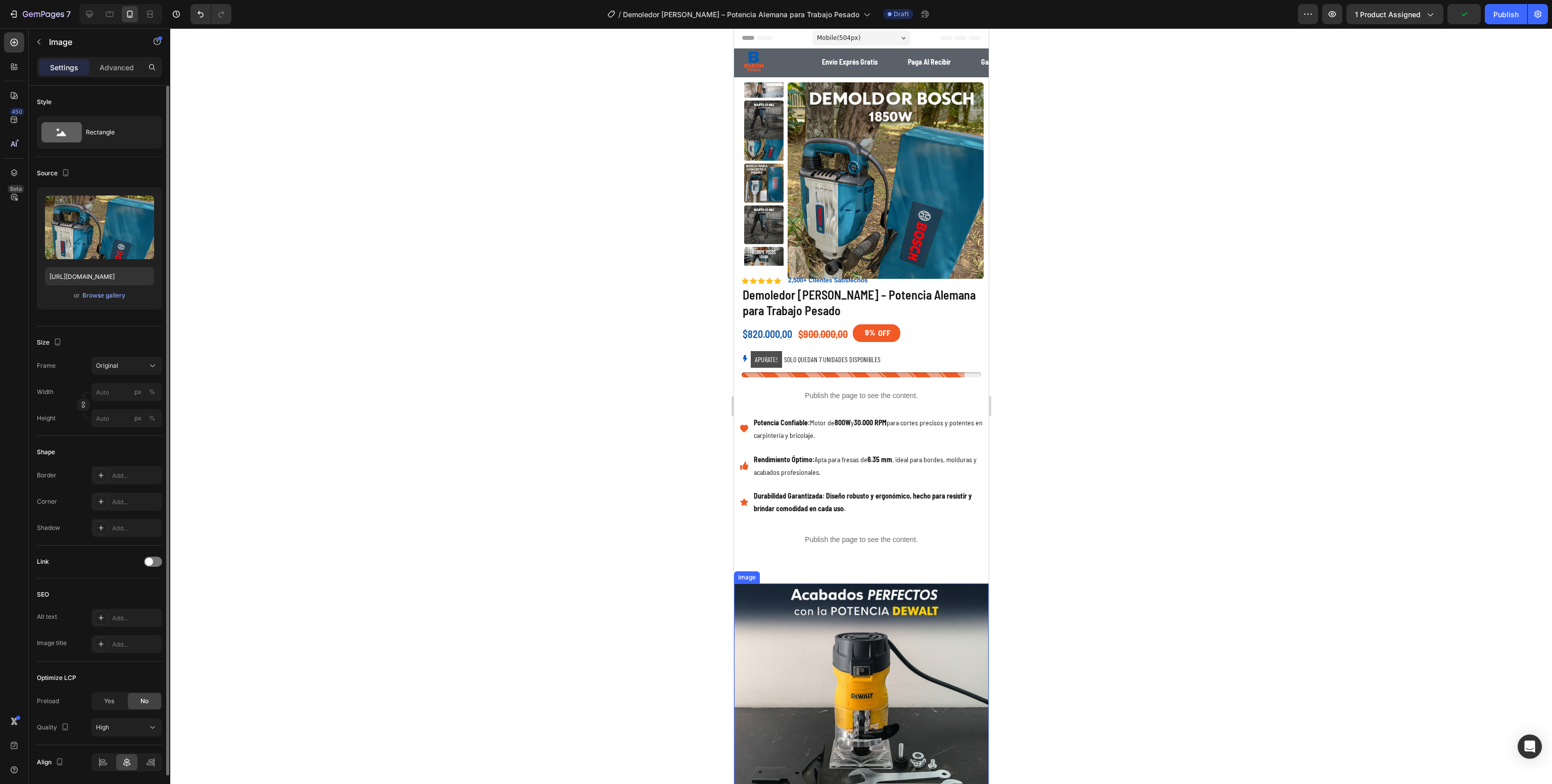
click at [835, 644] on img at bounding box center [861, 710] width 255 height 255
click at [104, 233] on label at bounding box center [99, 227] width 109 height 63
click at [104, 235] on input "file" at bounding box center [100, 244] width 70 height 17
type input "[URL][DOMAIN_NAME]"
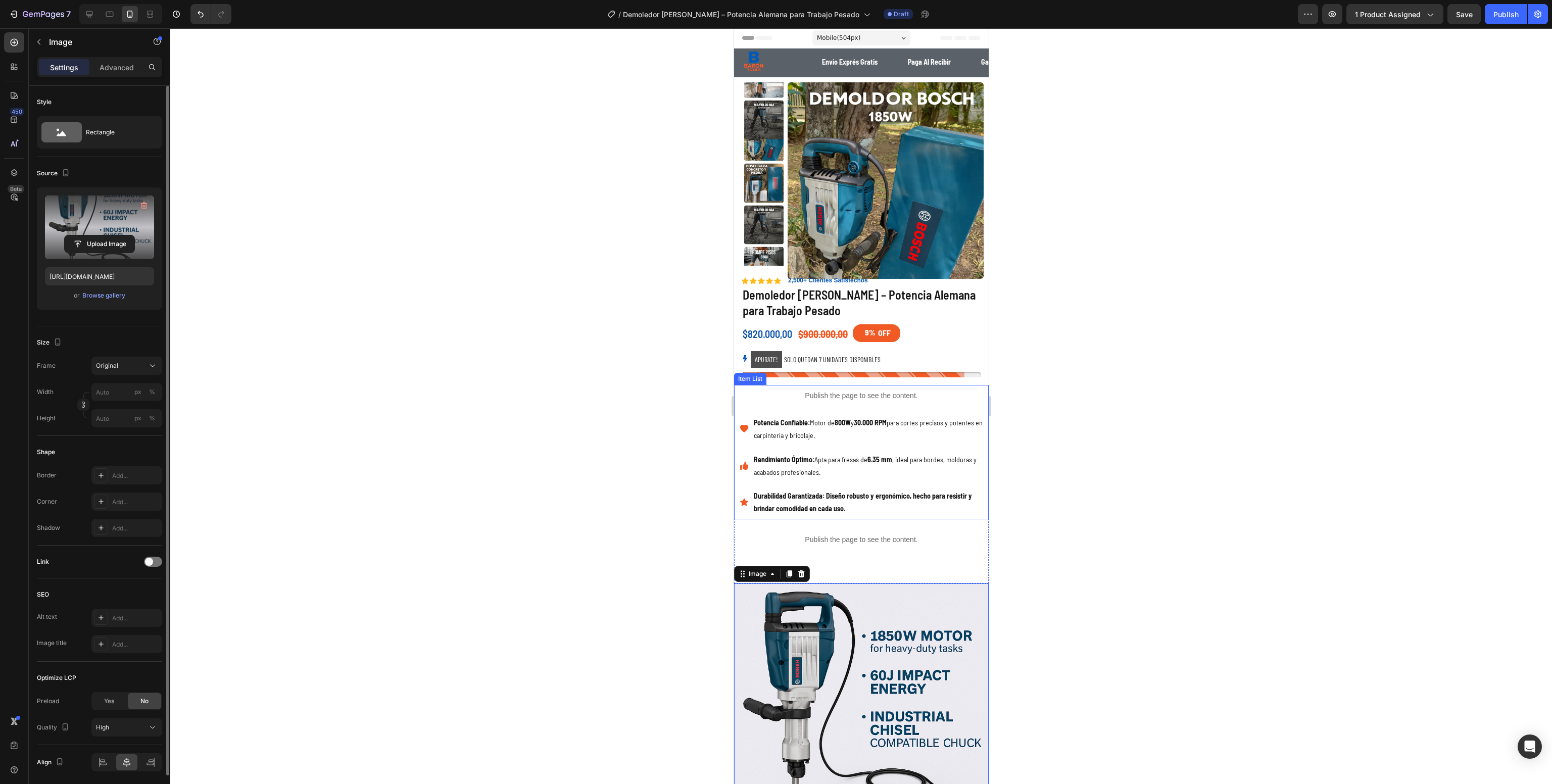
click at [774, 428] on p "Potencia Confiable: Motor de 800W y 30.000 RPM para cortes precisos y potentes …" at bounding box center [870, 429] width 233 height 25
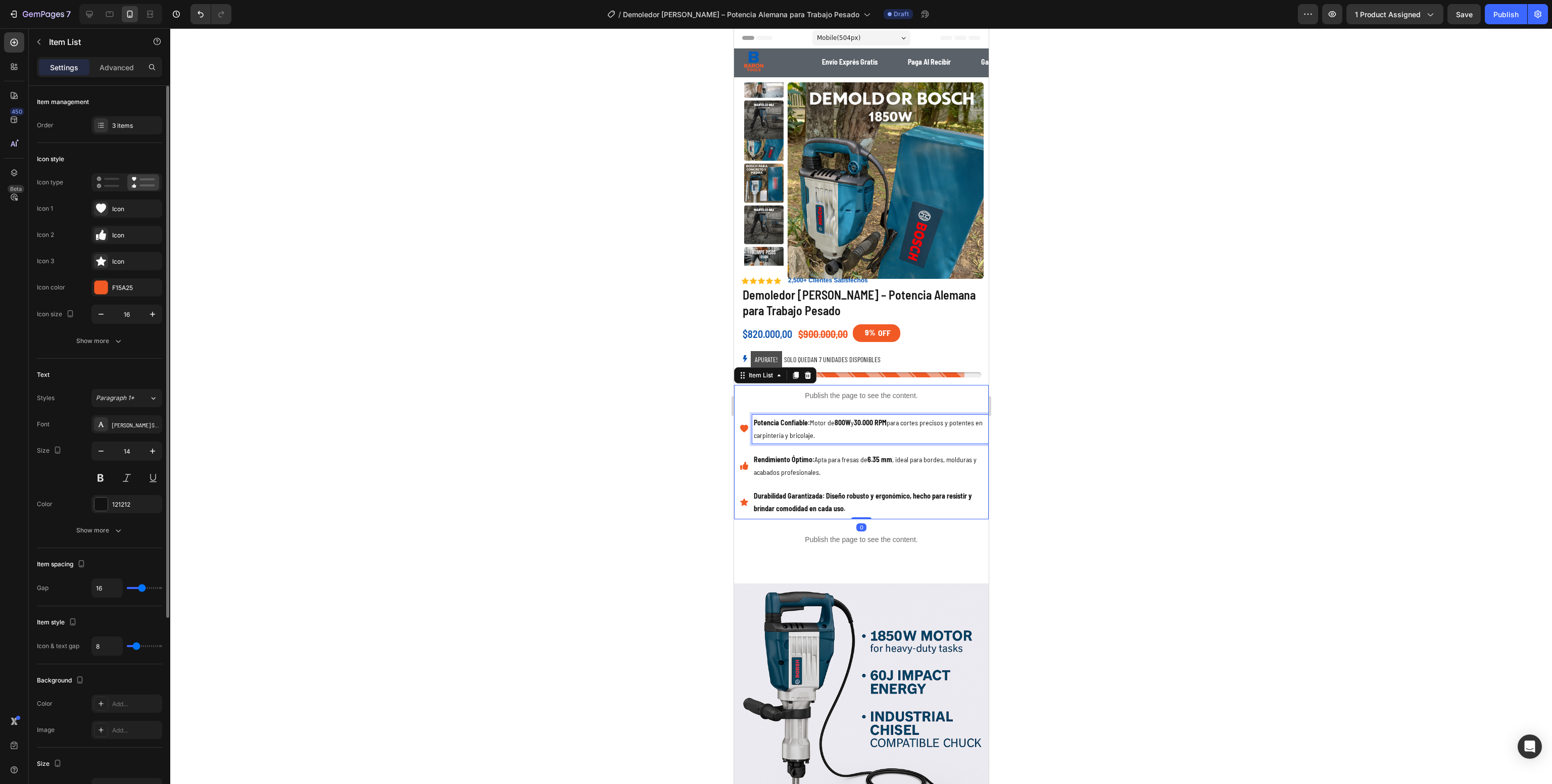
click at [774, 428] on p "Potencia Confiable: Motor de 800W y 30.000 RPM para cortes precisos y potentes …" at bounding box center [870, 429] width 233 height 25
click at [811, 471] on p "Rendimiento Óptimo: Apta para fresas de 6.35 mm , ideal para bordes, molduras y…" at bounding box center [870, 466] width 233 height 25
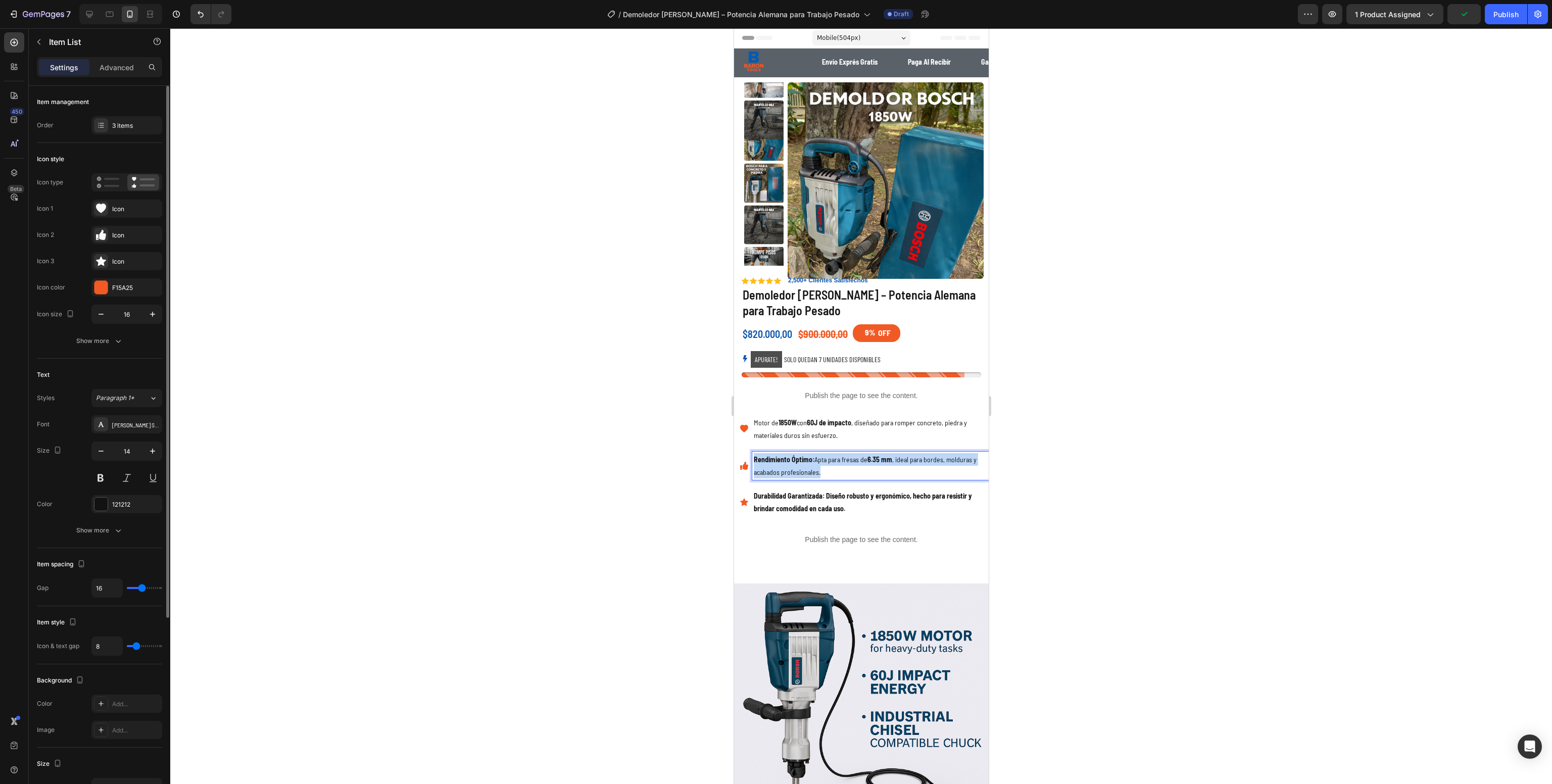
click at [811, 471] on p "Rendimiento Óptimo: Apta para fresas de 6.35 mm , ideal para bordes, molduras y…" at bounding box center [870, 466] width 233 height 25
click at [827, 502] on p "Durabilidad Garantizada: Diseño robusto y ergonómico, hecho para resistir y bri…" at bounding box center [870, 503] width 233 height 25
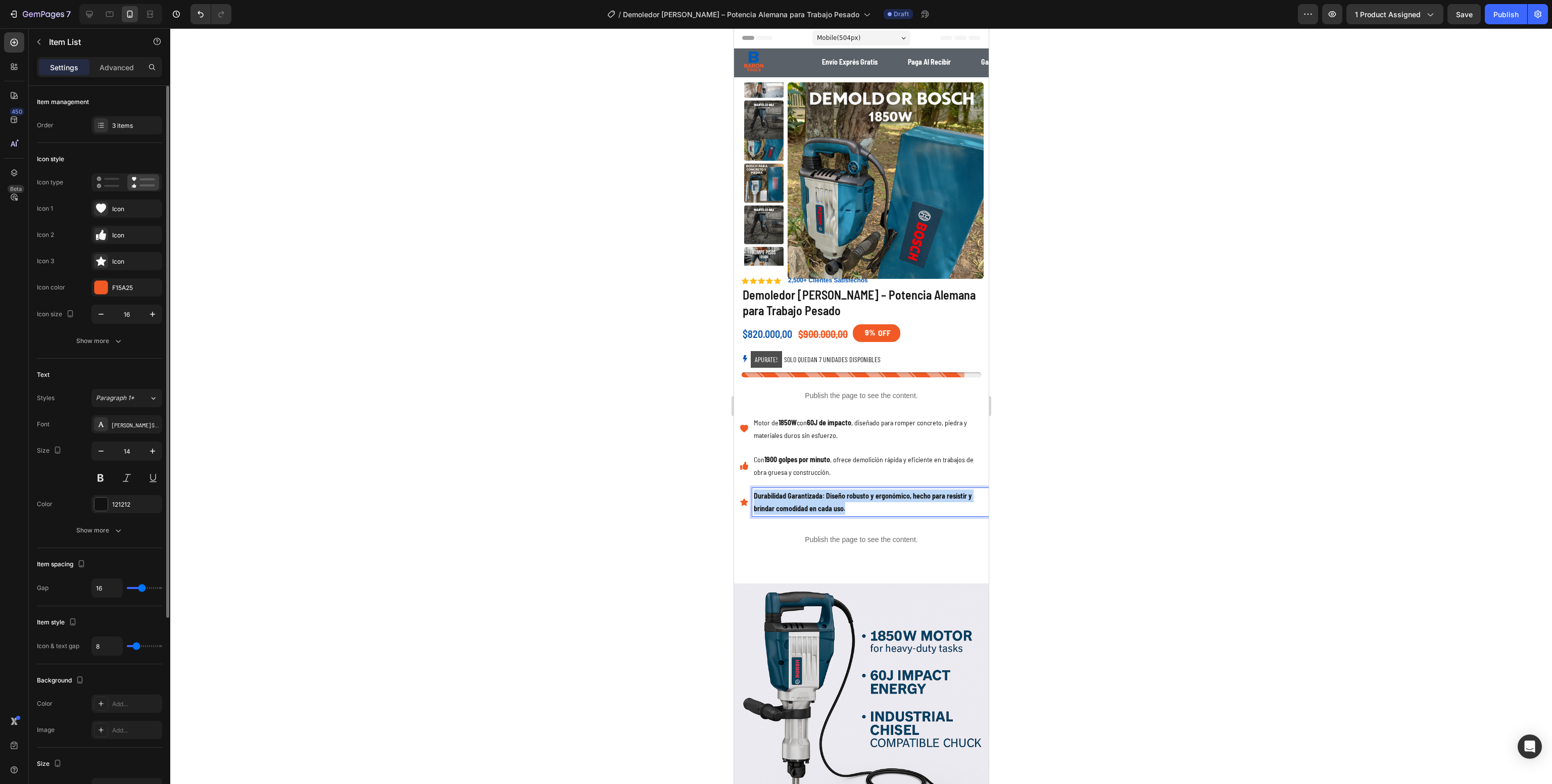
click at [827, 502] on p "Durabilidad Garantizada: Diseño robusto y ergonómico, hecho para resistir y bri…" at bounding box center [870, 503] width 233 height 25
click at [648, 496] on div at bounding box center [862, 406] width 1382 height 756
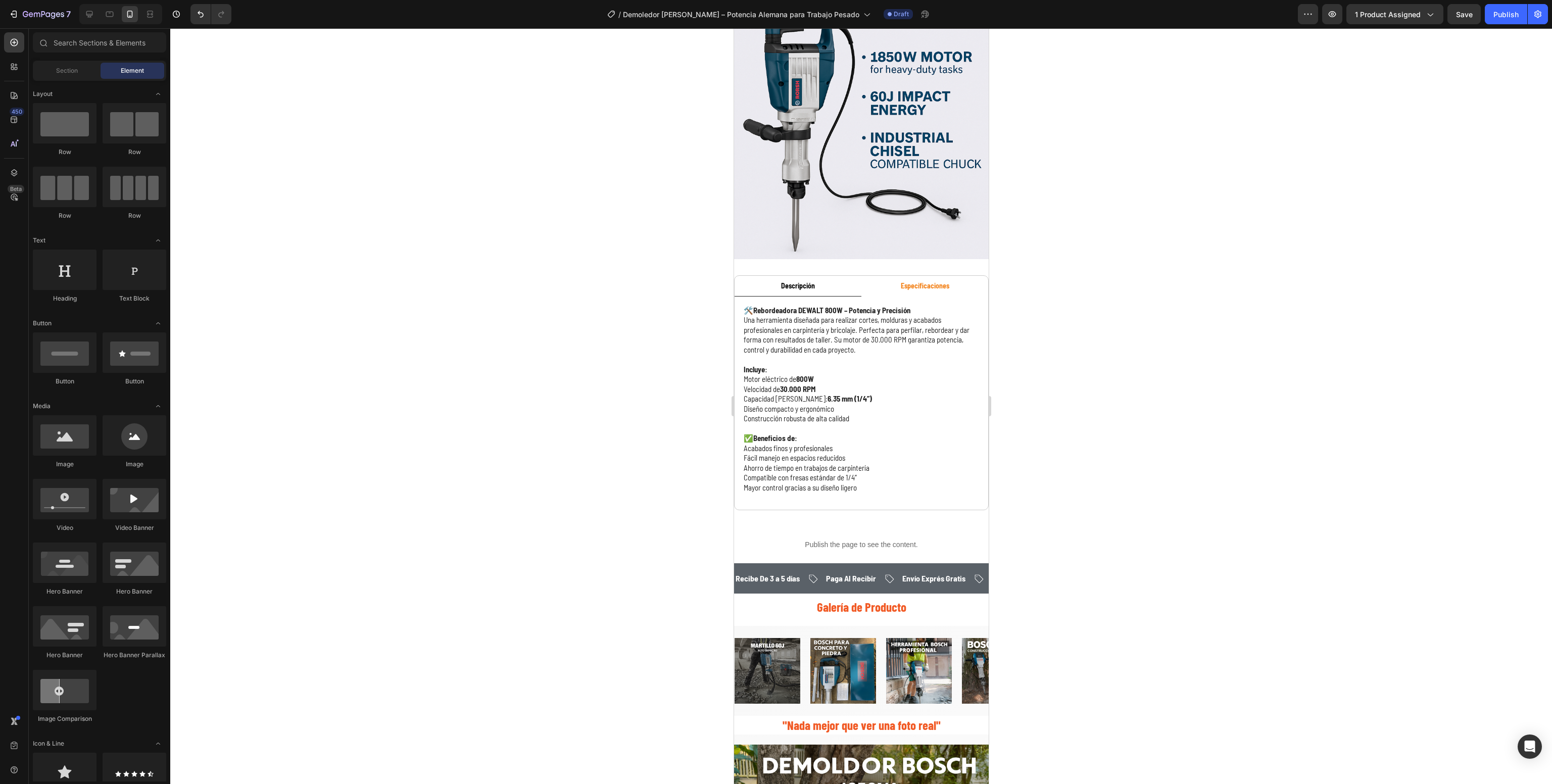
scroll to position [586, 0]
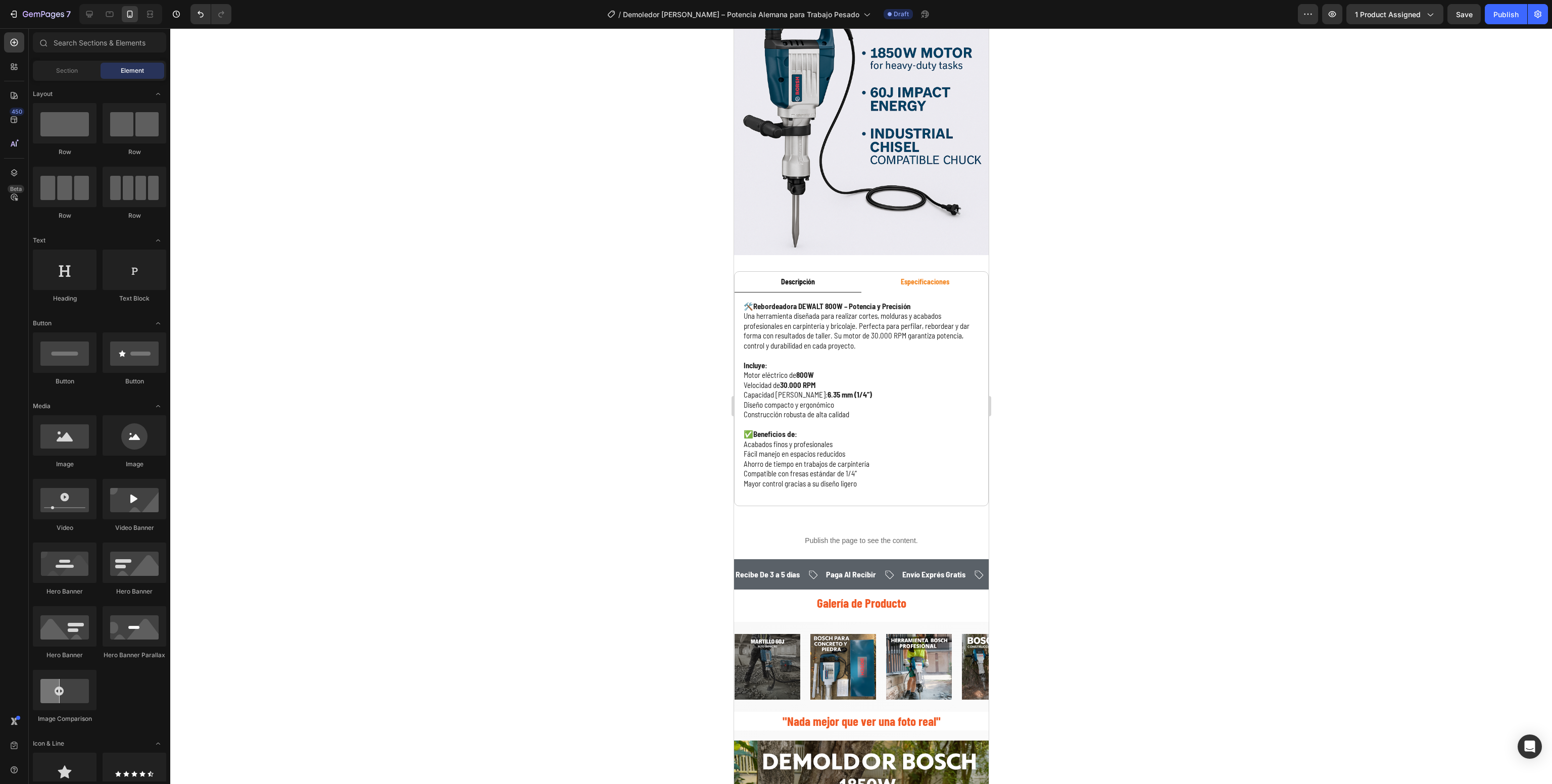
click at [330, 596] on div at bounding box center [862, 406] width 1382 height 756
click at [867, 459] on p "Ahorro de tiempo en trabajos de carpintería" at bounding box center [861, 464] width 235 height 10
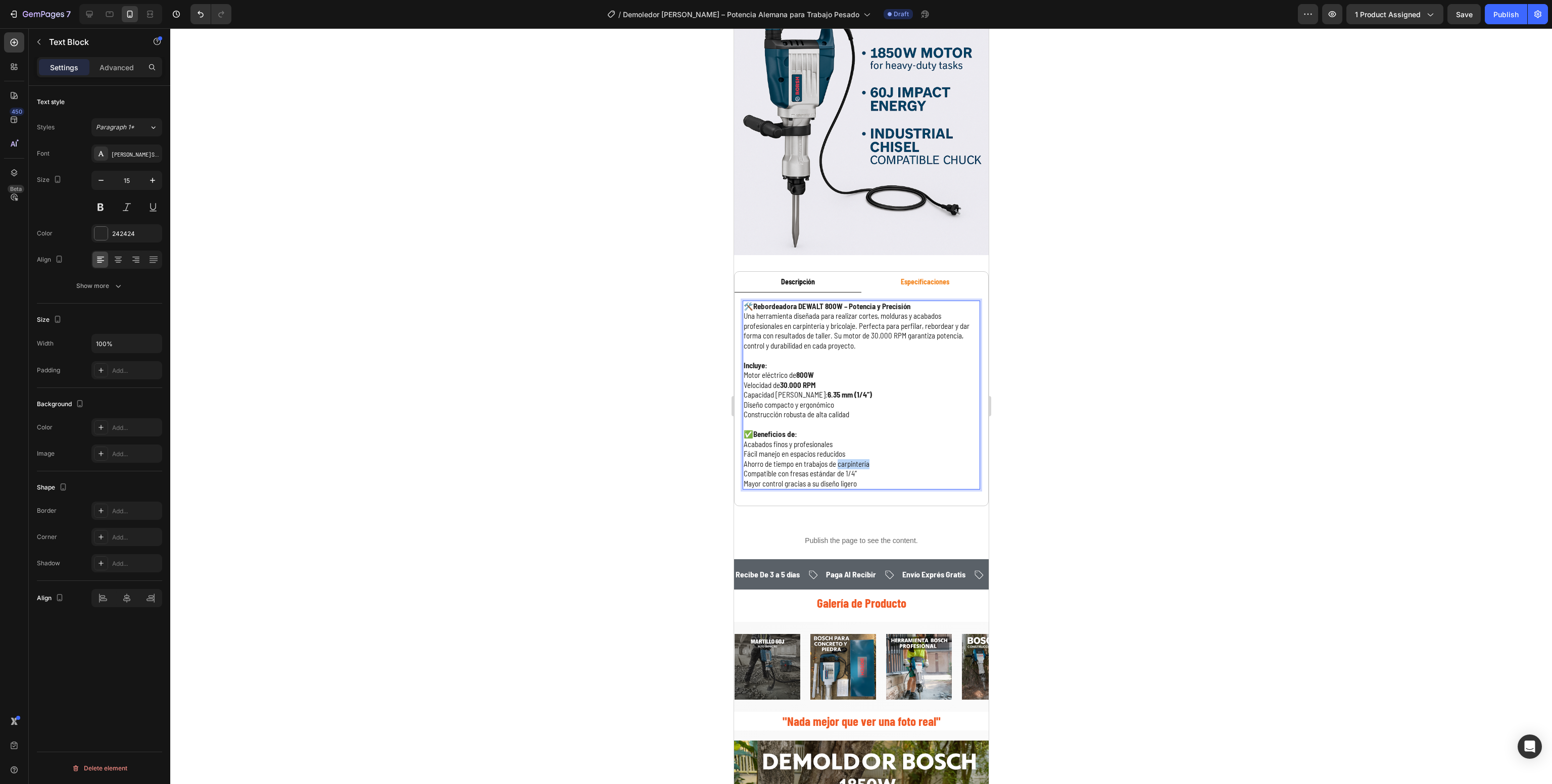
click at [867, 459] on p "Ahorro de tiempo en trabajos de carpintería" at bounding box center [861, 464] width 235 height 10
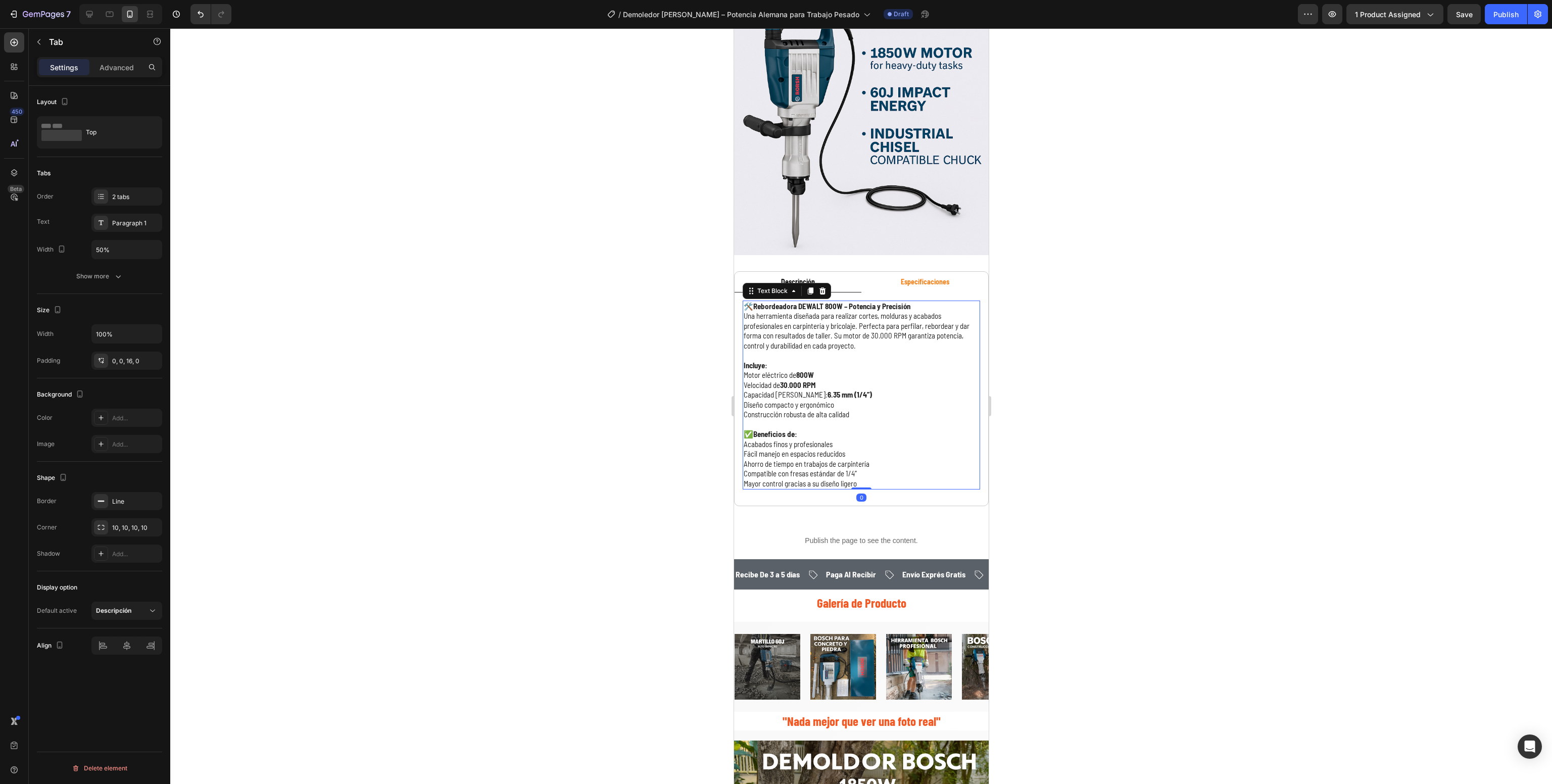
click at [871, 479] on p "Mayor control gracias a su diseño ligero" at bounding box center [861, 484] width 235 height 10
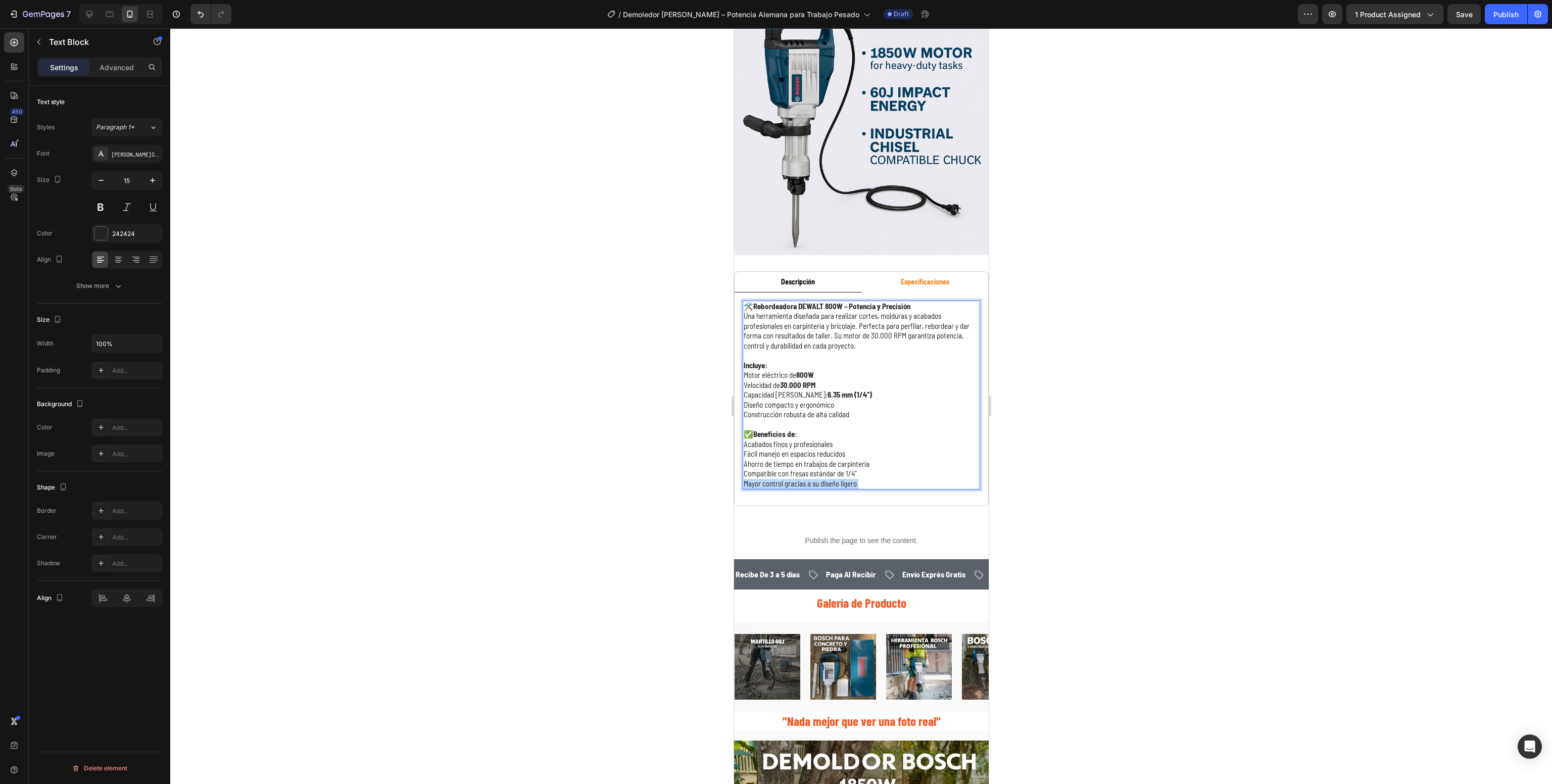
drag, startPoint x: 870, startPoint y: 472, endPoint x: 831, endPoint y: 463, distance: 40.0
click at [831, 463] on div "🛠️ Rebordeadora DEWALT 800W – Potencia y Precisión Una herramienta diseñada par…" at bounding box center [861, 395] width 237 height 189
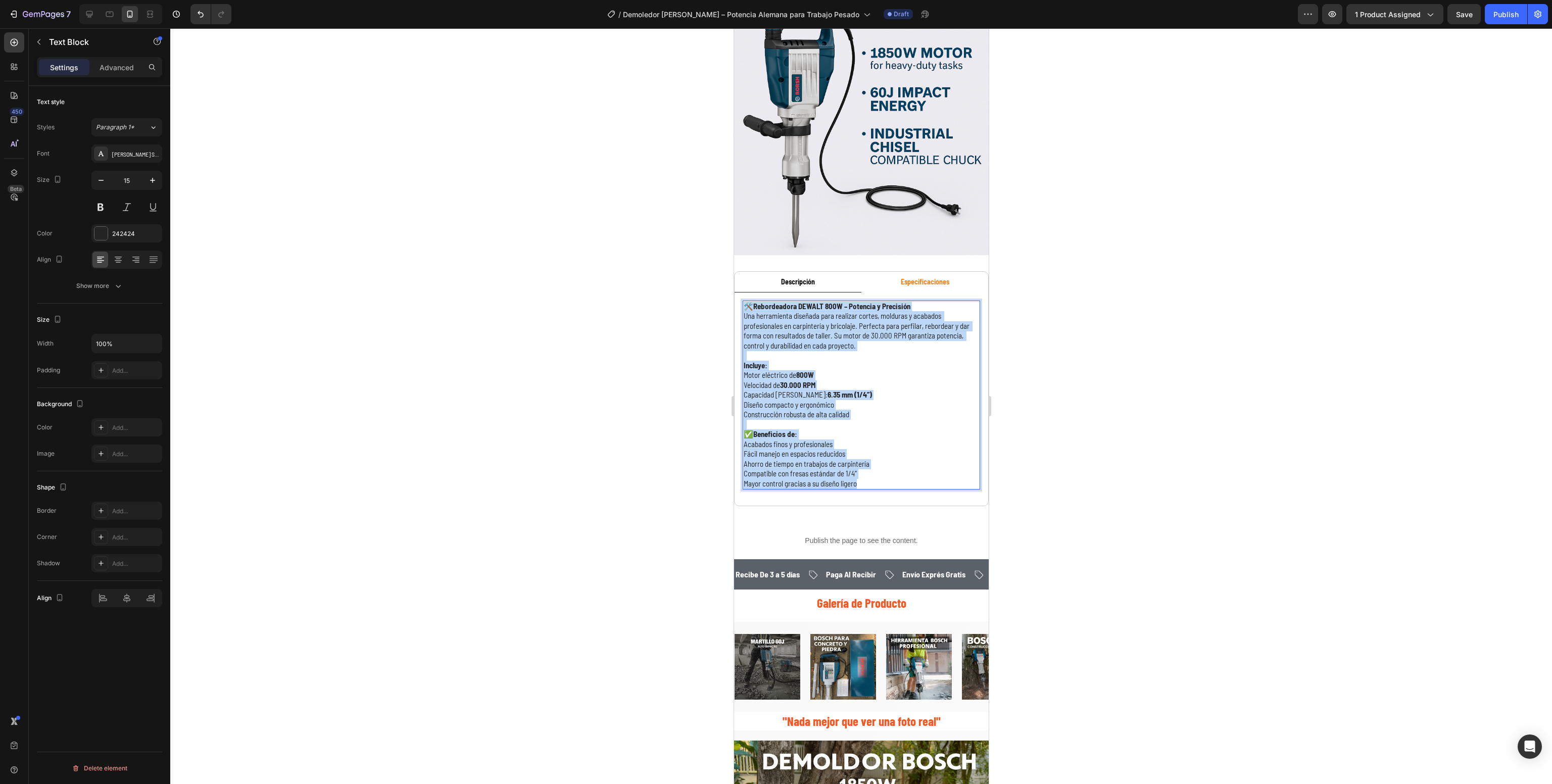
drag, startPoint x: 883, startPoint y: 469, endPoint x: 700, endPoint y: 260, distance: 277.8
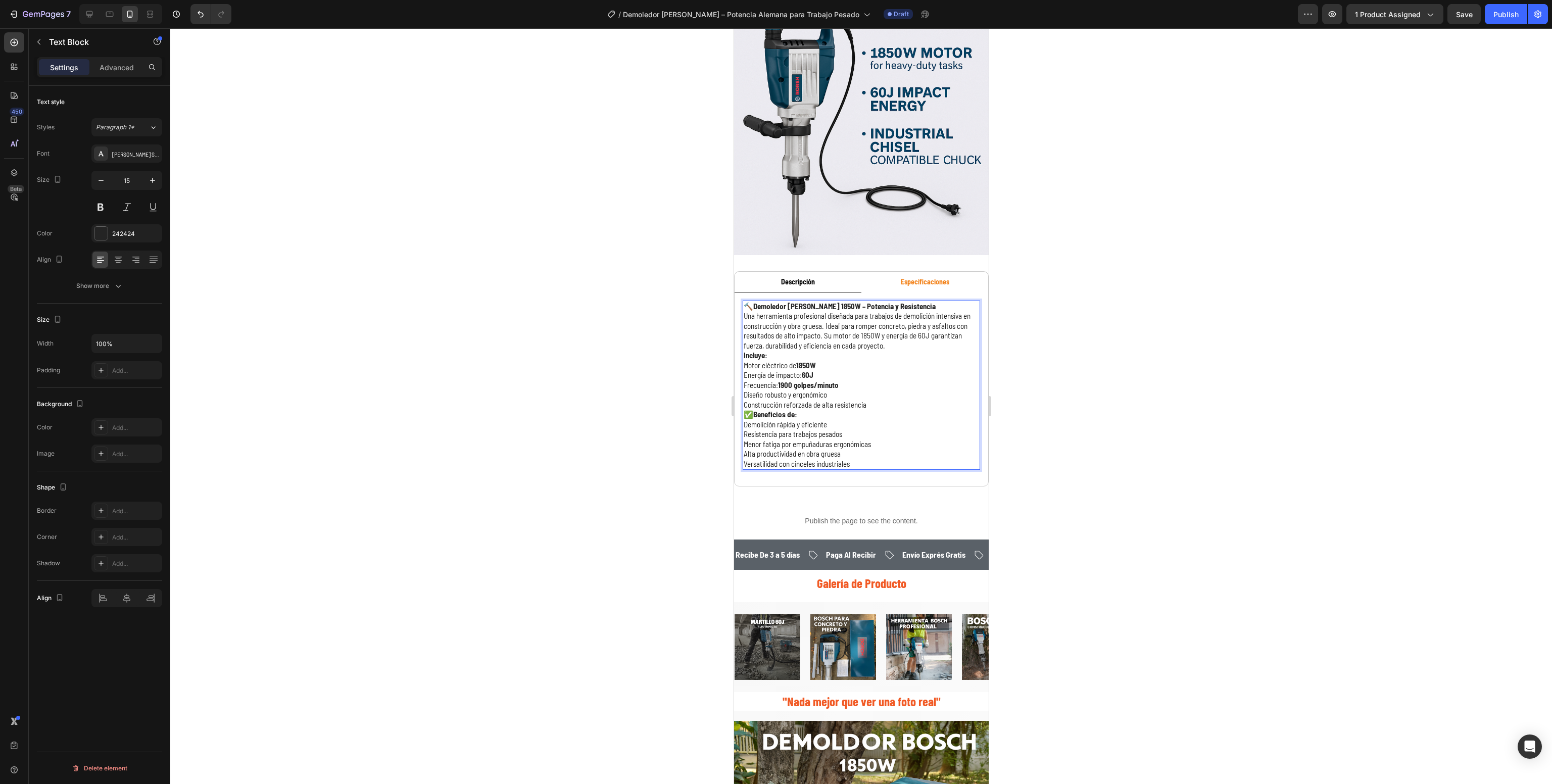
click at [804, 343] on p "🔨 Demoledor [PERSON_NAME] 1850W – Potencia y Resistencia Una herramienta profes…" at bounding box center [861, 326] width 235 height 49
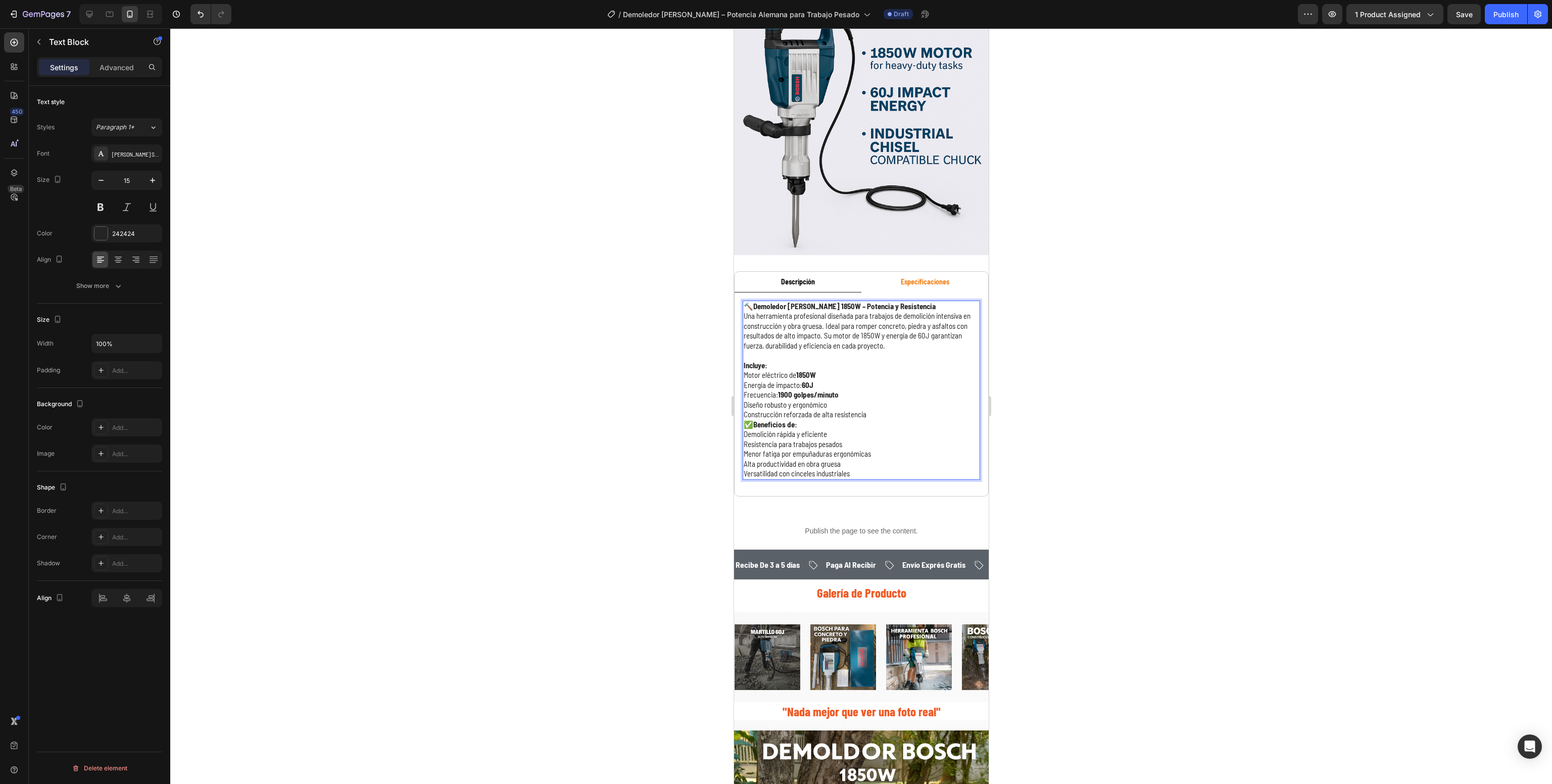
click at [900, 411] on p "Construcción reforzada de alta resistencia" at bounding box center [861, 414] width 235 height 10
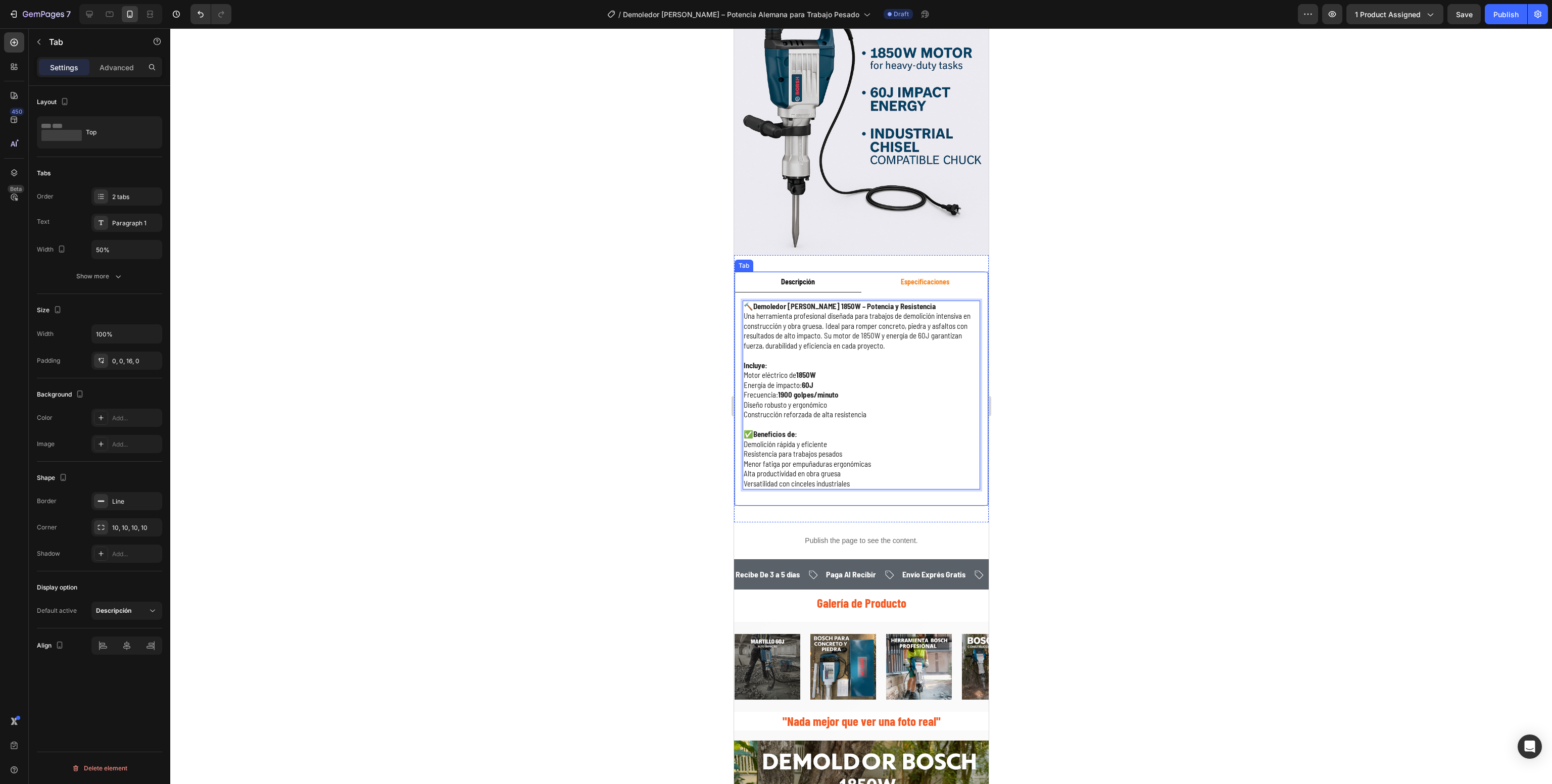
click at [916, 277] on strong "Especificaciones" at bounding box center [924, 281] width 49 height 9
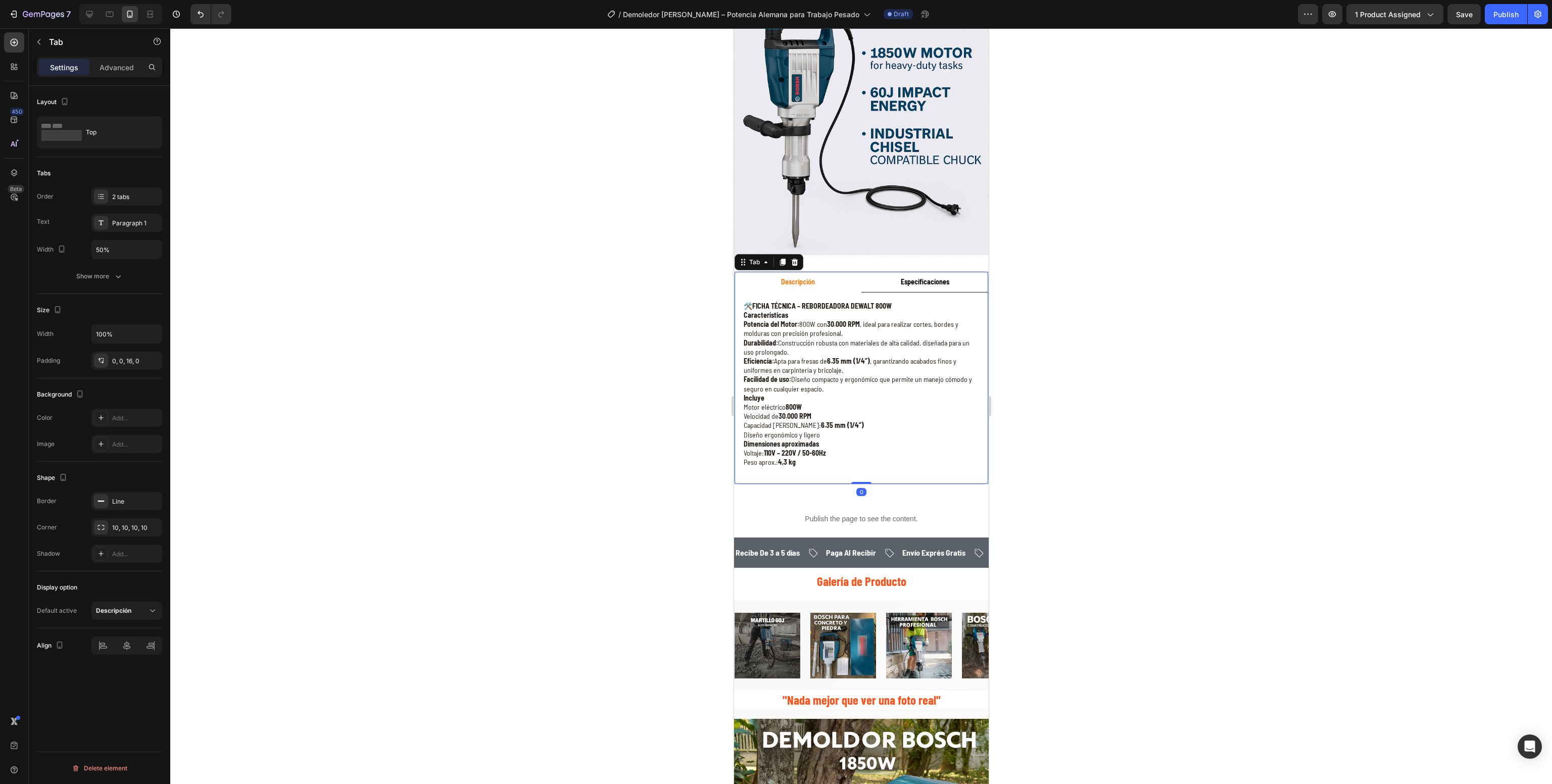
click at [1160, 388] on div at bounding box center [862, 406] width 1382 height 756
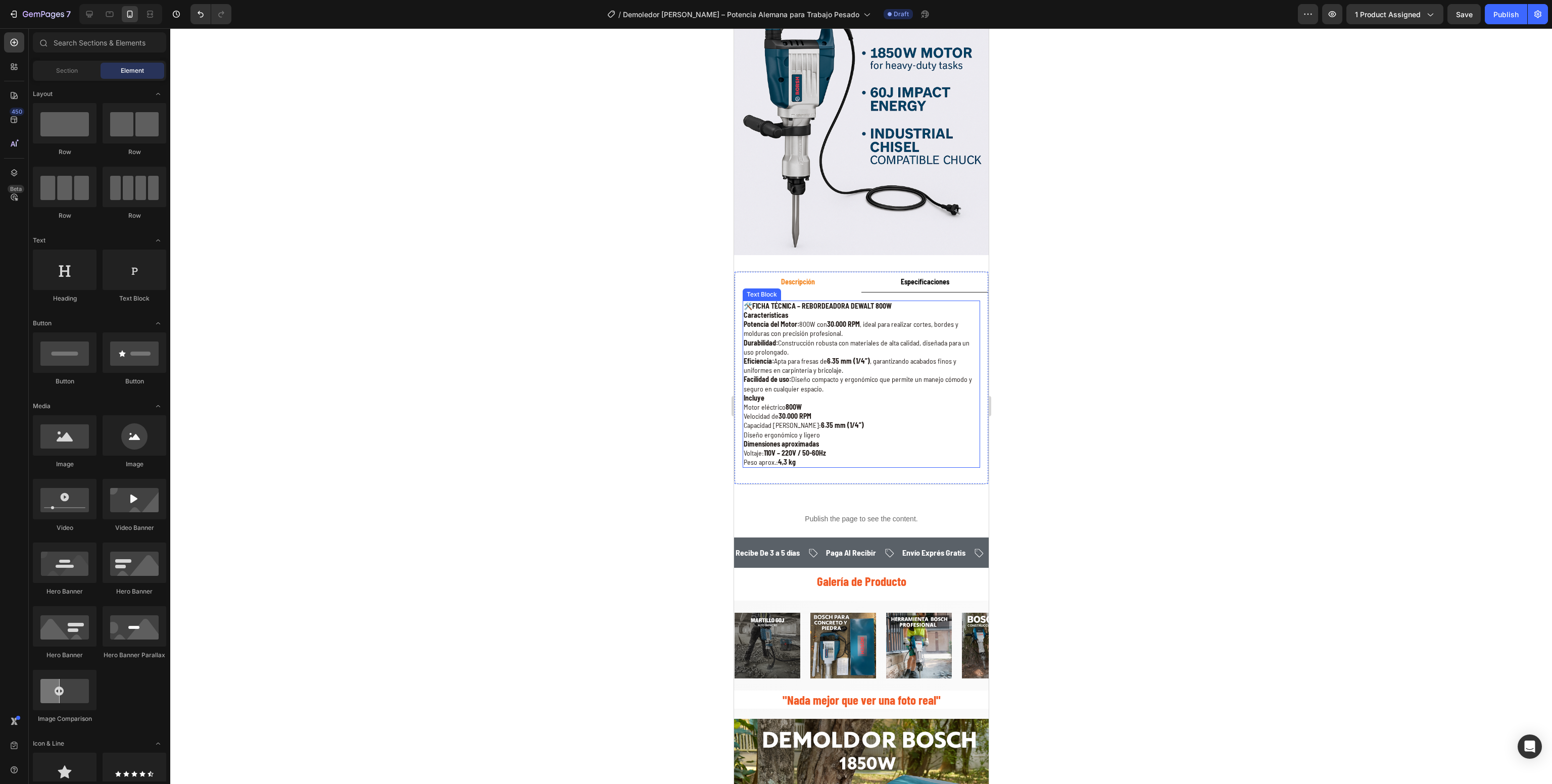
click at [795, 448] on strong "110V – 220V / 50-60Hz" at bounding box center [794, 452] width 62 height 9
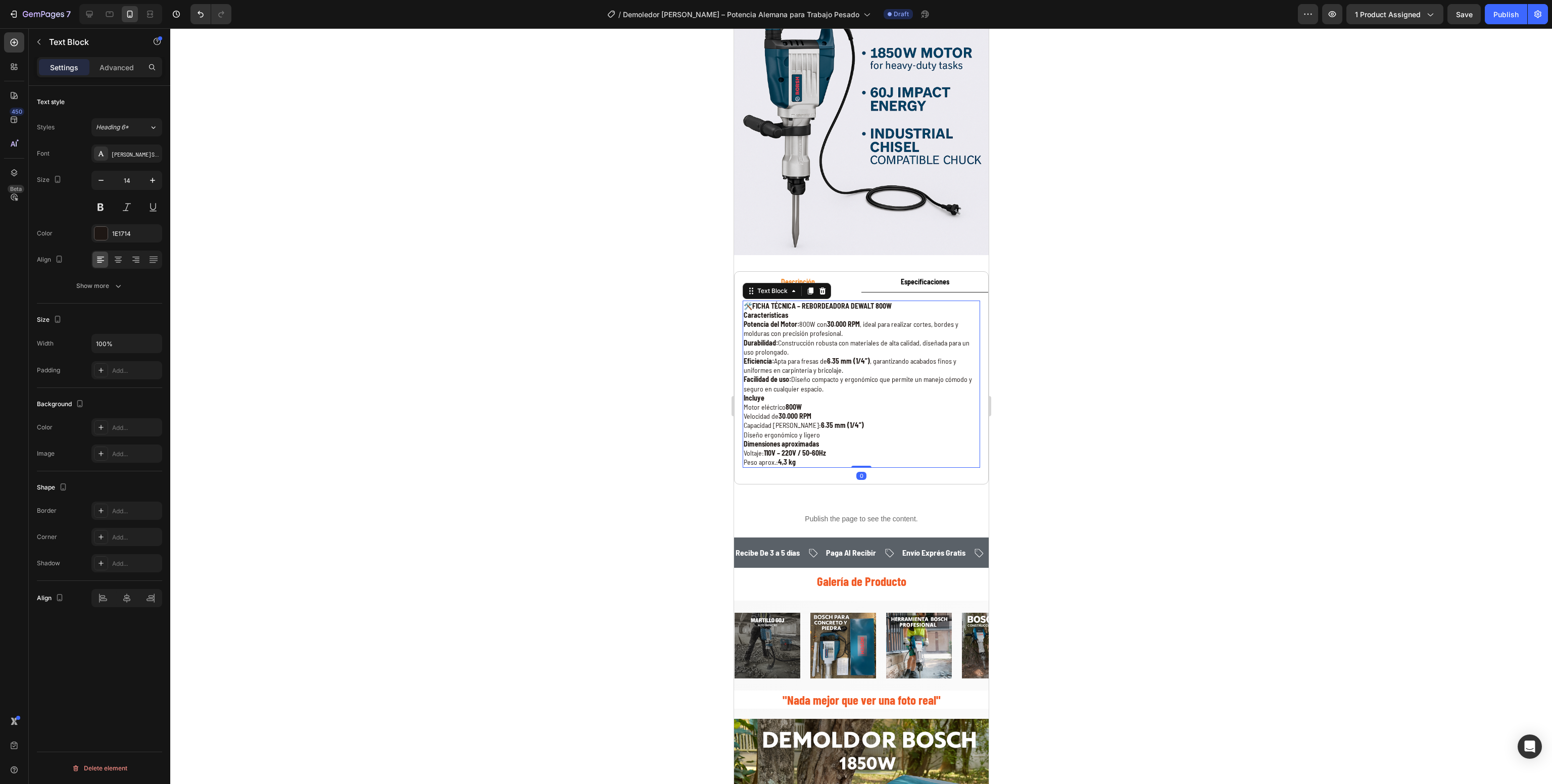
click at [795, 448] on strong "110V – 220V / 50-60Hz" at bounding box center [794, 452] width 62 height 9
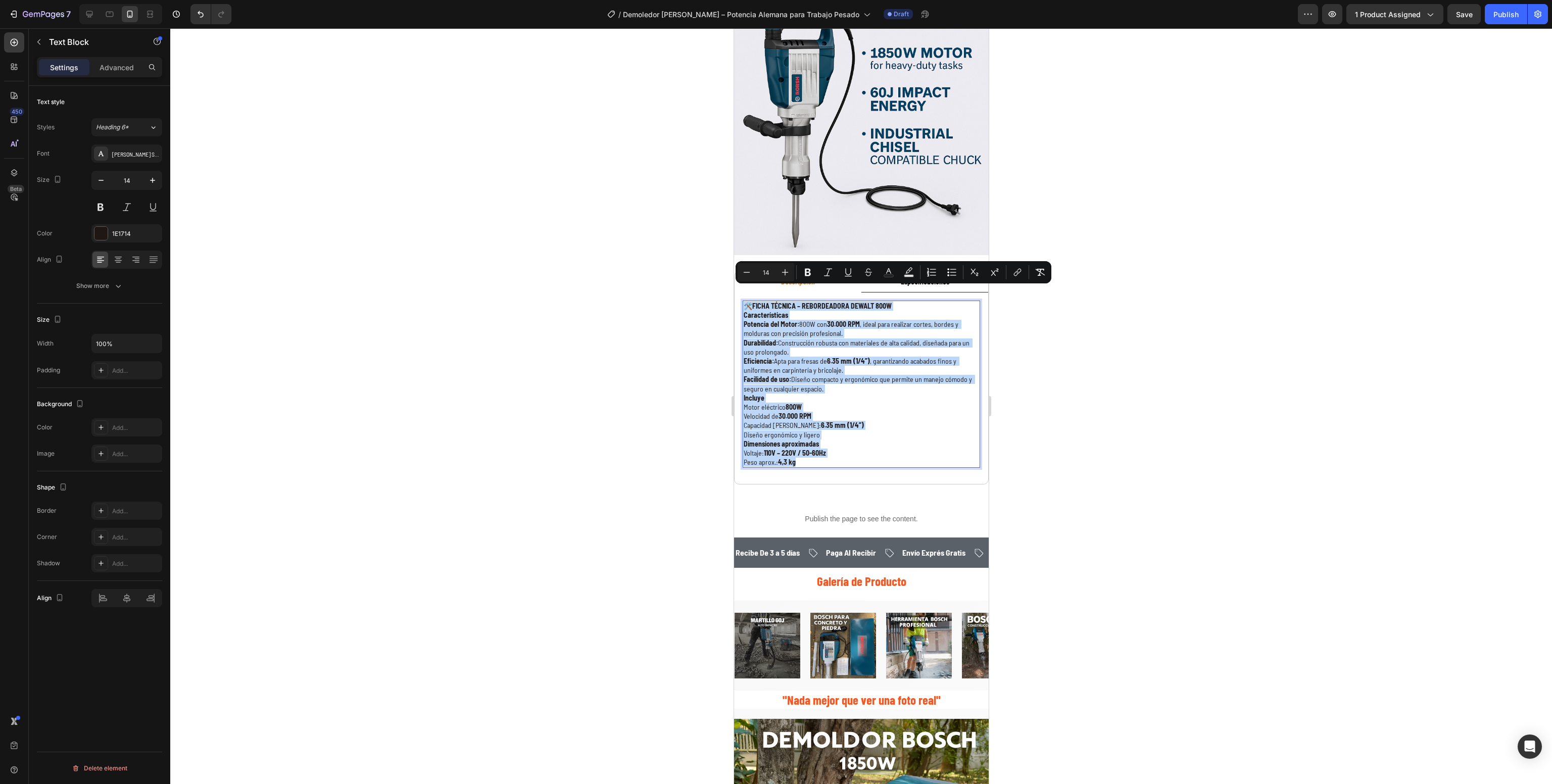
drag, startPoint x: 850, startPoint y: 448, endPoint x: 680, endPoint y: 260, distance: 253.5
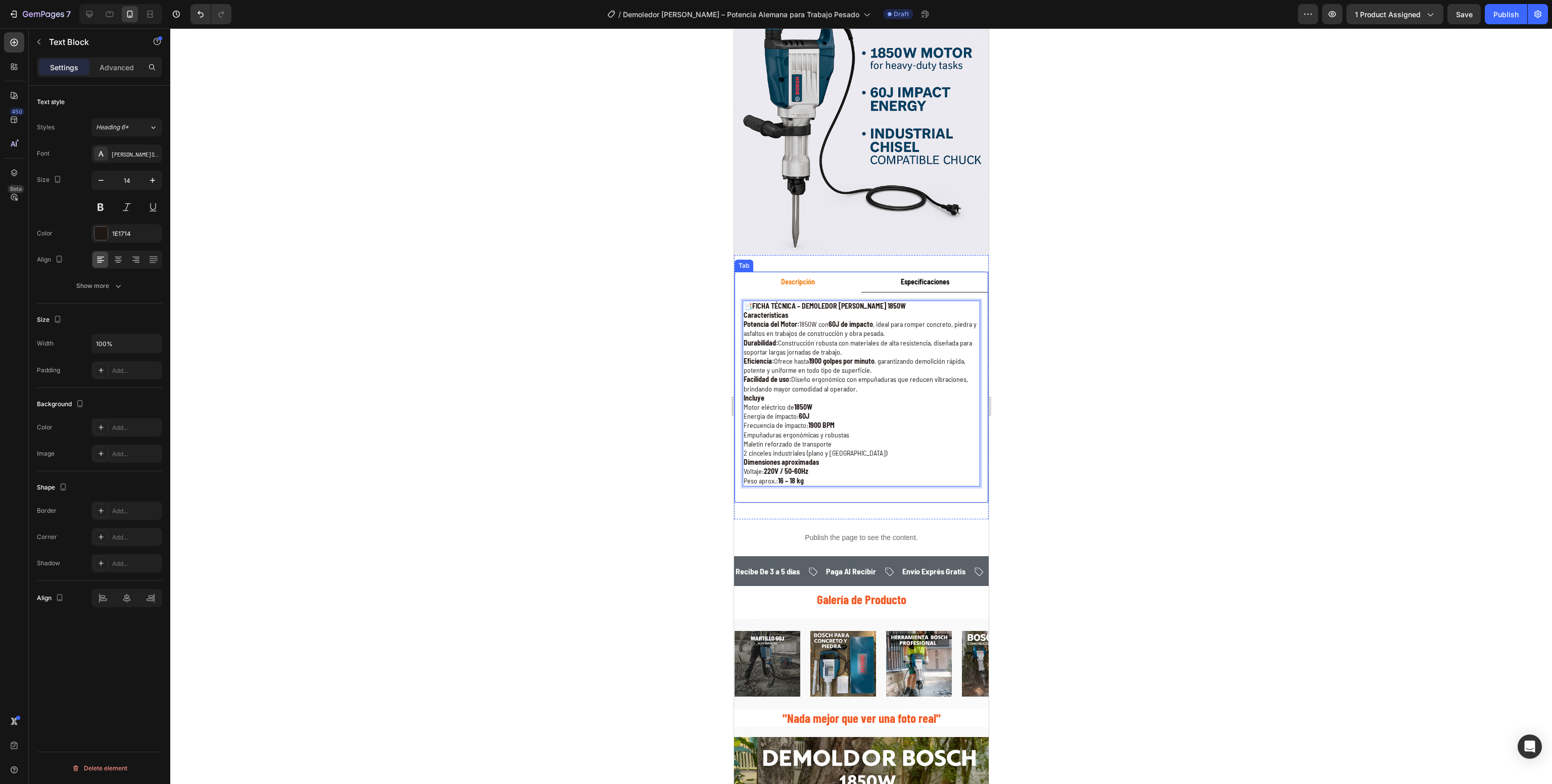
click at [655, 436] on div at bounding box center [862, 406] width 1382 height 756
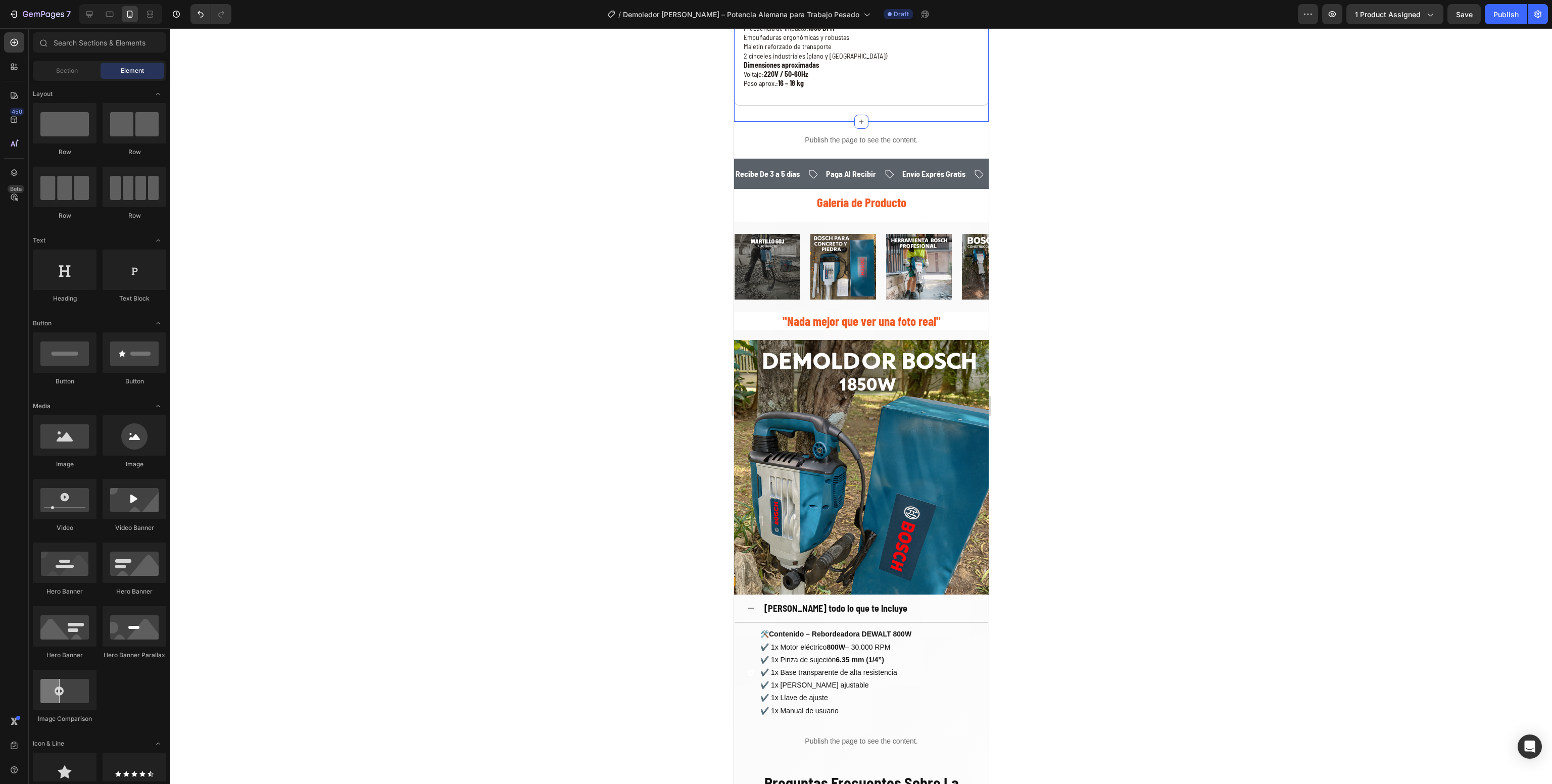
scroll to position [1212, 0]
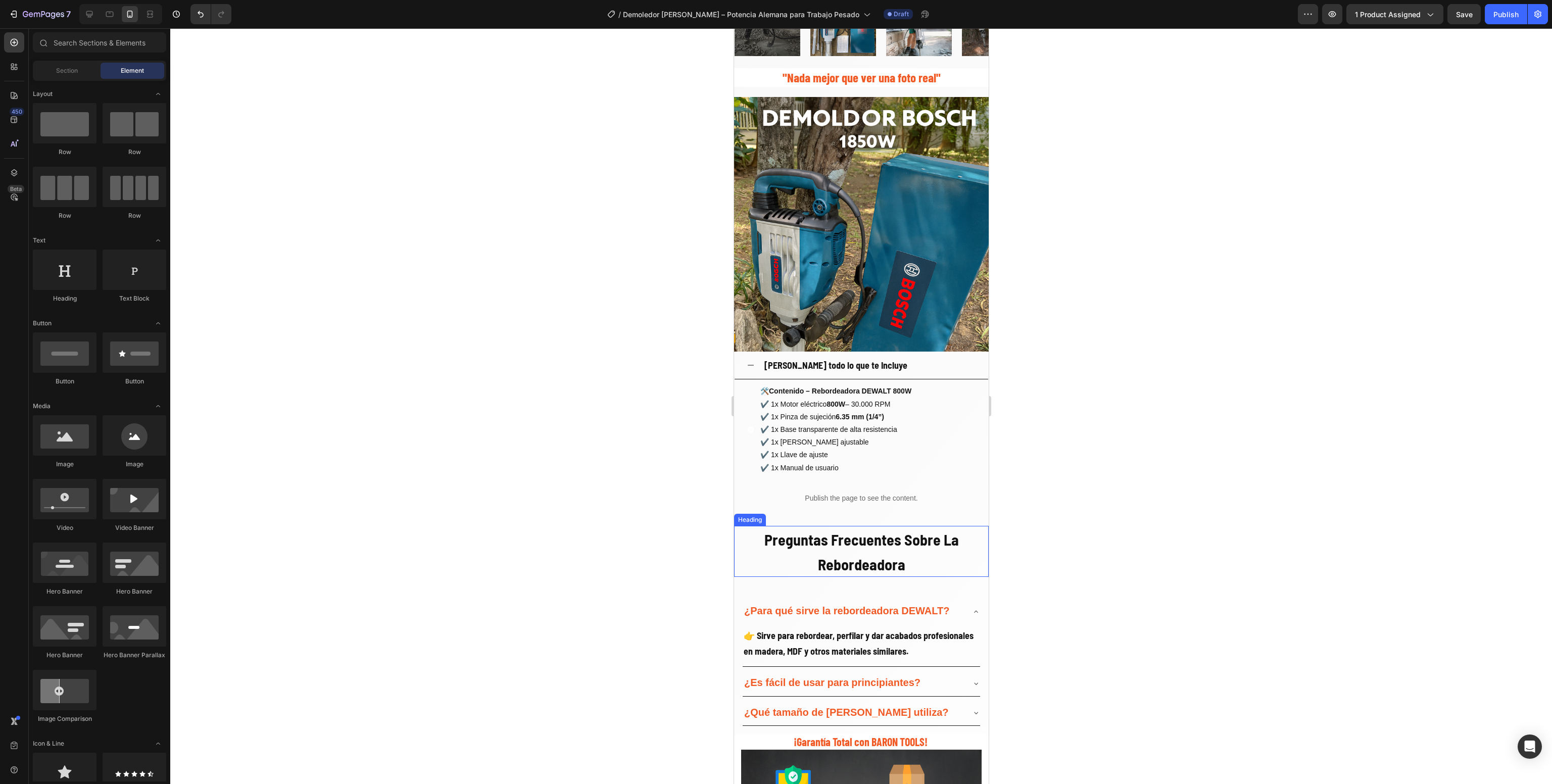
click at [531, 566] on div at bounding box center [862, 406] width 1382 height 756
click at [917, 549] on h2 "Preguntas Frecuentes Sobre La Rebordeadora" at bounding box center [861, 551] width 255 height 51
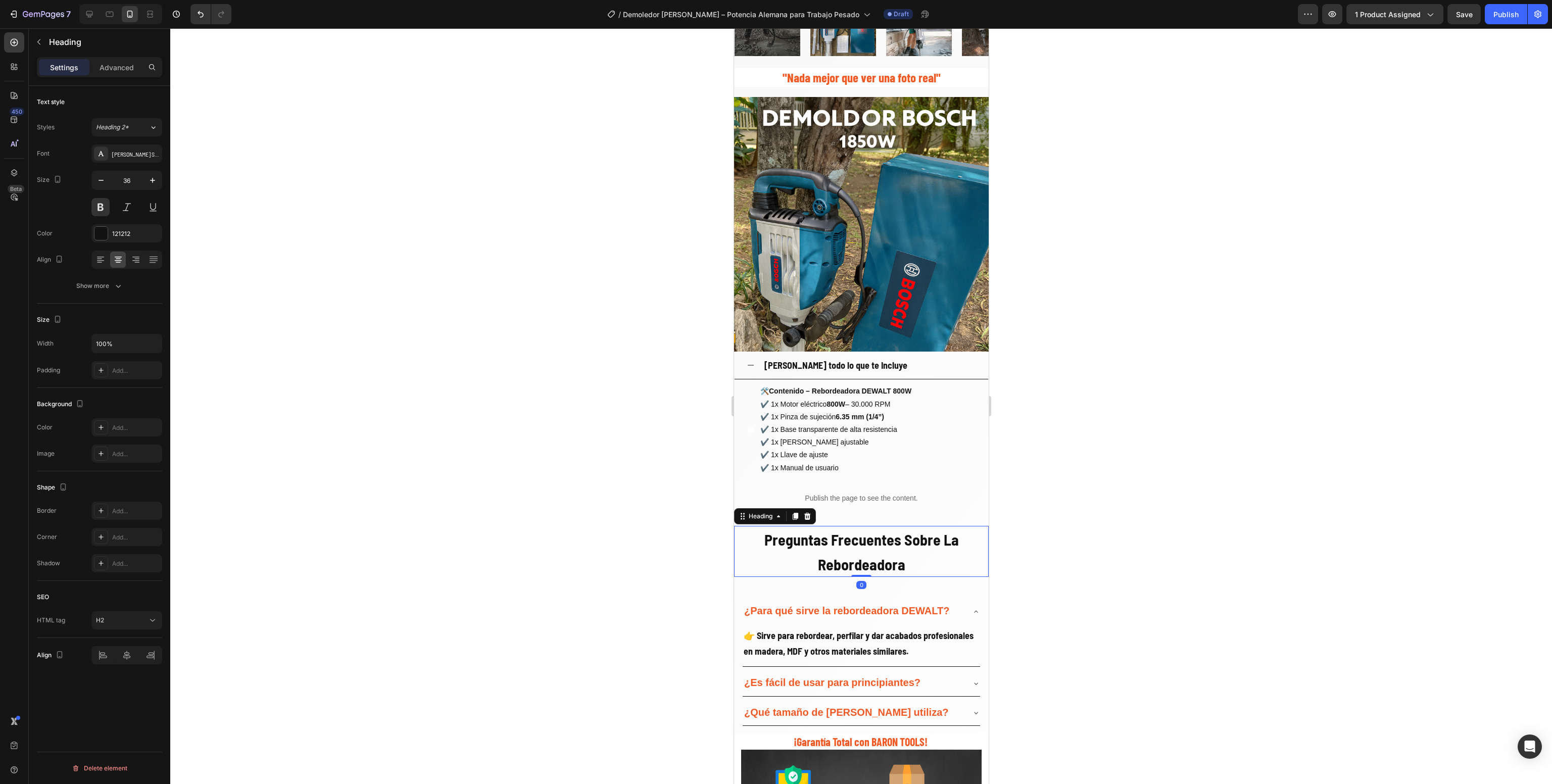
click at [917, 549] on h2 "Preguntas Frecuentes Sobre La Rebordeadora" at bounding box center [861, 551] width 255 height 51
click at [1087, 563] on div at bounding box center [862, 406] width 1382 height 756
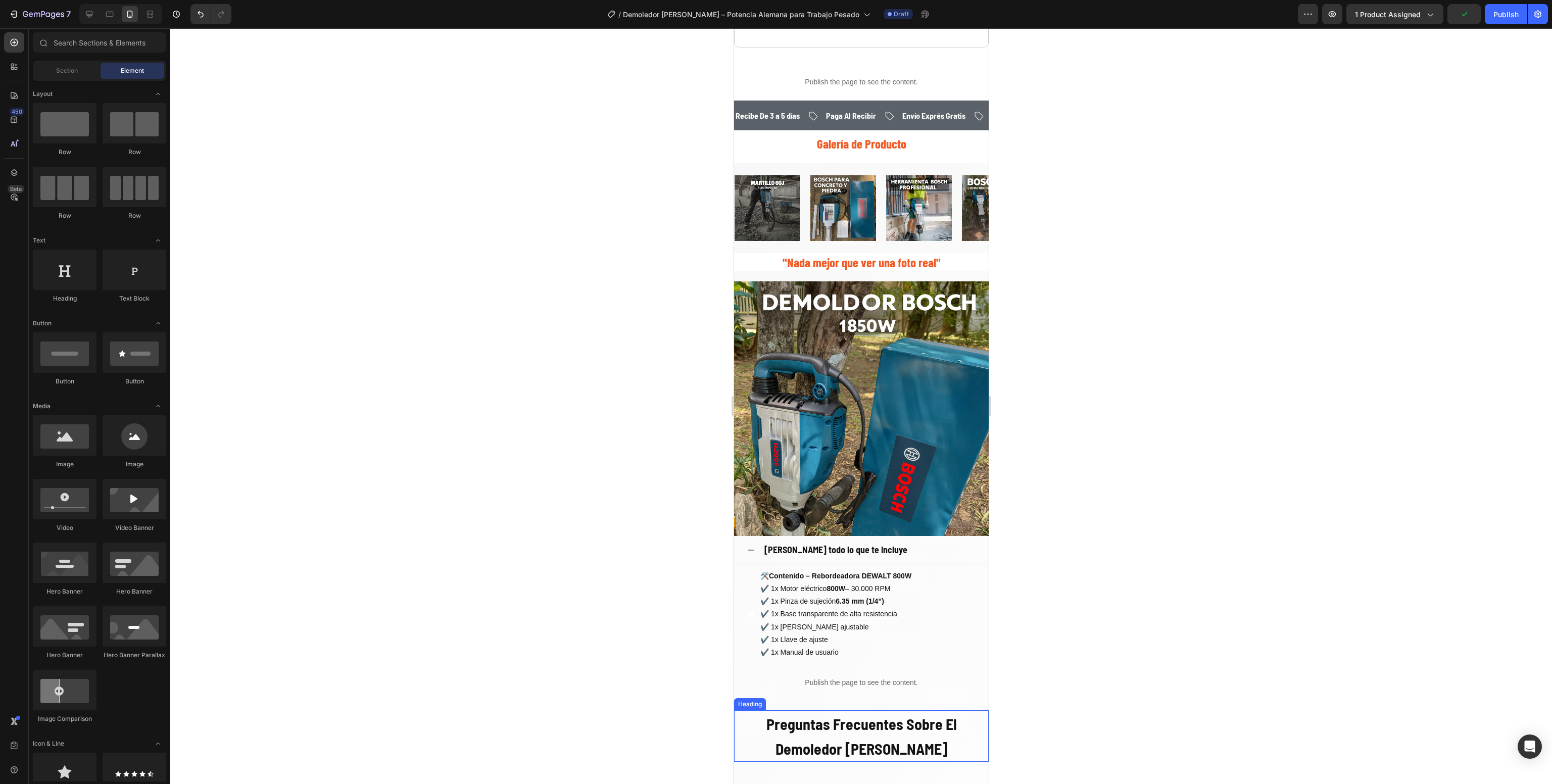
scroll to position [1031, 0]
click at [583, 591] on div at bounding box center [862, 406] width 1382 height 756
click at [871, 642] on p "✔️ 1x Motor eléctrico 800W – 30.000 RPM ✔️ 1x Pinza de sujeción 6.35 mm (1/4”) …" at bounding box center [835, 620] width 151 height 76
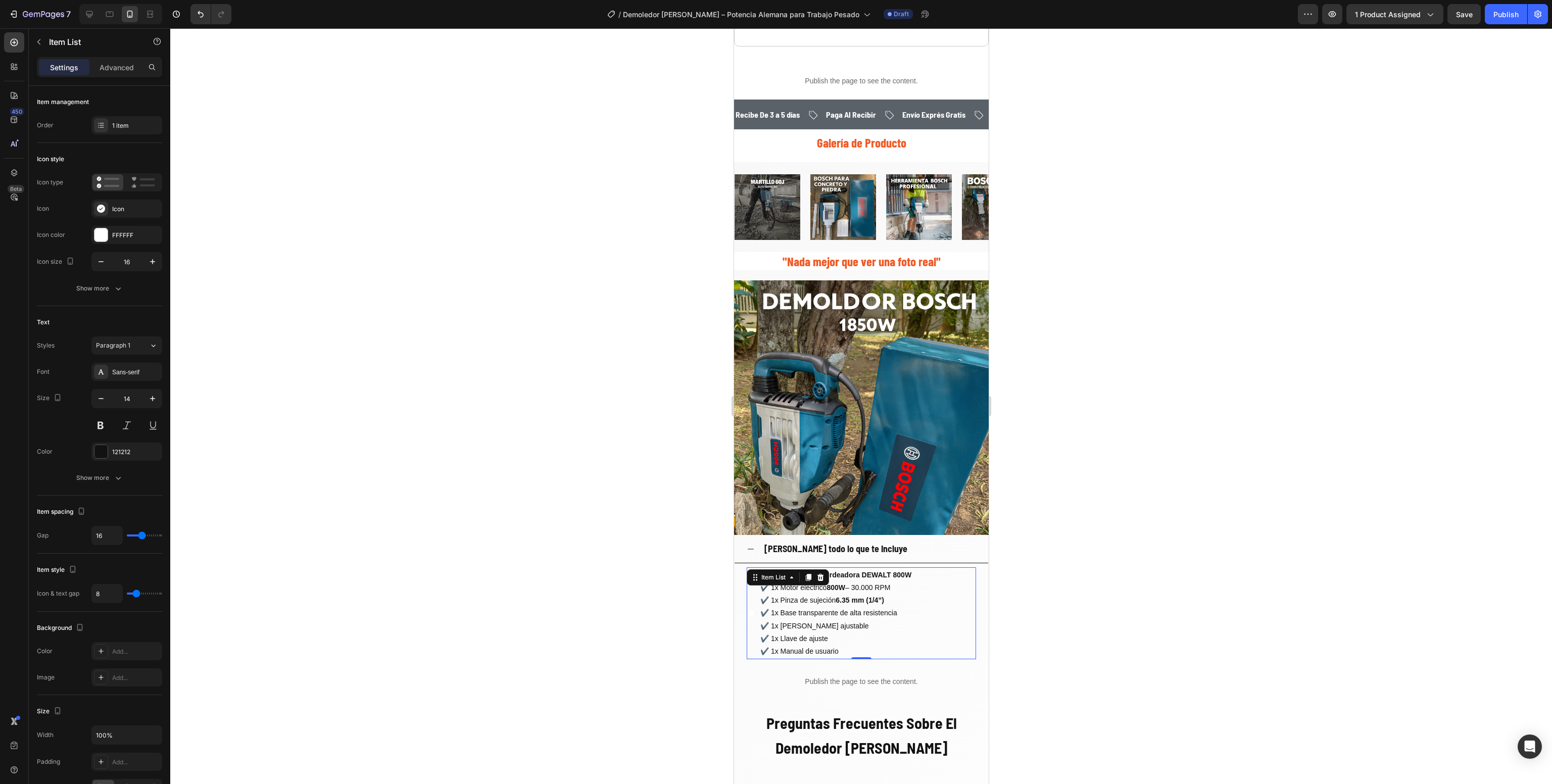
click at [871, 642] on p "✔️ 1x Motor eléctrico 800W – 30.000 RPM ✔️ 1x Pinza de sujeción 6.35 mm (1/4”) …" at bounding box center [835, 620] width 151 height 76
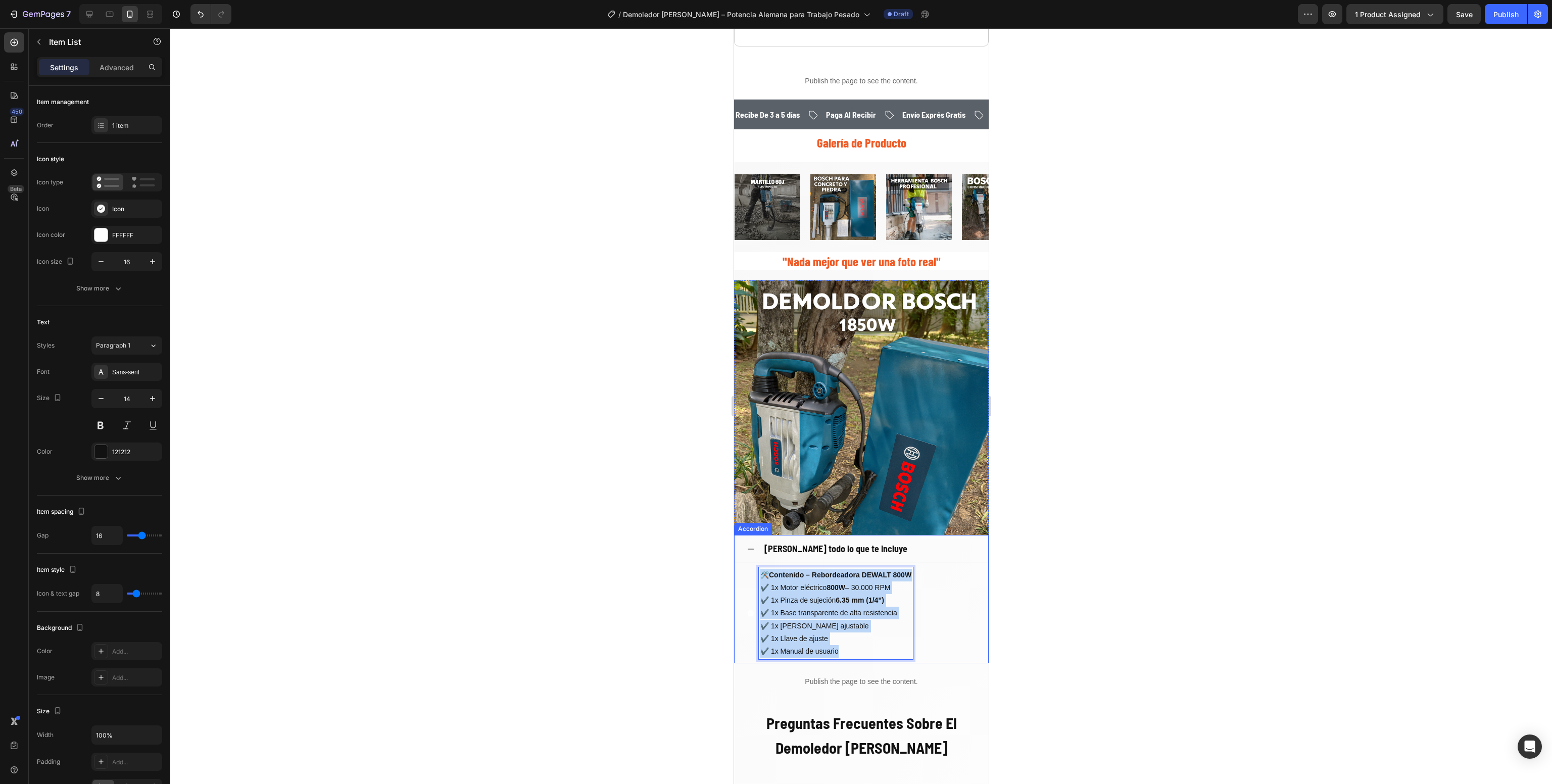
drag, startPoint x: 850, startPoint y: 648, endPoint x: 728, endPoint y: 545, distance: 159.7
click at [734, 545] on html "Mobile ( 504 px) iPhone 13 Mini iPhone 13 Pro iPhone 11 Pro Max iPhone 15 Pro M…" at bounding box center [861, 603] width 255 height 3211
click at [560, 585] on div at bounding box center [862, 406] width 1382 height 756
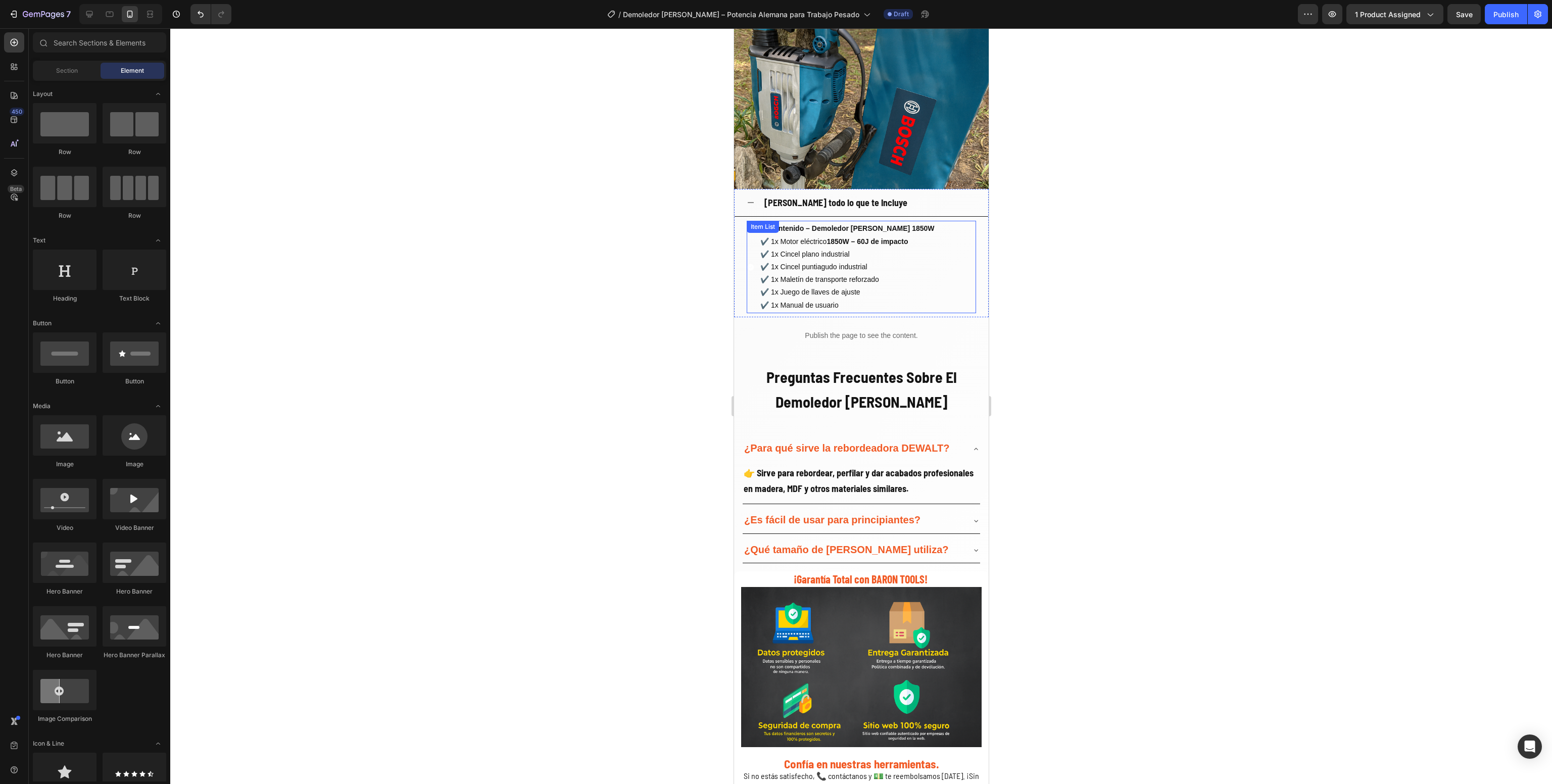
scroll to position [1390, 0]
click at [619, 571] on div at bounding box center [862, 406] width 1382 height 756
click at [797, 442] on strong "¿Para qué sirve la rebordeadora DEWALT?" at bounding box center [846, 447] width 205 height 11
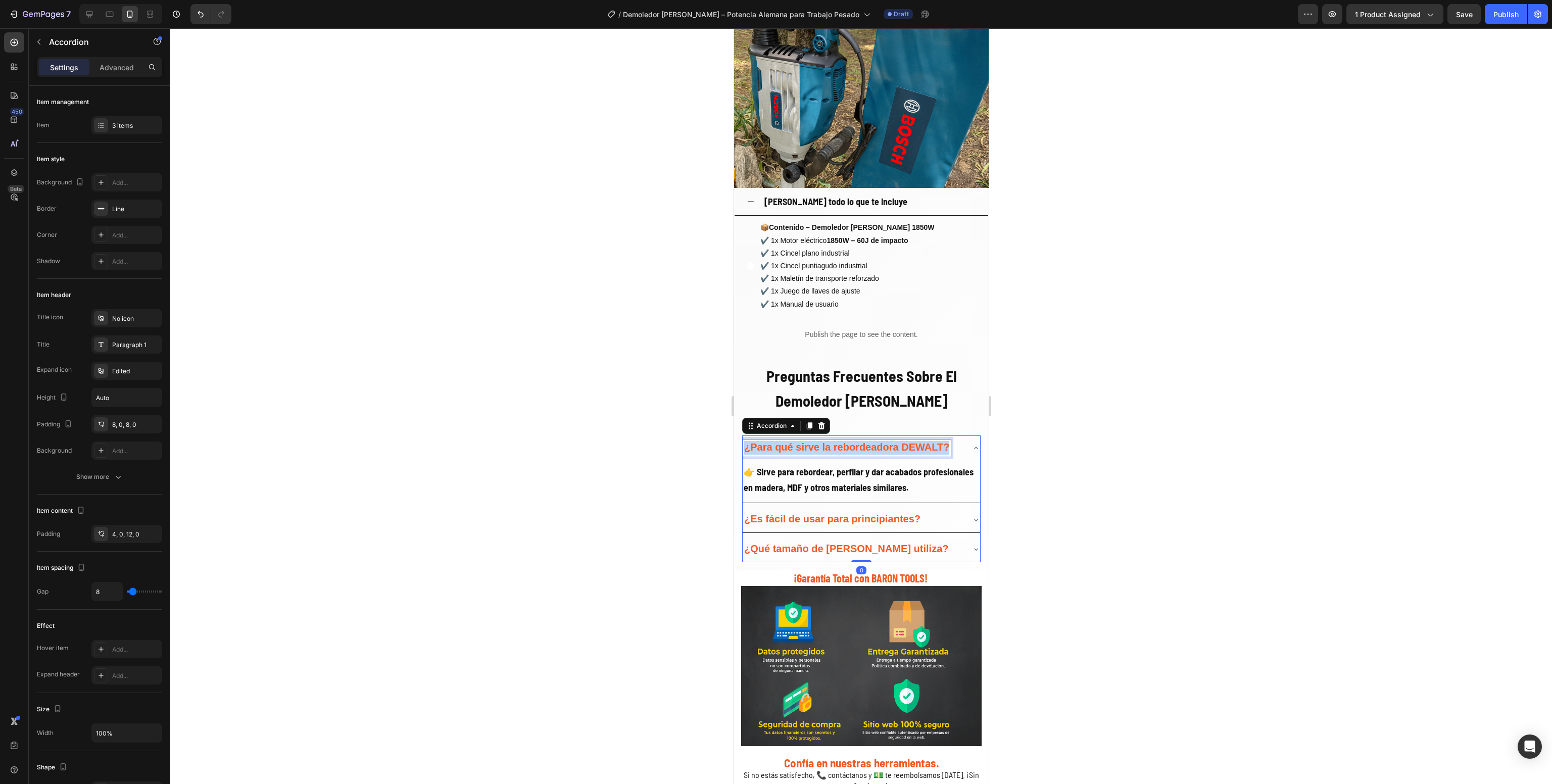
click at [797, 442] on strong "¿Para qué sirve la rebordeadora DEWALT?" at bounding box center [846, 447] width 205 height 11
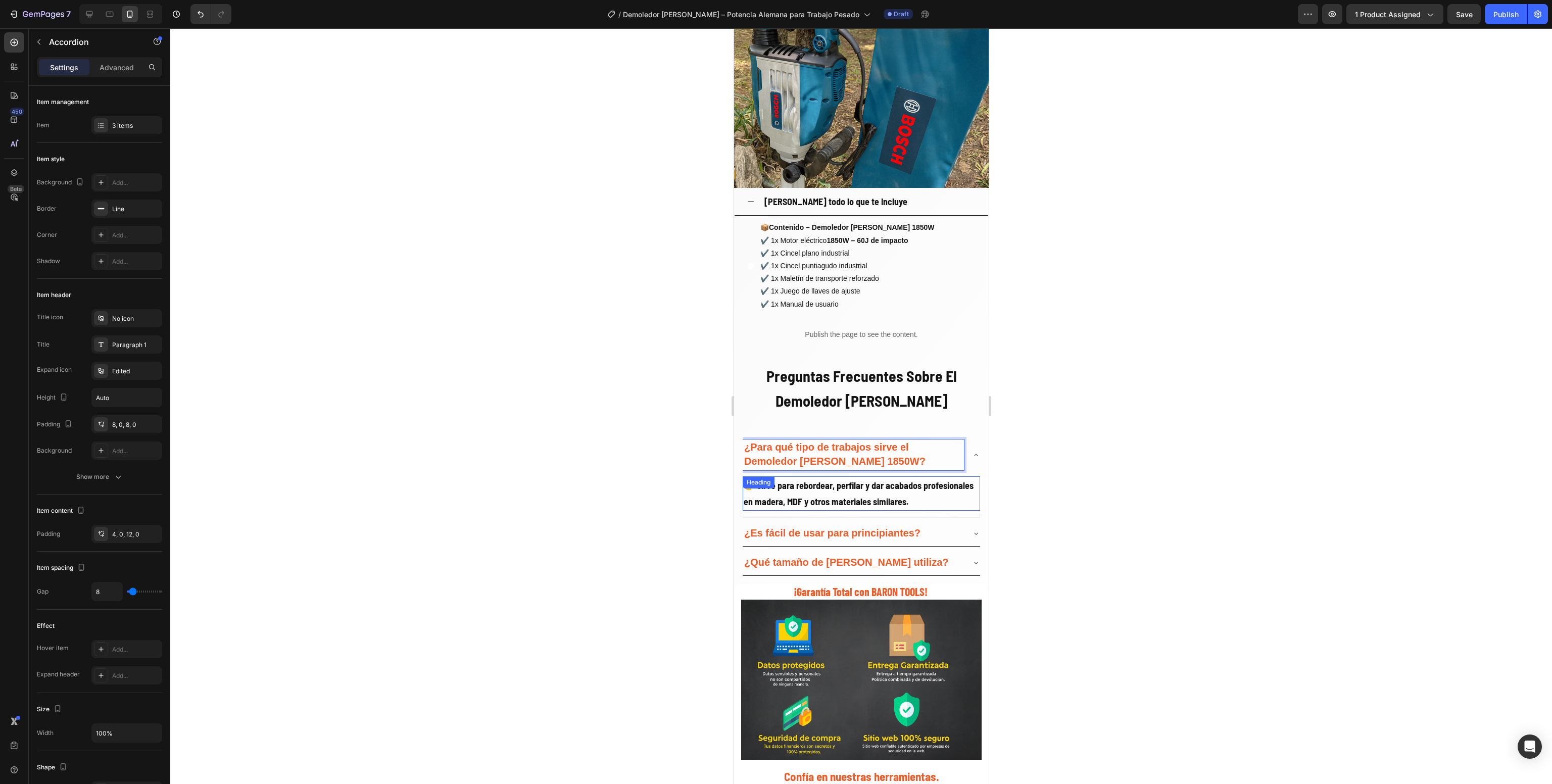
click at [777, 492] on strong "👉 Sirve para rebordear, perfilar y dar acabados profesionales en madera, MDF y …" at bounding box center [858, 493] width 230 height 27
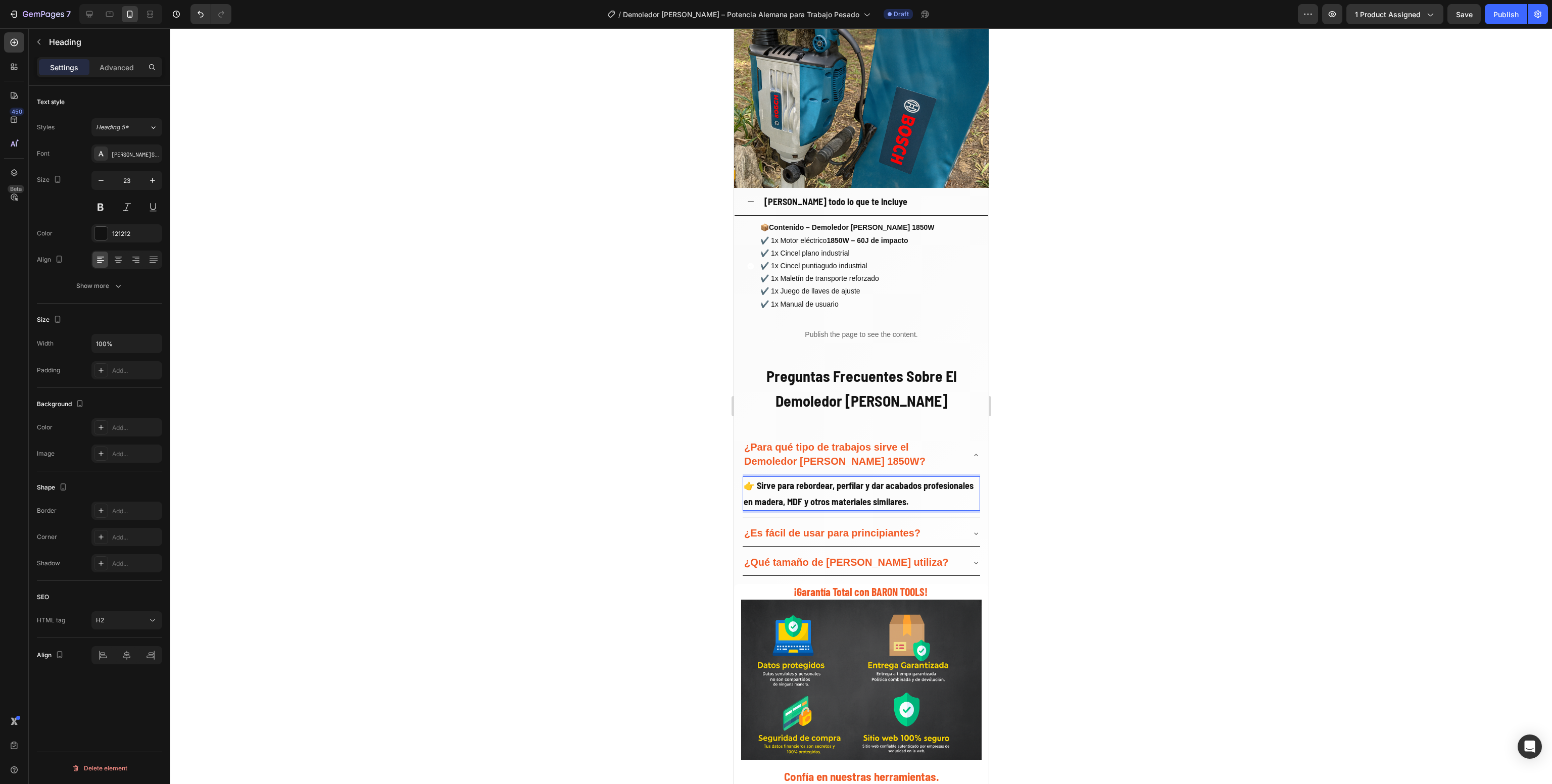
click at [777, 492] on strong "👉 Sirve para rebordear, perfilar y dar acabados profesionales en madera, MDF y …" at bounding box center [858, 493] width 230 height 27
click at [788, 529] on strong "¿Es fácil de usar para principiantes?" at bounding box center [832, 533] width 176 height 11
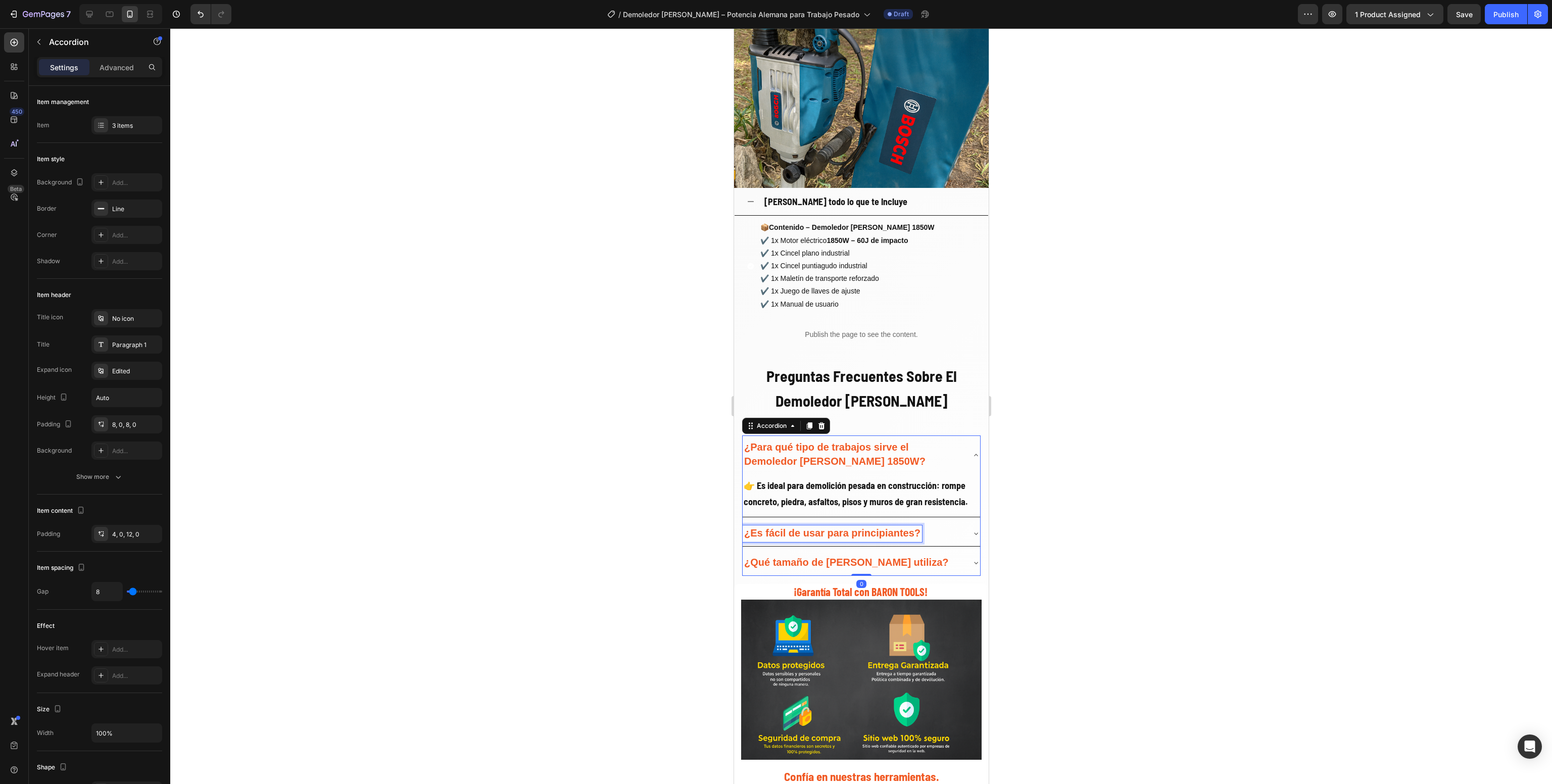
click at [788, 529] on strong "¿Es fácil de usar para principiantes?" at bounding box center [832, 533] width 176 height 11
click at [886, 545] on div "¿Incluye cinceles?" at bounding box center [861, 533] width 237 height 25
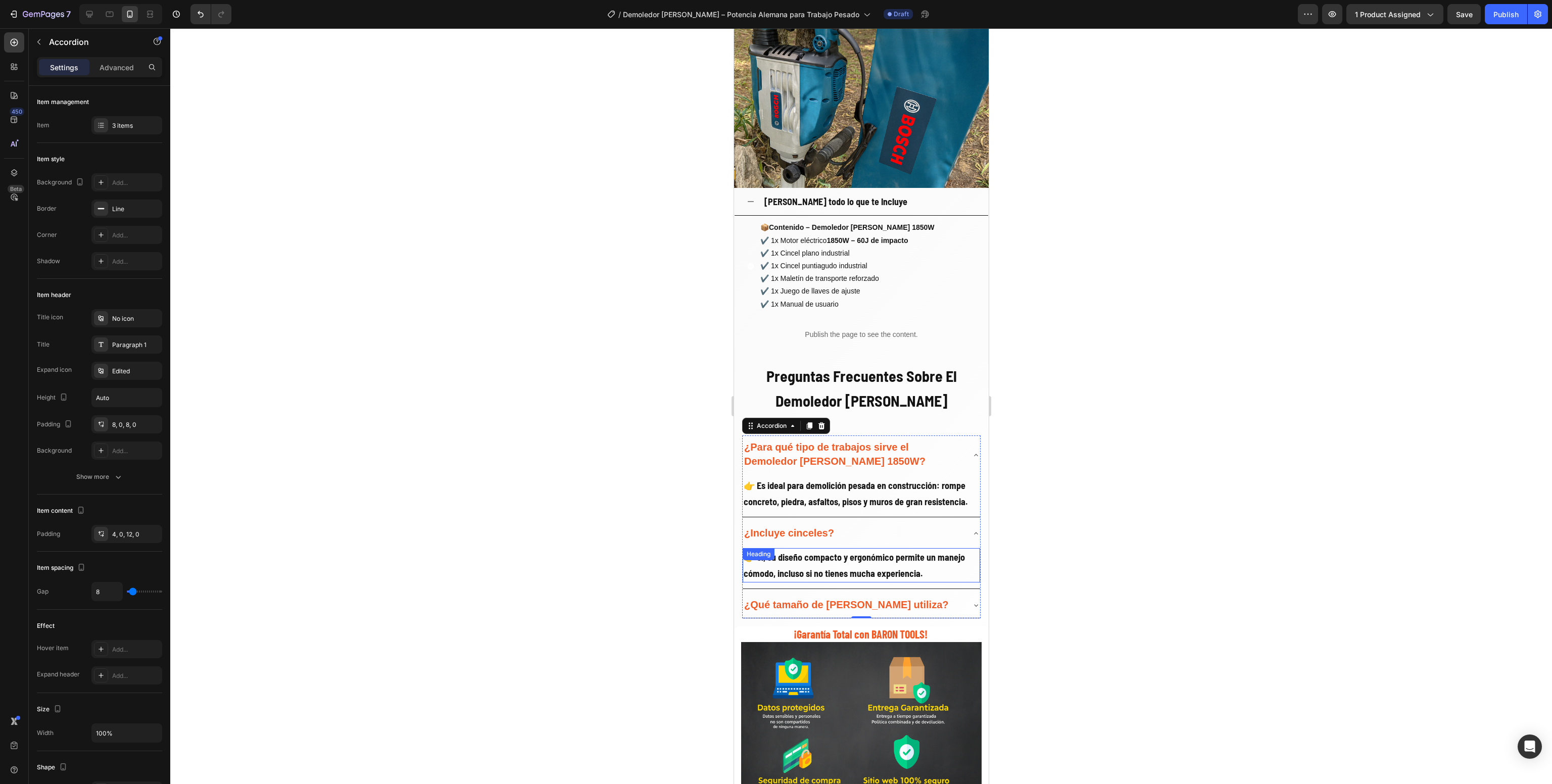
click at [823, 567] on h2 "👉 Sí, su diseño compacto y ergonómico permite un manejo cómodo, incluso si no t…" at bounding box center [861, 565] width 237 height 34
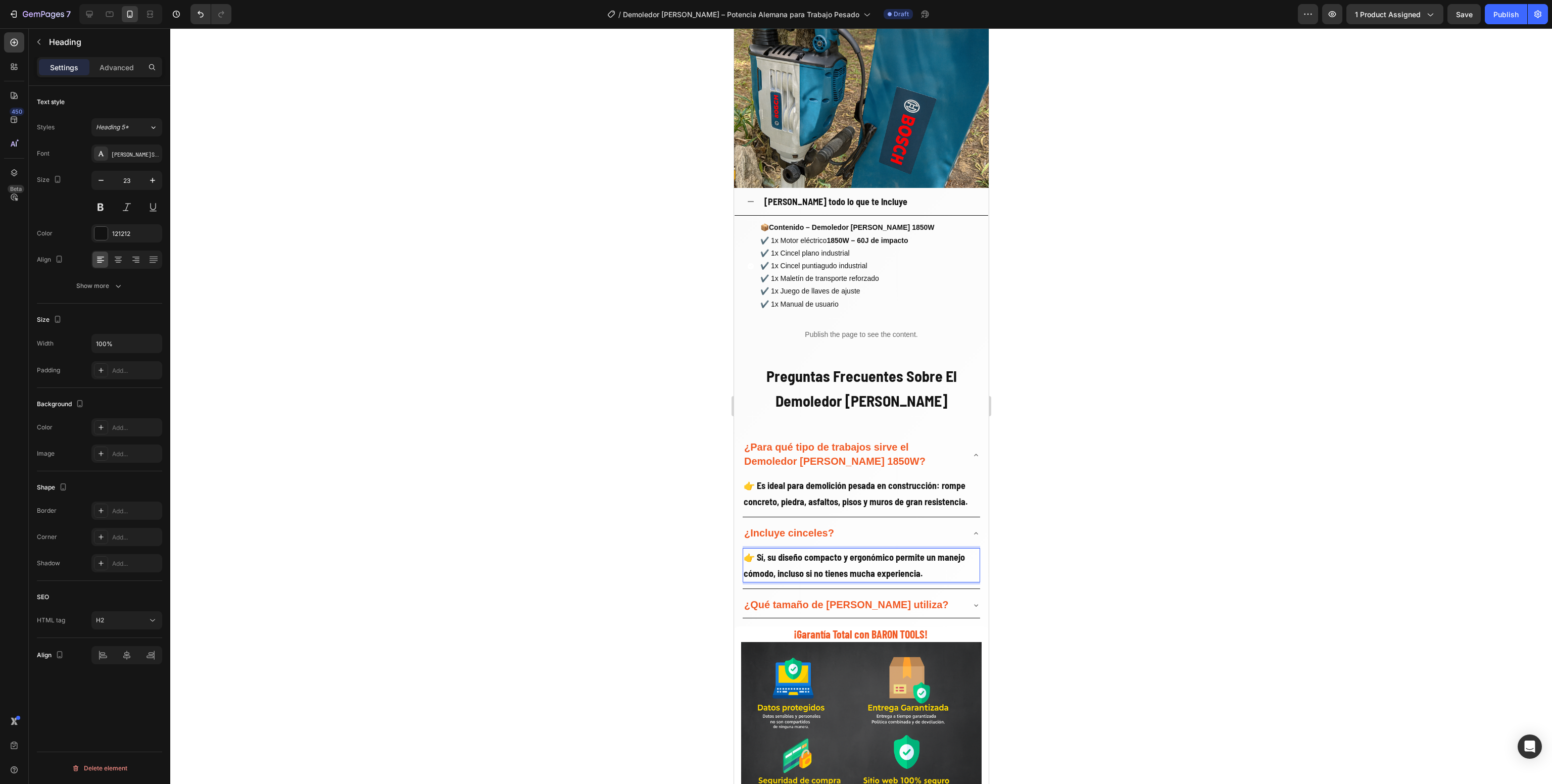
click at [823, 567] on p "👉 Sí, su diseño compacto y ergonómico permite un manejo cómodo, incluso si no t…" at bounding box center [861, 565] width 235 height 32
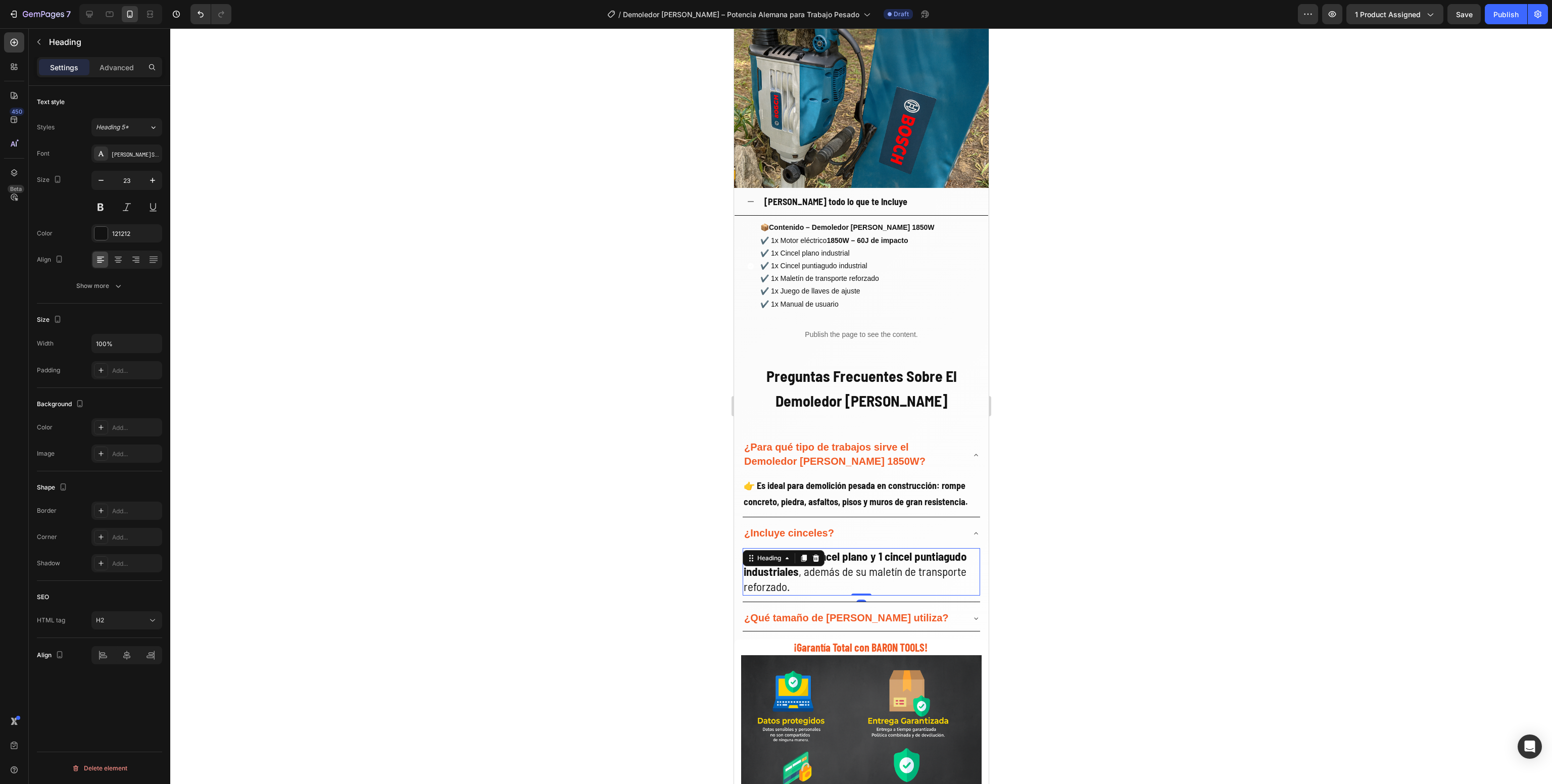
click at [608, 525] on div at bounding box center [862, 406] width 1382 height 756
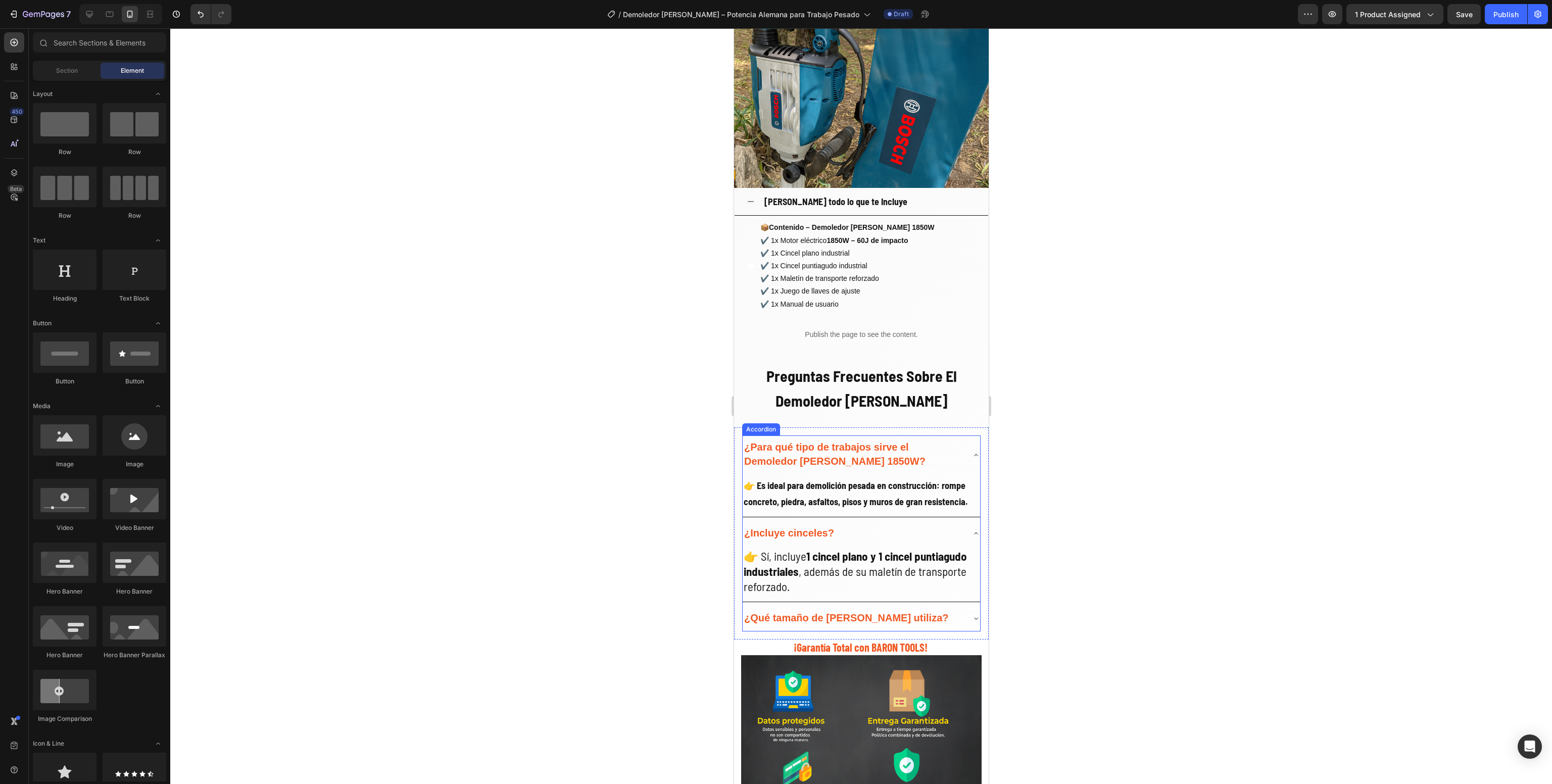
click at [779, 617] on strong "¿Qué tamaño de [PERSON_NAME] utiliza?" at bounding box center [846, 618] width 204 height 11
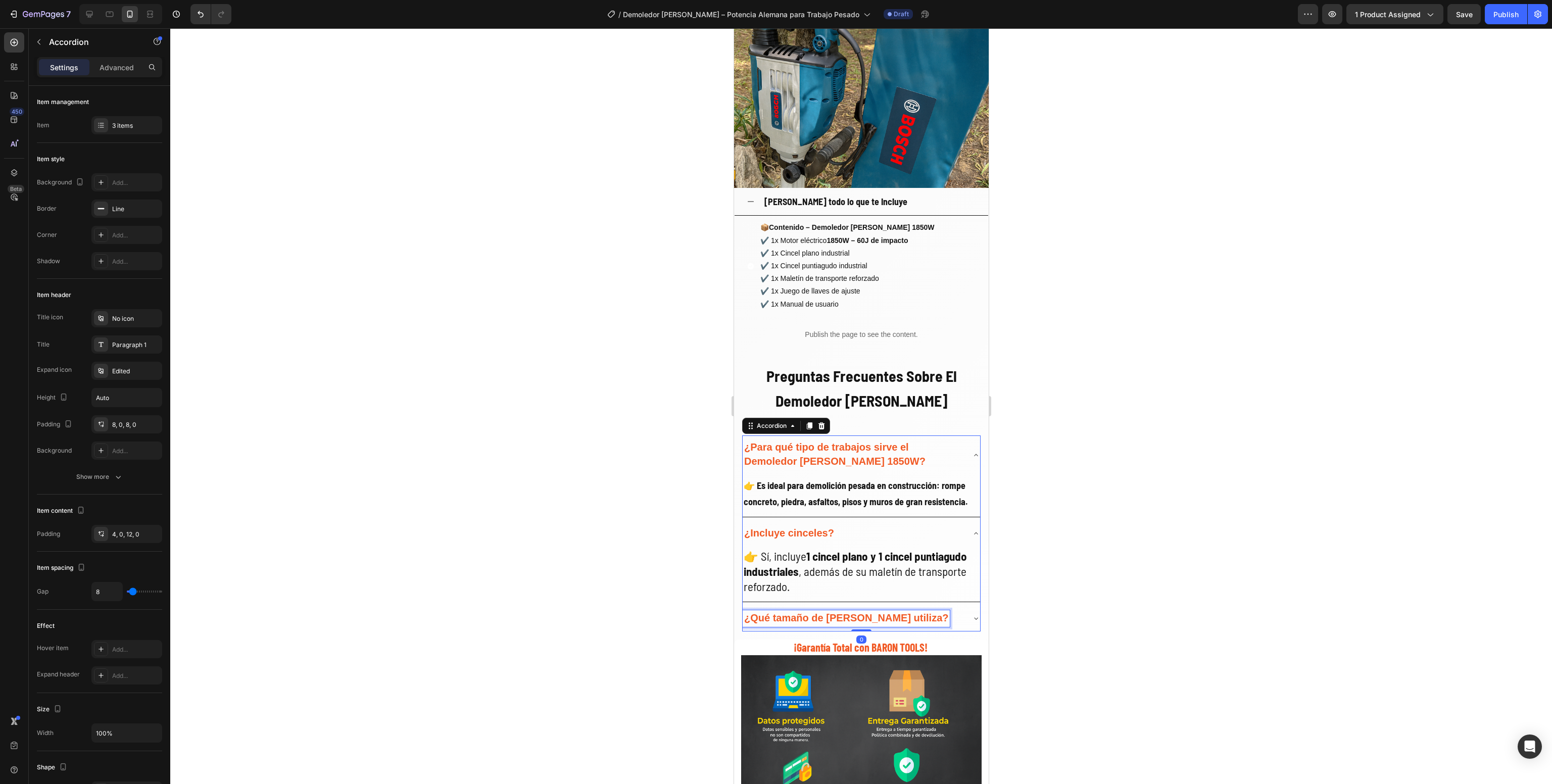
click at [779, 617] on strong "¿Qué tamaño de [PERSON_NAME] utiliza?" at bounding box center [846, 618] width 204 height 11
click at [928, 620] on div "¿Funciona con corriente normal?" at bounding box center [853, 618] width 221 height 17
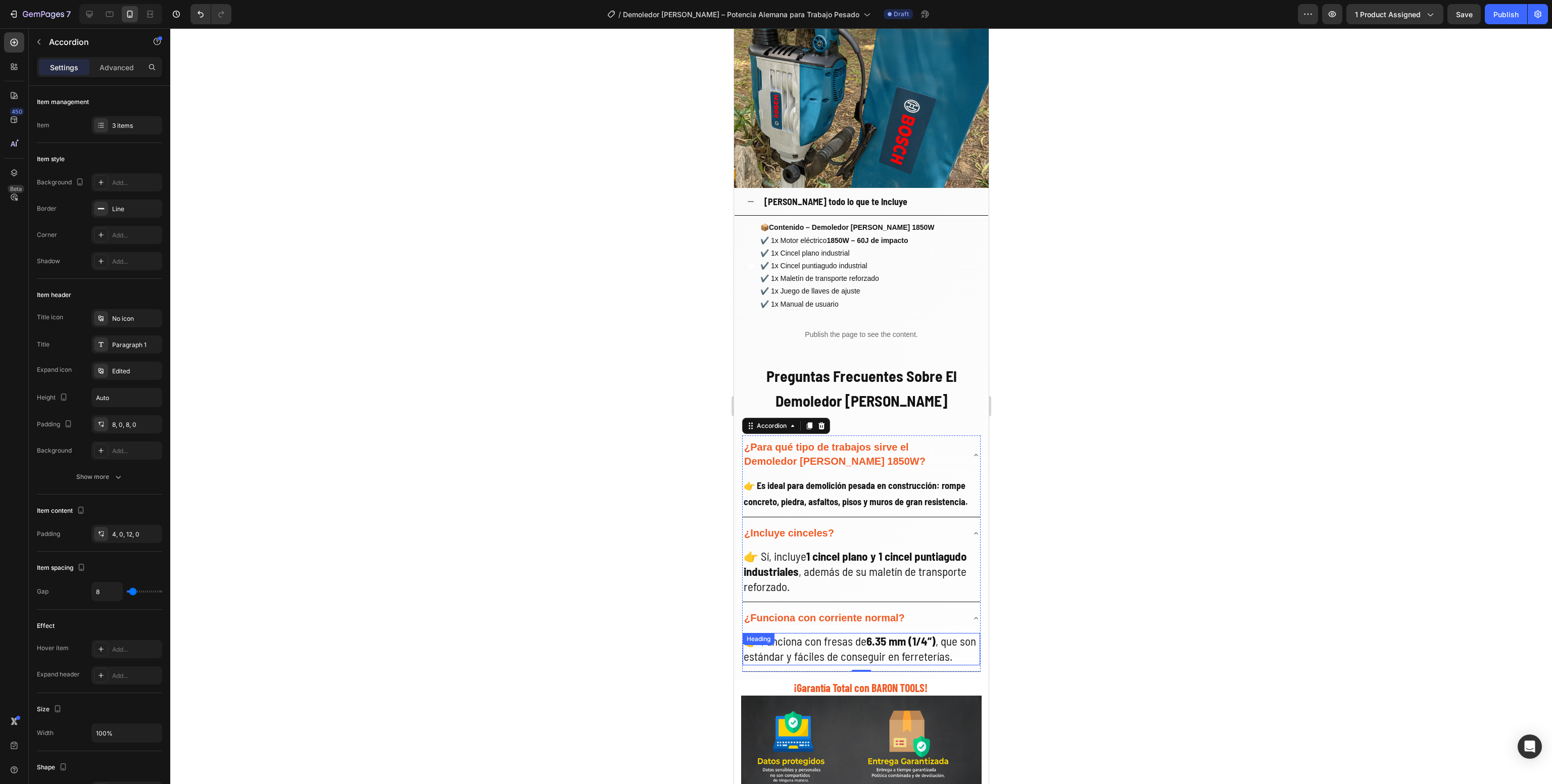
click at [823, 642] on h2 "👉 Funciona con fresas de 6.35 mm (1/4”) , que son estándar y fáciles de consegu…" at bounding box center [861, 649] width 237 height 32
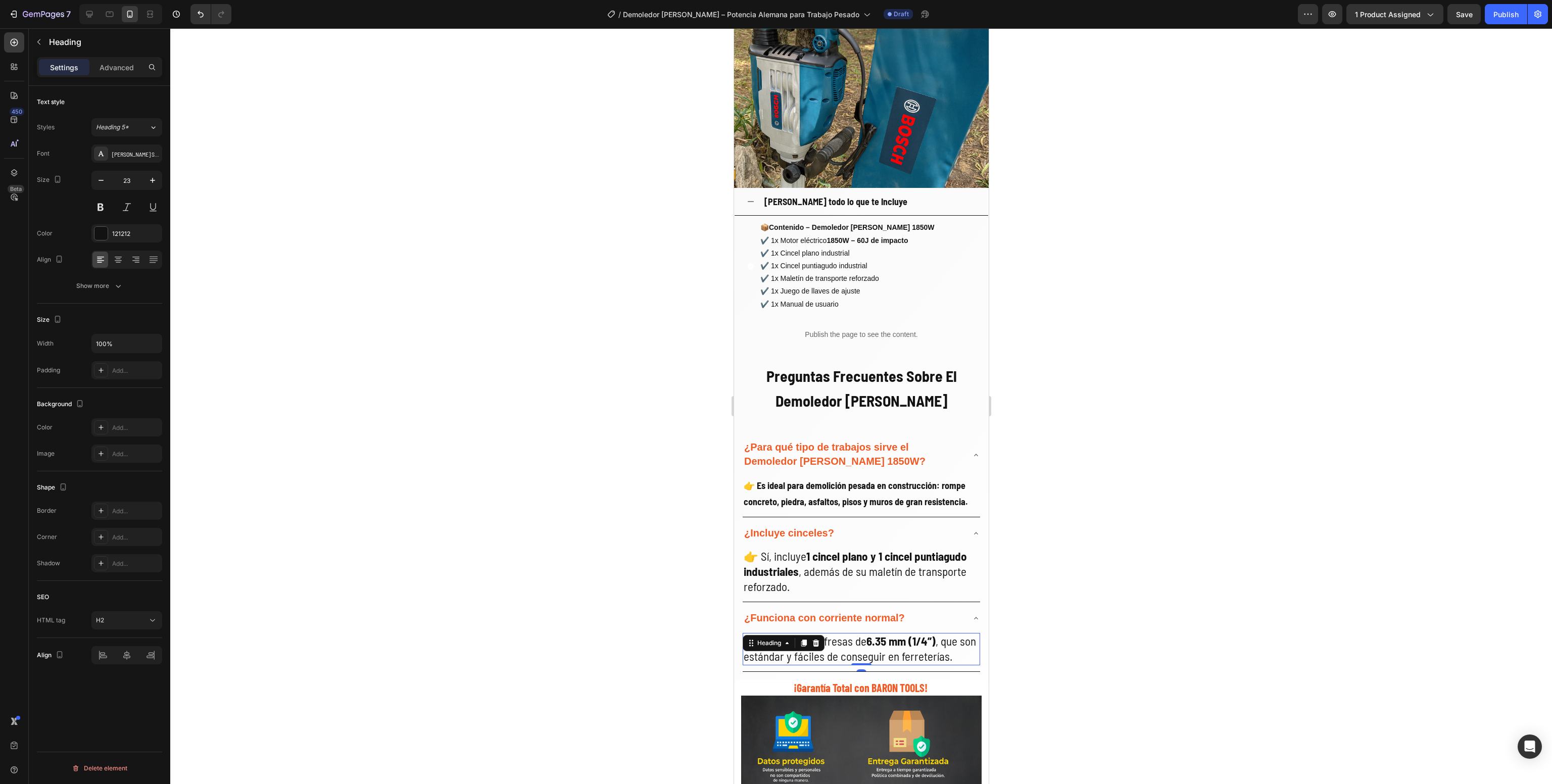
click at [823, 642] on div "Heading" at bounding box center [783, 643] width 82 height 16
click at [882, 656] on h2 "👉 Funciona con fresas de 6.35 mm (1/4”) , que son estándar y fáciles de consegu…" at bounding box center [861, 649] width 237 height 32
click at [882, 656] on p "👉 Funciona con fresas de 6.35 mm (1/4”) , que son estándar y fáciles de consegu…" at bounding box center [861, 649] width 235 height 30
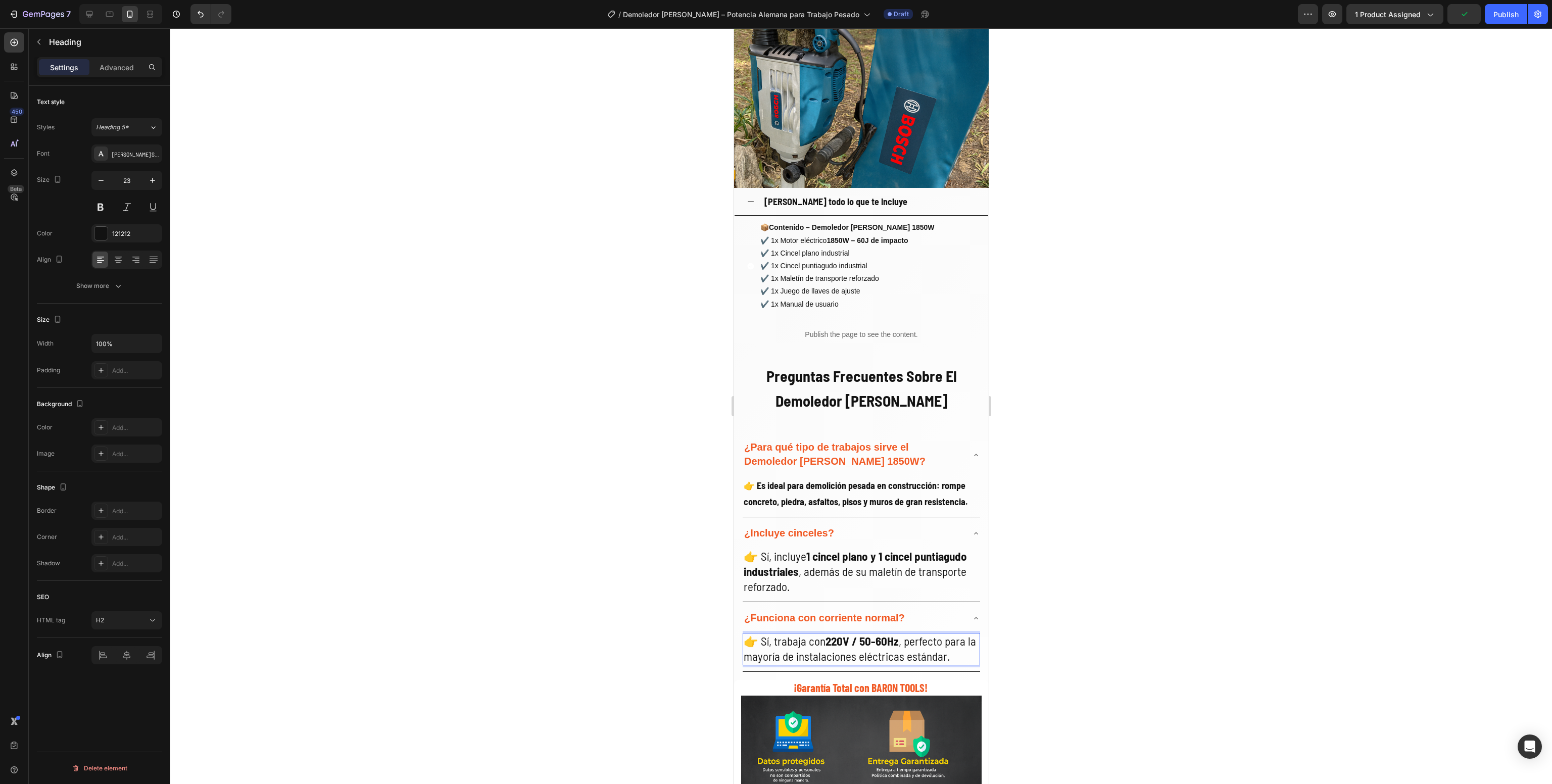
click at [1093, 612] on div at bounding box center [862, 406] width 1382 height 756
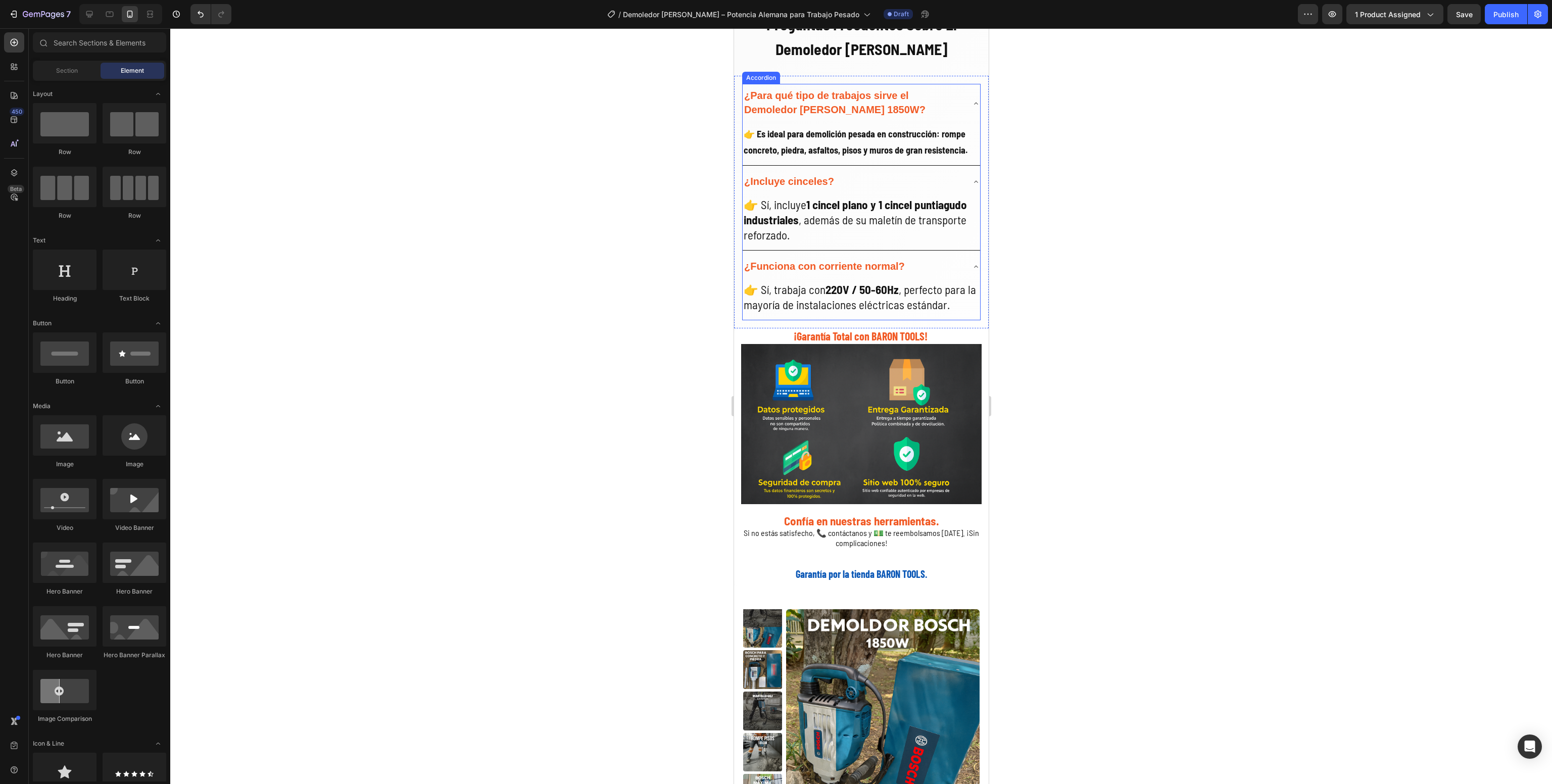
click at [797, 604] on div "Product Images Icon Icon Icon Icon Icon Icon List 2,500+ Clientes Satisfechos T…" at bounding box center [861, 768] width 255 height 345
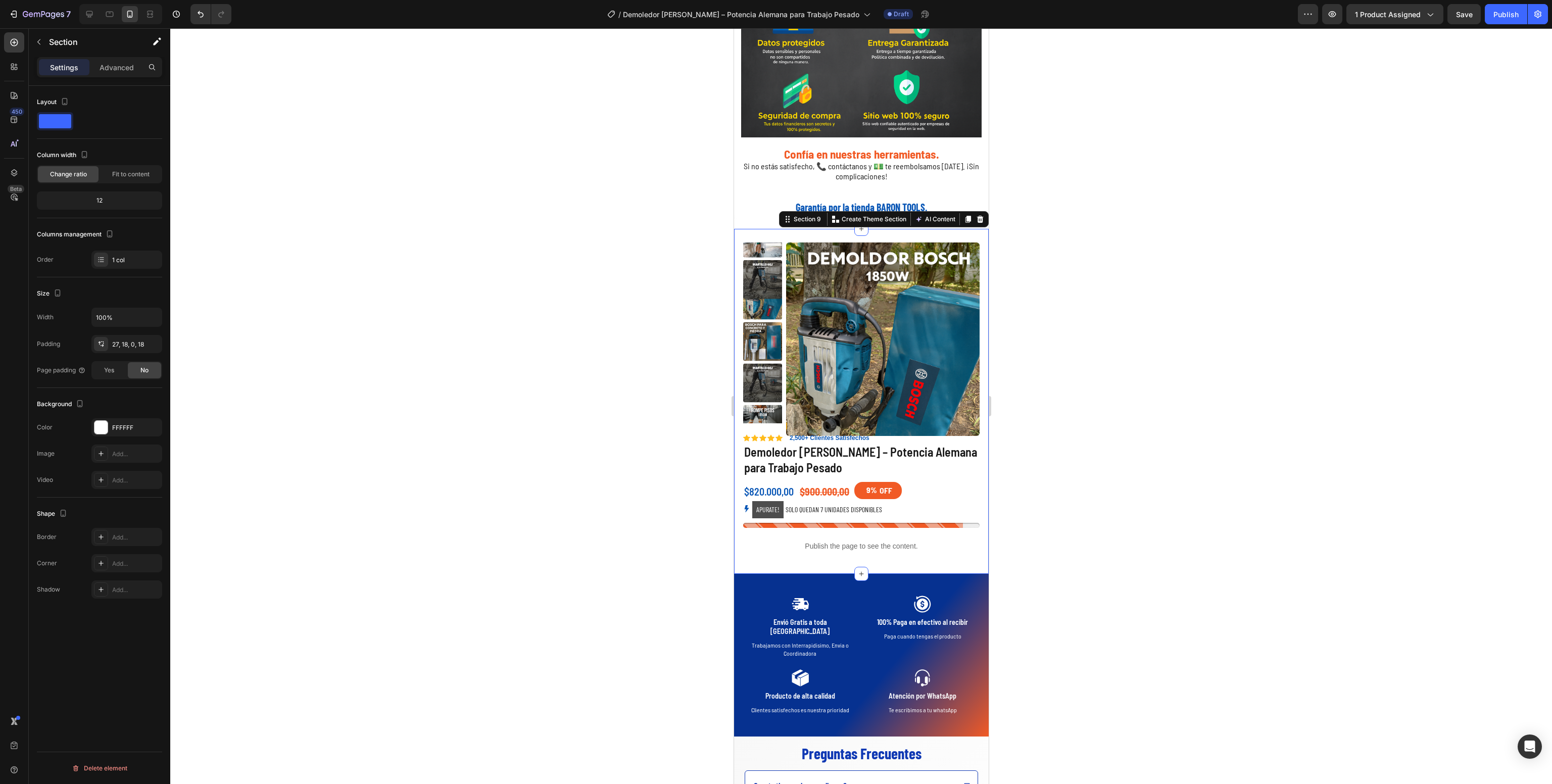
scroll to position [2109, 0]
click at [91, 9] on icon at bounding box center [89, 14] width 10 height 10
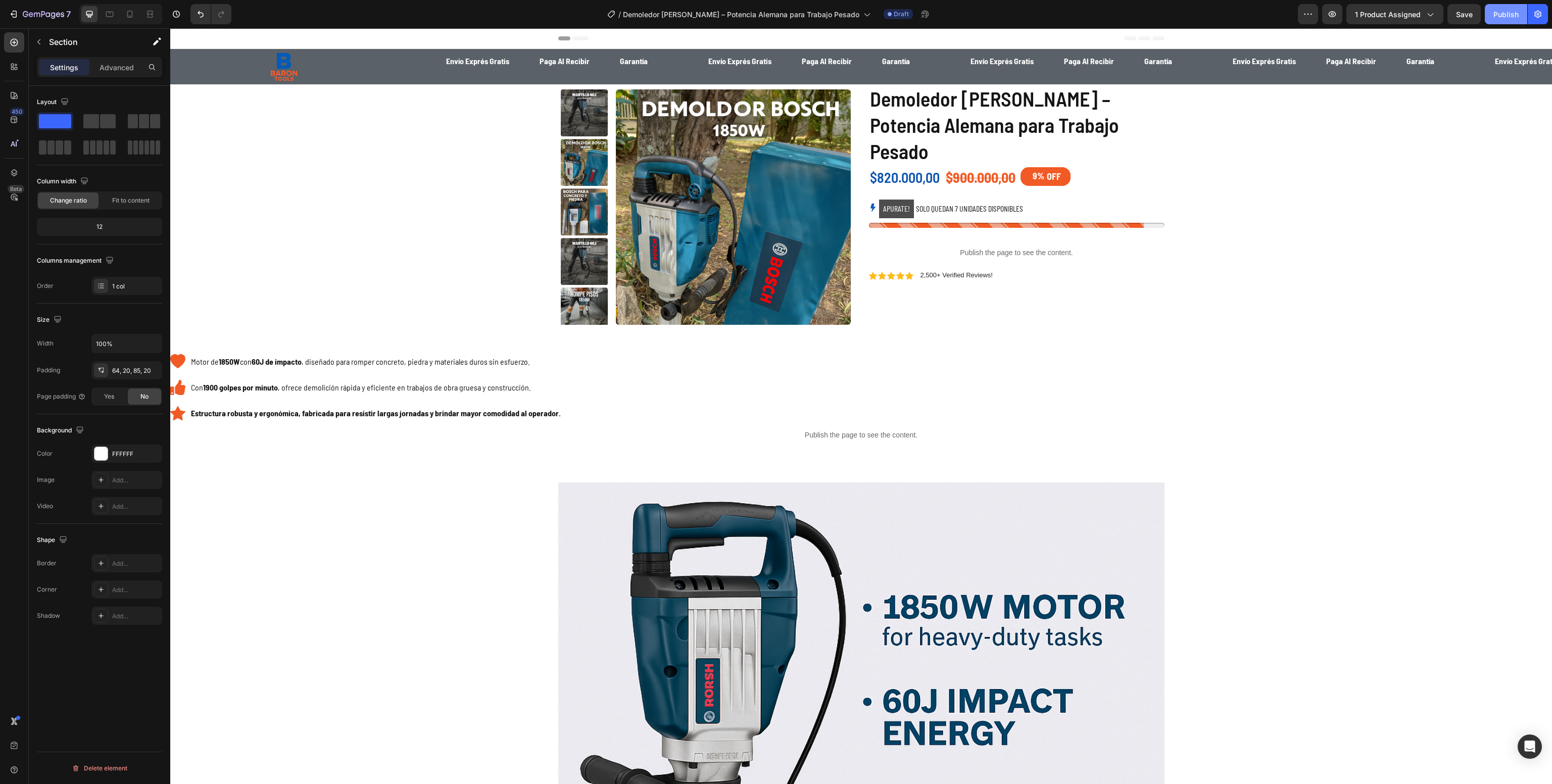
click at [1501, 7] on button "Publish" at bounding box center [1507, 14] width 43 height 20
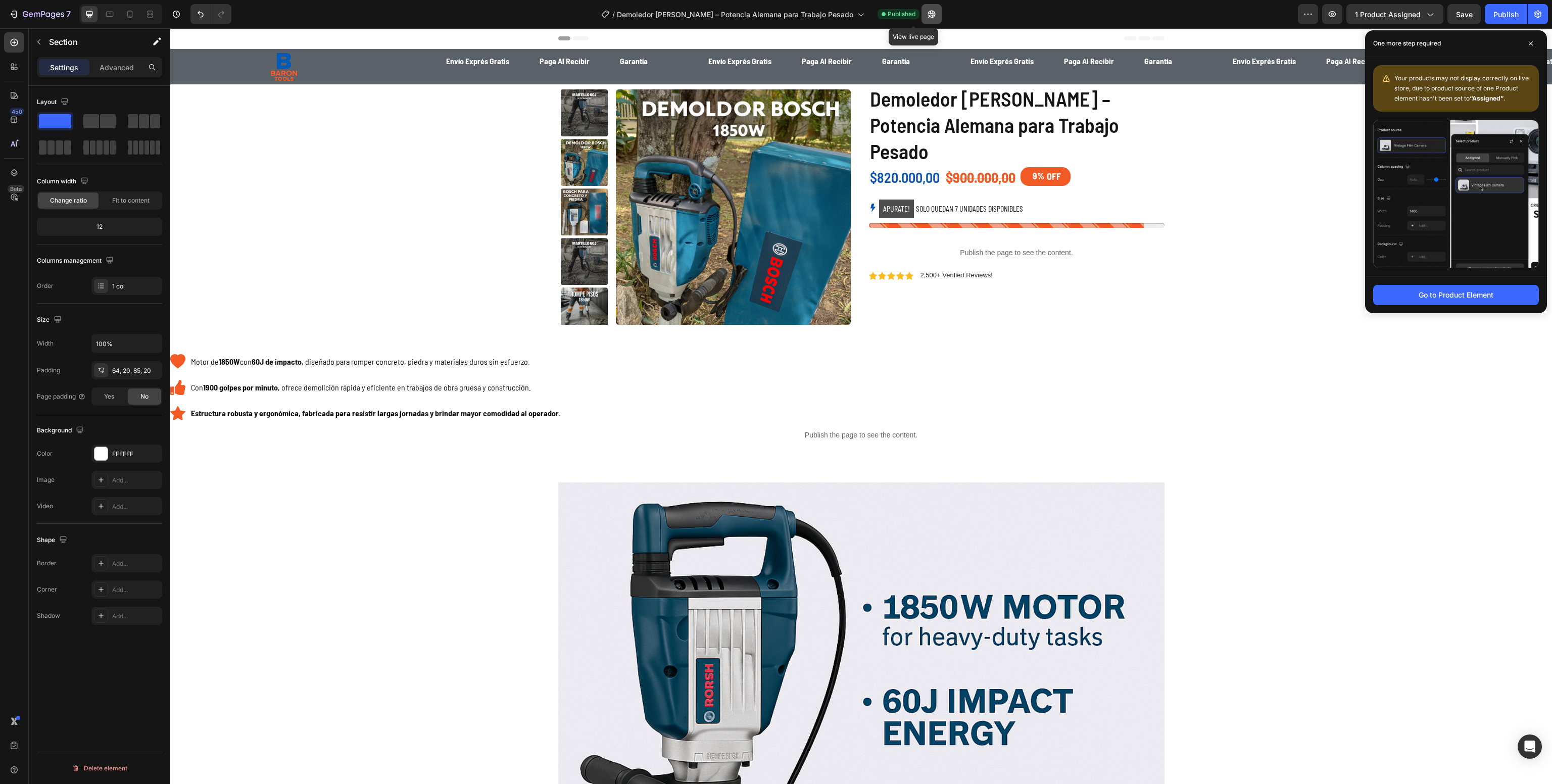
click at [922, 9] on button "button" at bounding box center [932, 14] width 20 height 20
